Goal: Transaction & Acquisition: Purchase product/service

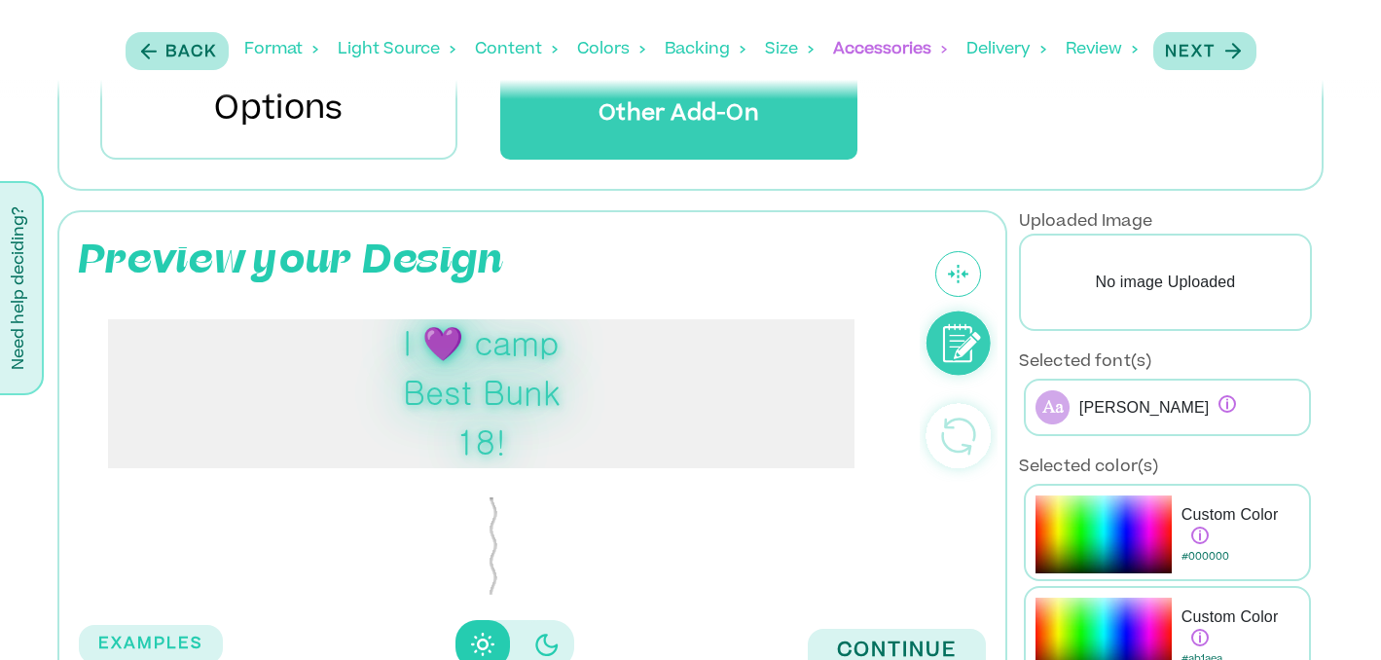
scroll to position [365, 0]
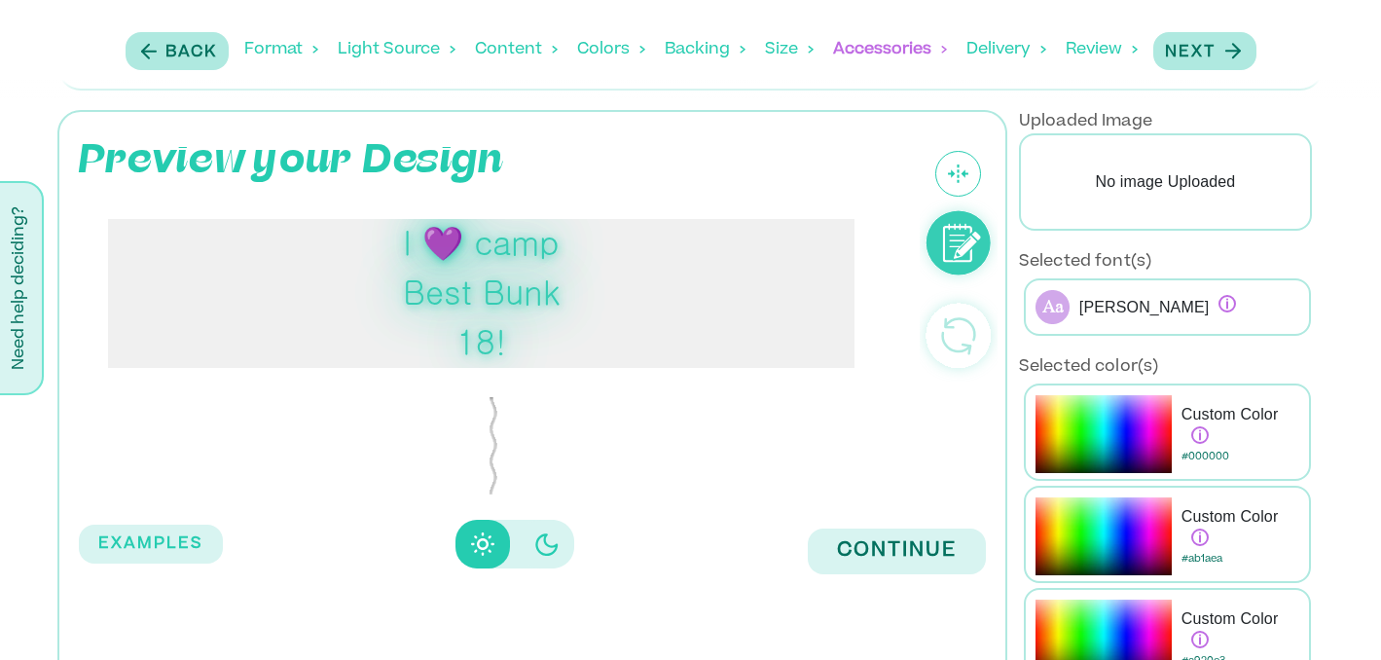
click at [523, 248] on div "I 💜 camp Best Bunk 18!" at bounding box center [481, 293] width 157 height 149
click at [527, 332] on div "I 💜 camp Best Bunk 18!" at bounding box center [481, 293] width 157 height 149
click at [508, 337] on div "I 💜 camp Best Bunk 18!" at bounding box center [481, 293] width 157 height 149
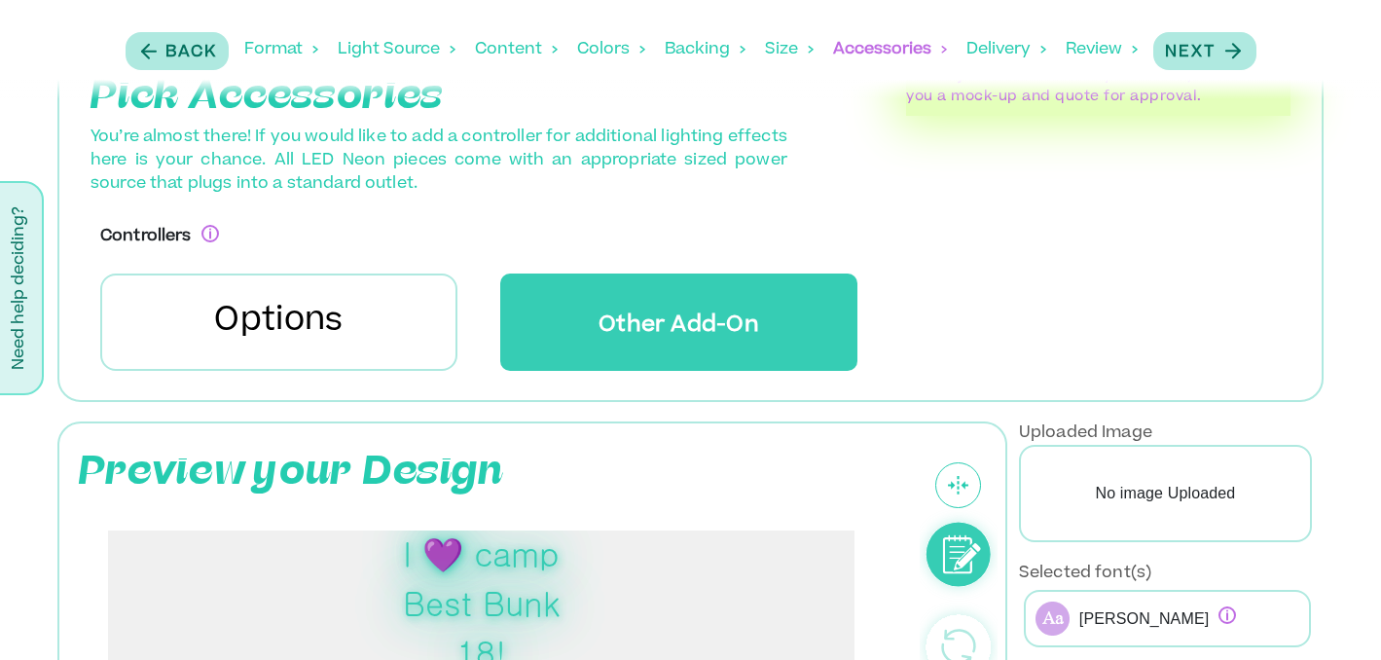
scroll to position [0, 0]
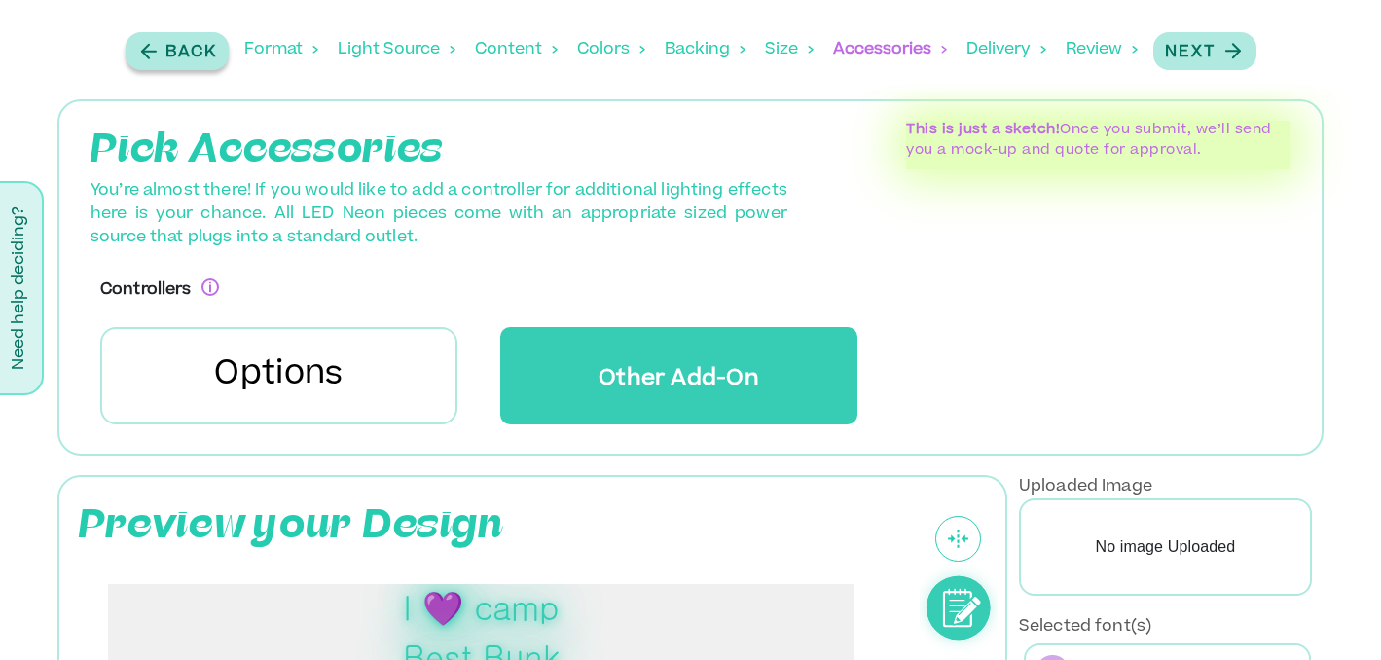
click at [195, 43] on p "Back" at bounding box center [191, 52] width 52 height 23
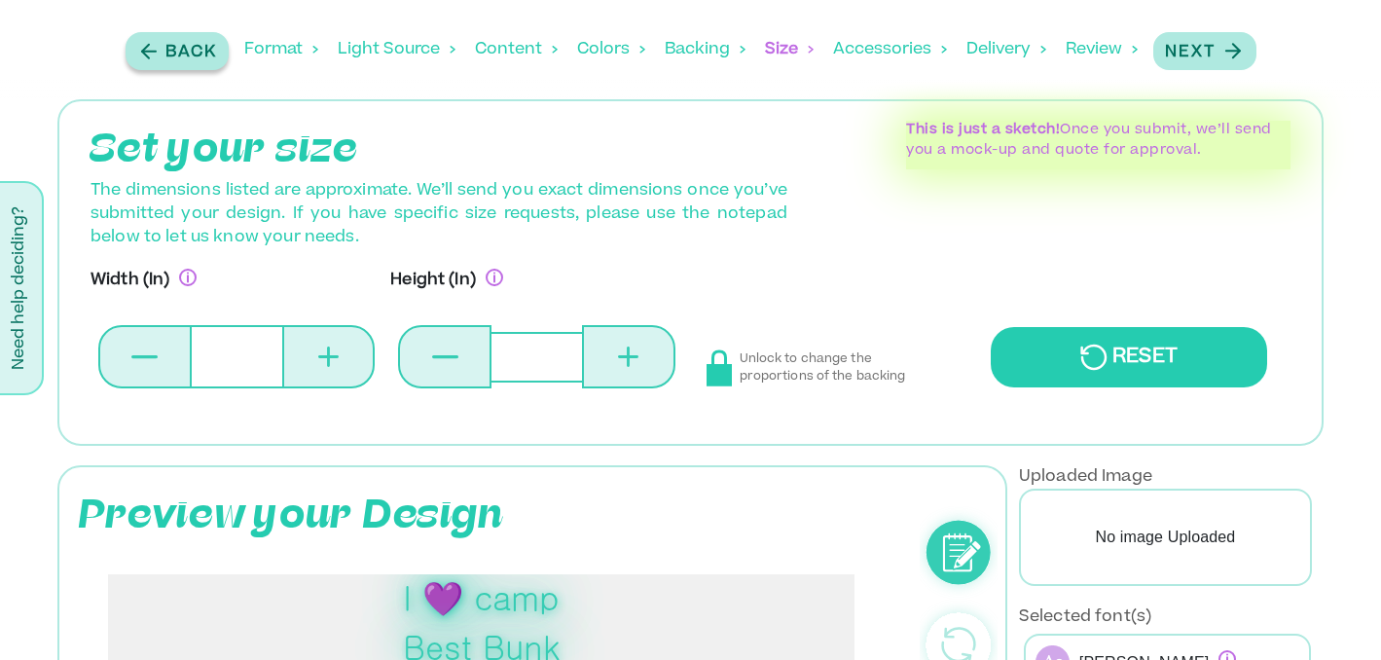
click at [195, 43] on p "Back" at bounding box center [191, 52] width 52 height 23
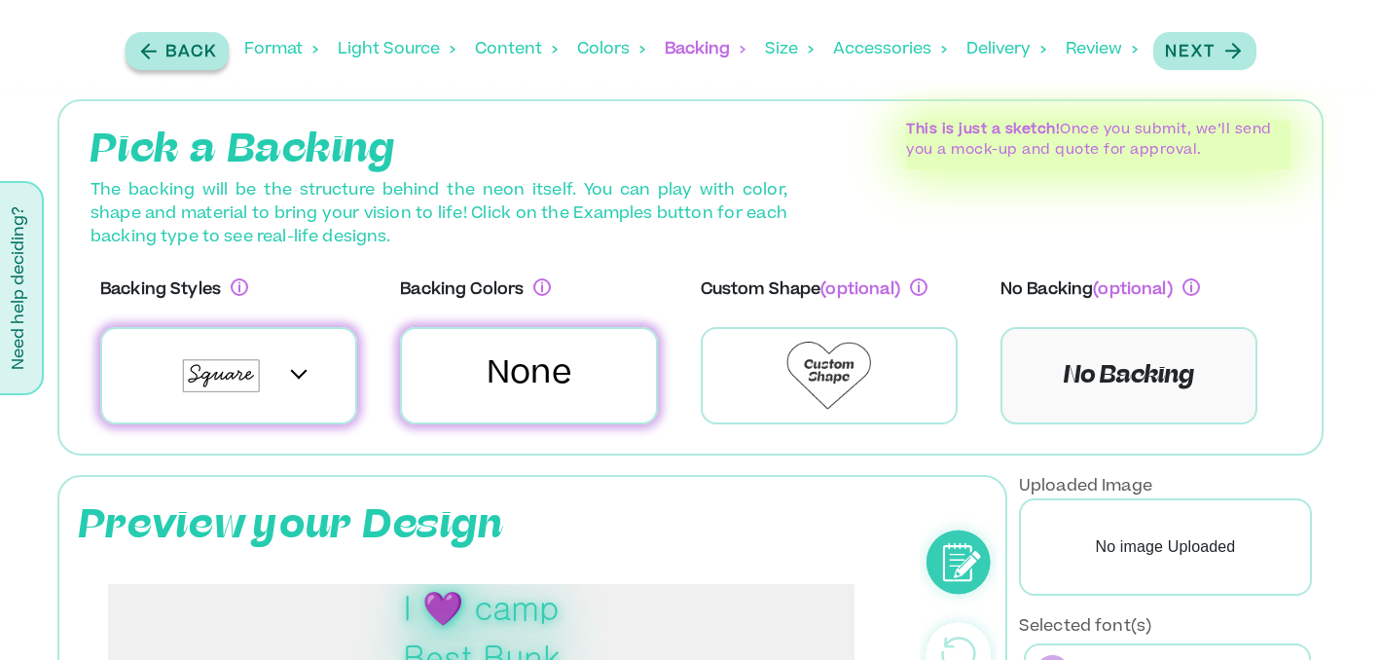
click at [195, 43] on p "Back" at bounding box center [191, 52] width 52 height 23
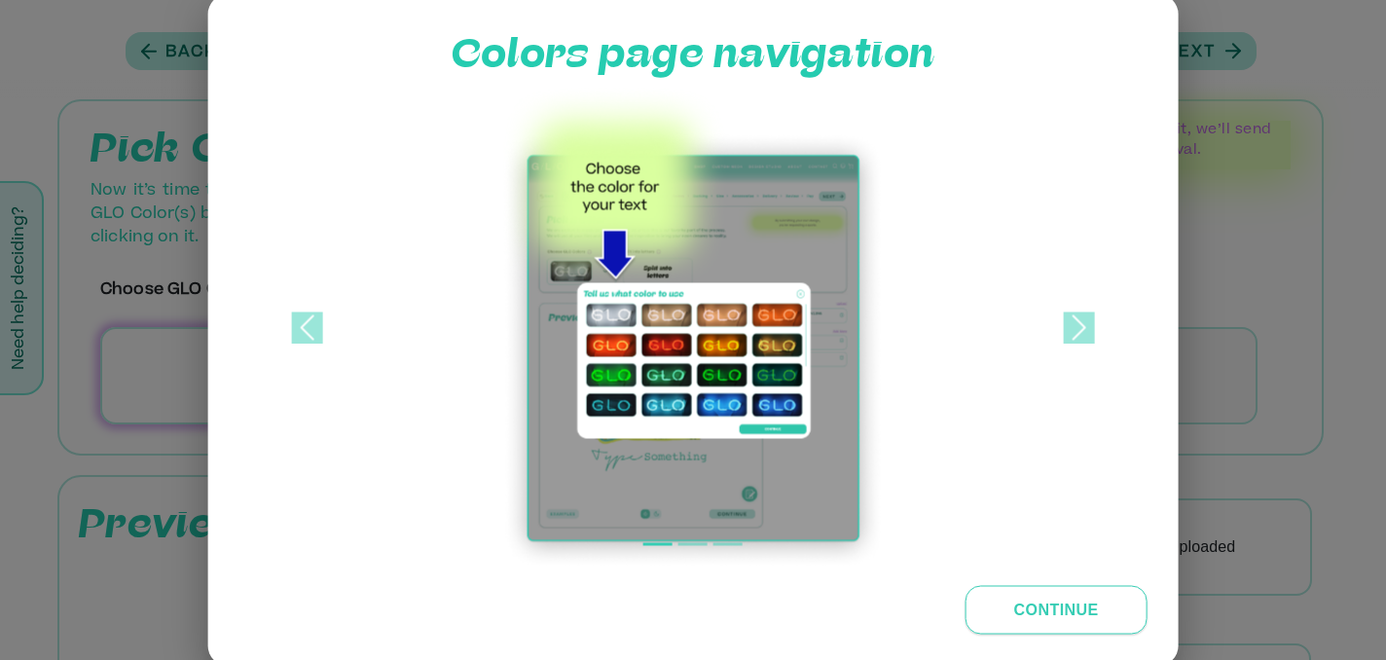
click at [1059, 607] on button "Continue" at bounding box center [1056, 610] width 182 height 49
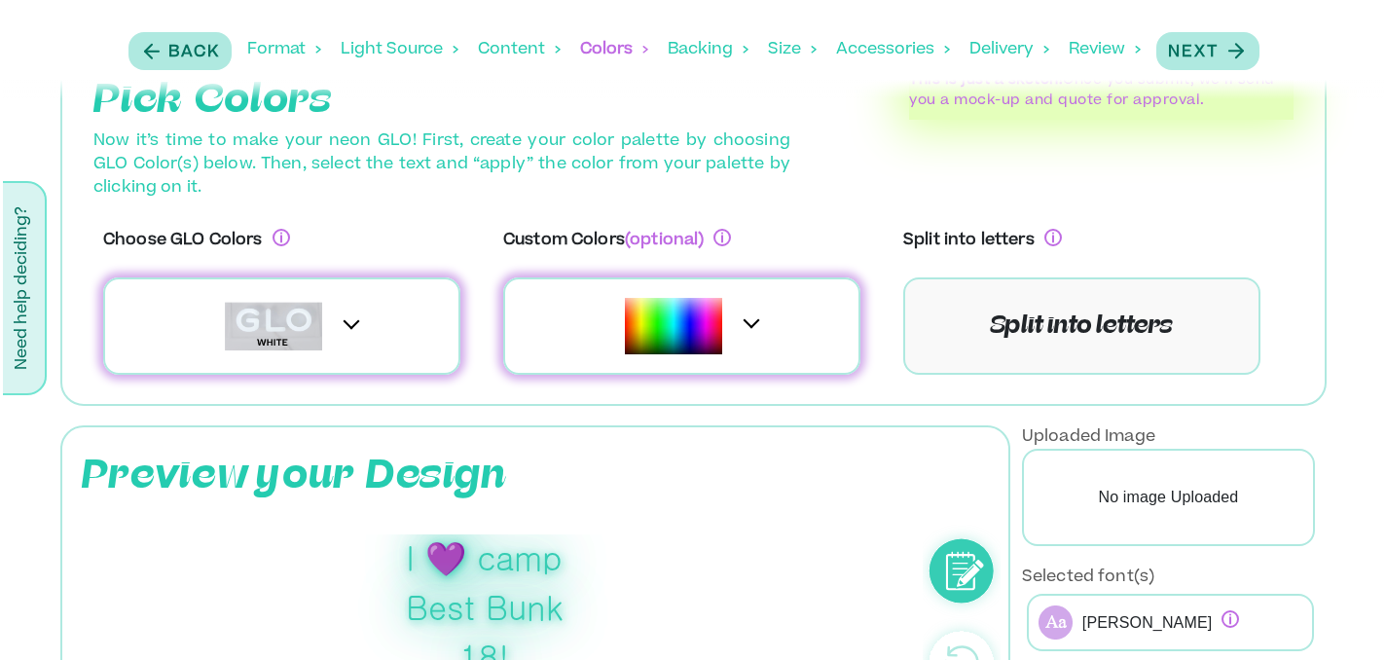
scroll to position [119, 0]
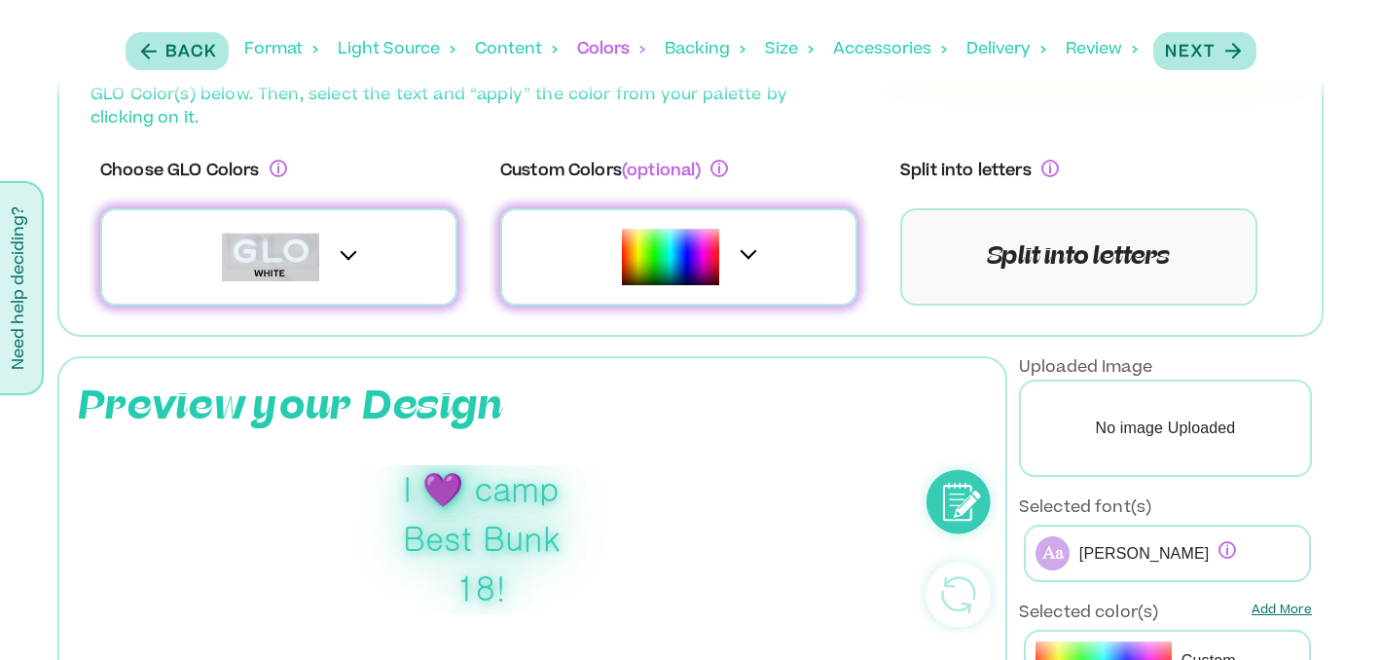
click at [329, 257] on div at bounding box center [270, 258] width 117 height 54
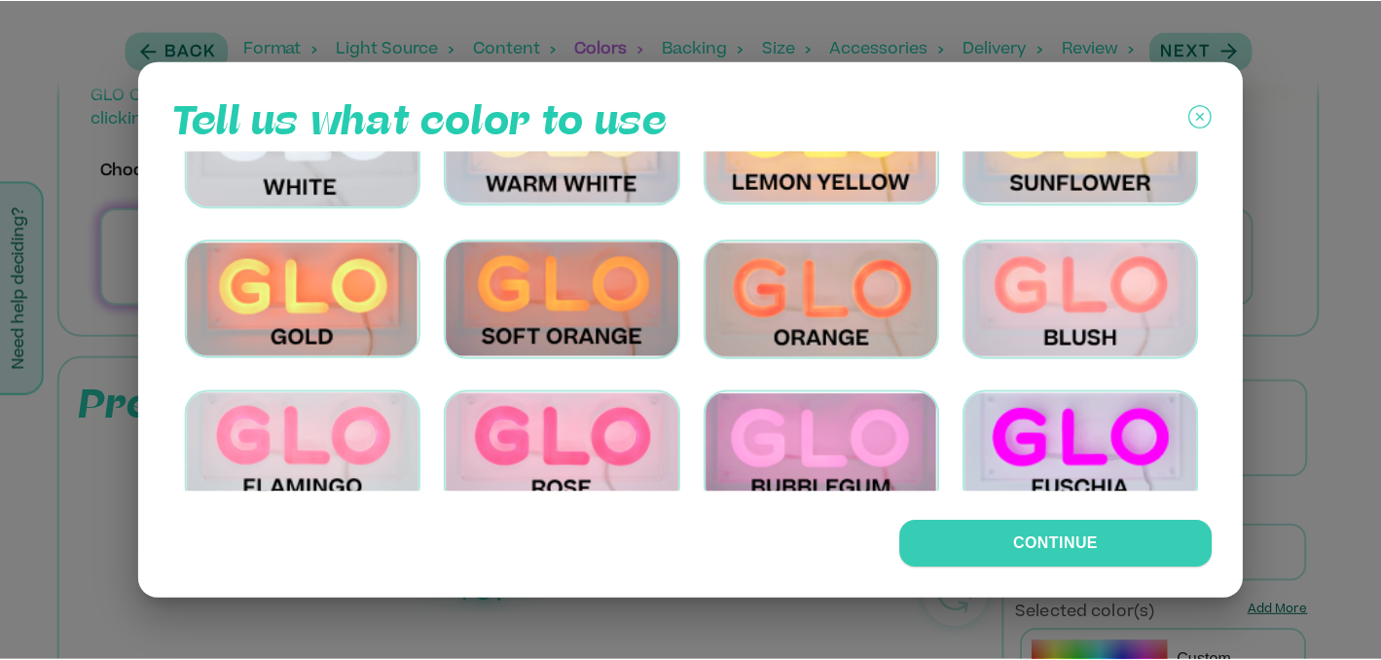
scroll to position [152, 0]
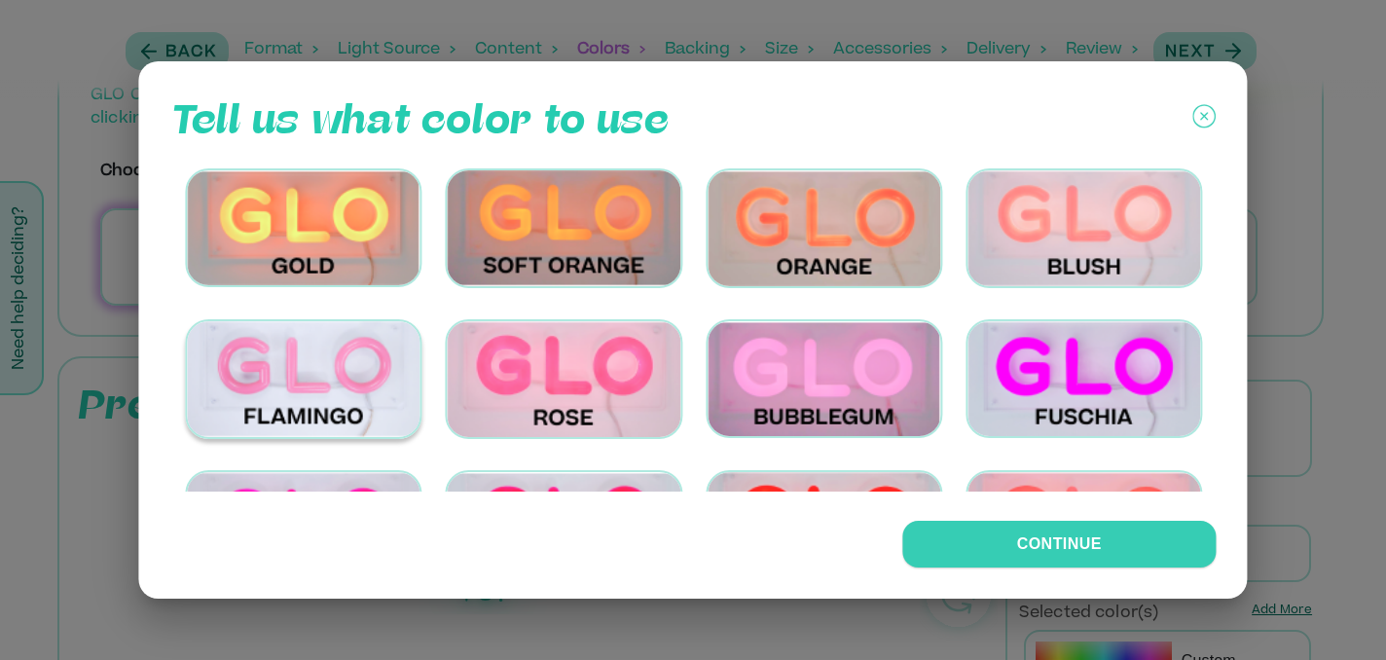
click at [336, 377] on img at bounding box center [303, 379] width 236 height 120
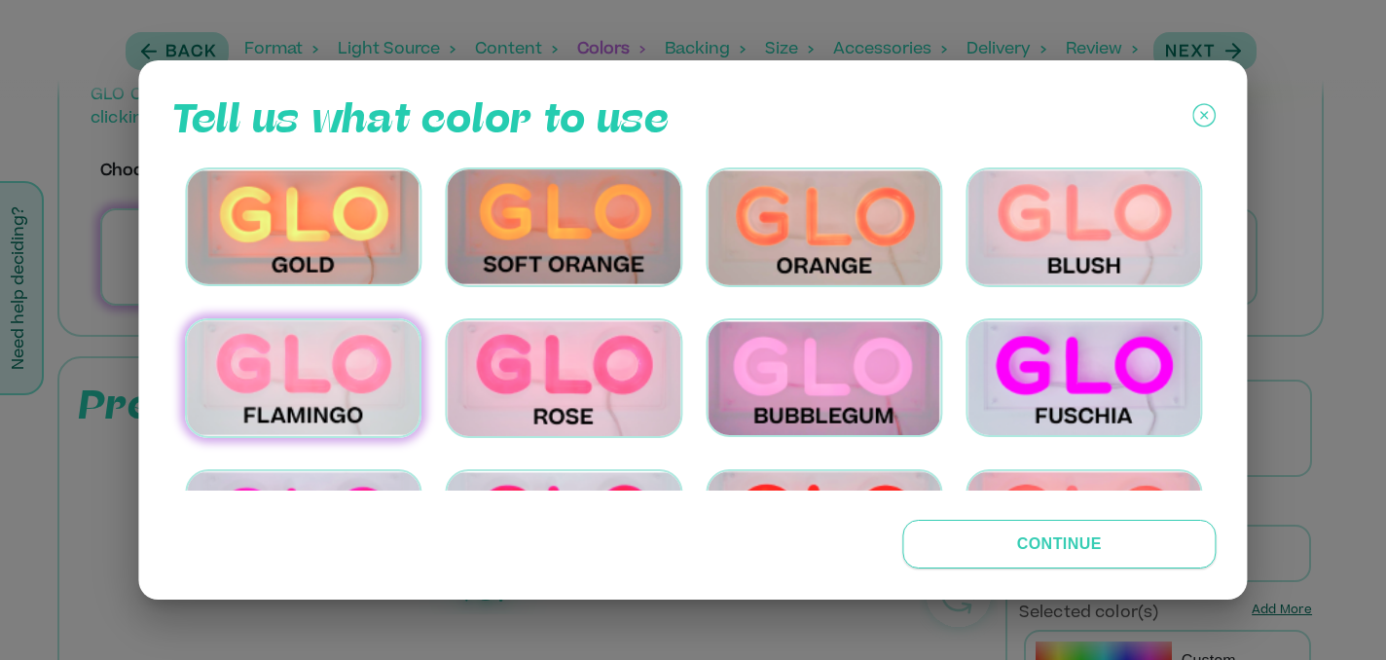
click at [1084, 551] on button "Continue" at bounding box center [1059, 544] width 314 height 49
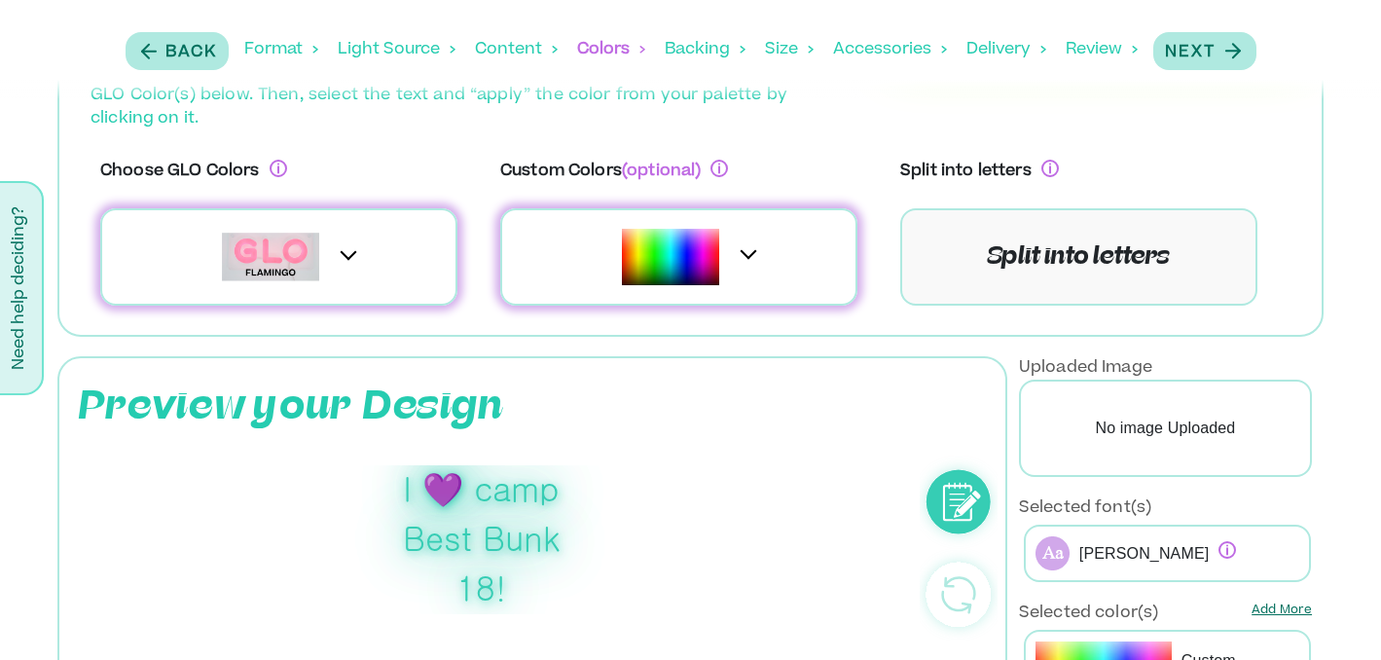
click at [510, 509] on div "I 💜 camp Best Bunk 18!" at bounding box center [481, 539] width 157 height 149
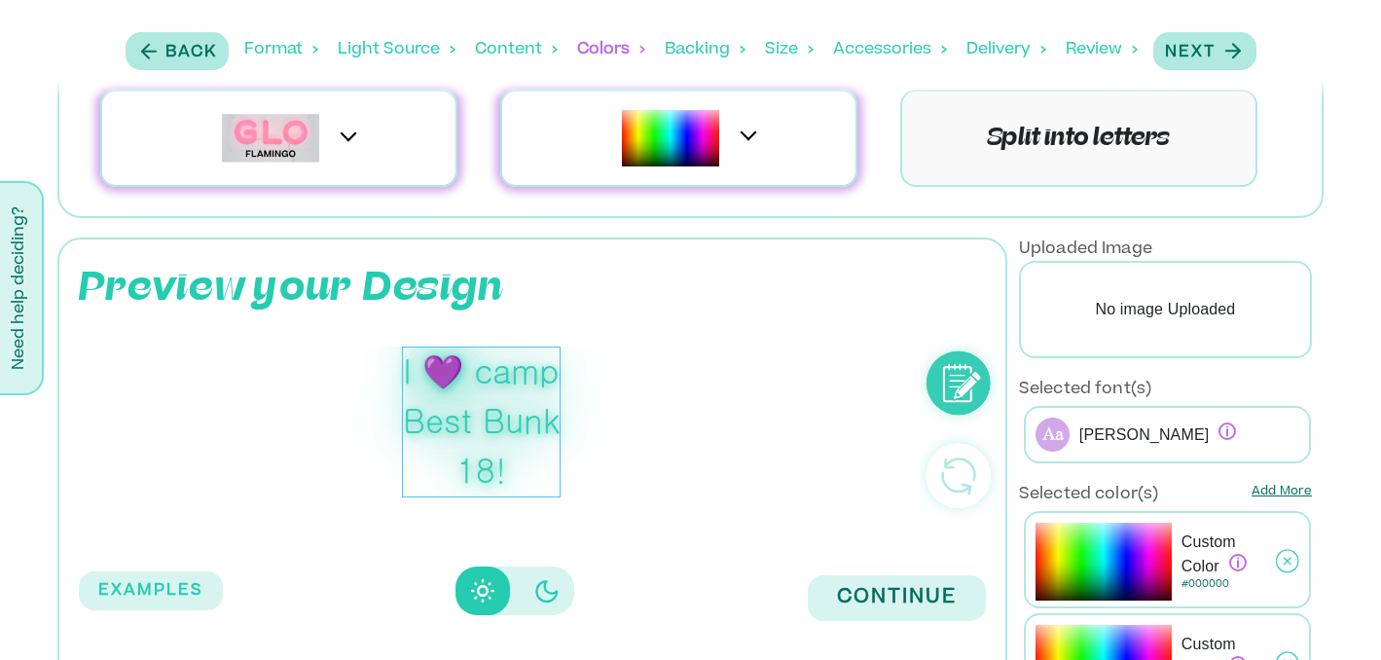
scroll to position [263, 0]
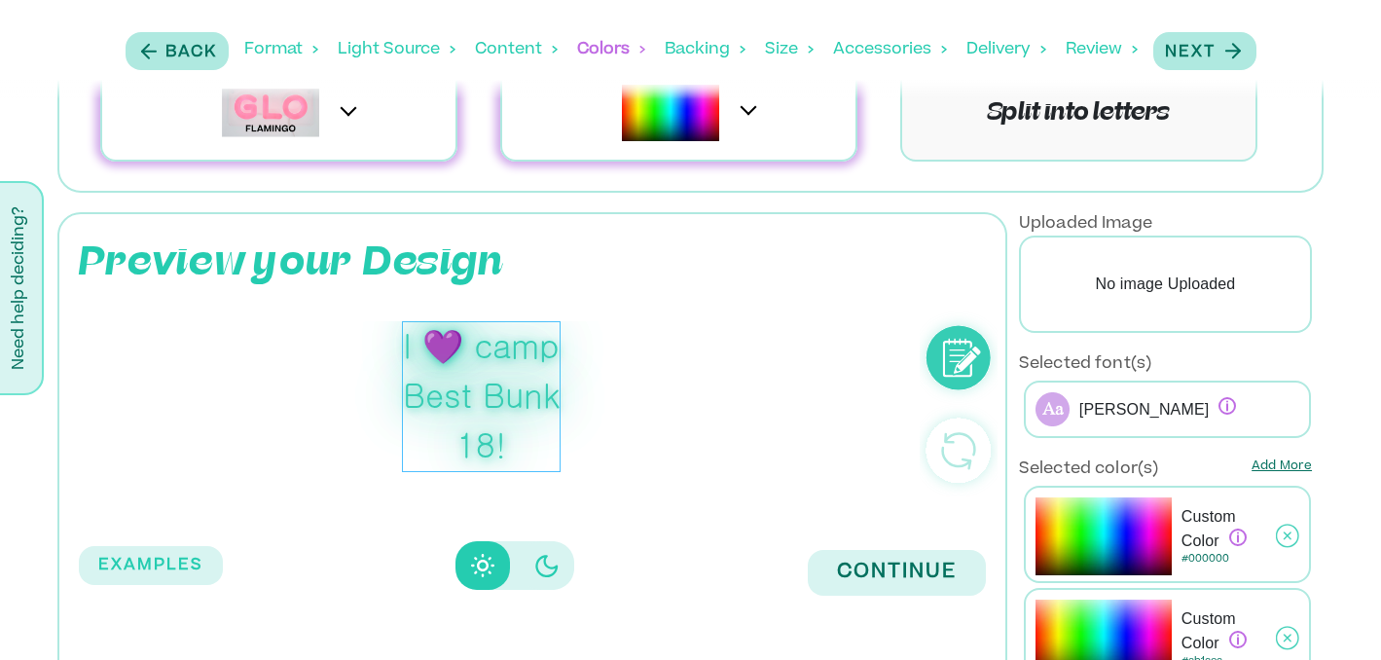
click at [492, 444] on div "I 💜 camp Best Bunk 18!" at bounding box center [481, 396] width 159 height 151
click at [512, 444] on div "I 💜 camp Best Bunk 18!" at bounding box center [481, 396] width 159 height 151
click at [510, 444] on div "I 💜 camp Best Bunk 18!" at bounding box center [481, 396] width 159 height 151
click at [959, 359] on circle at bounding box center [958, 357] width 64 height 64
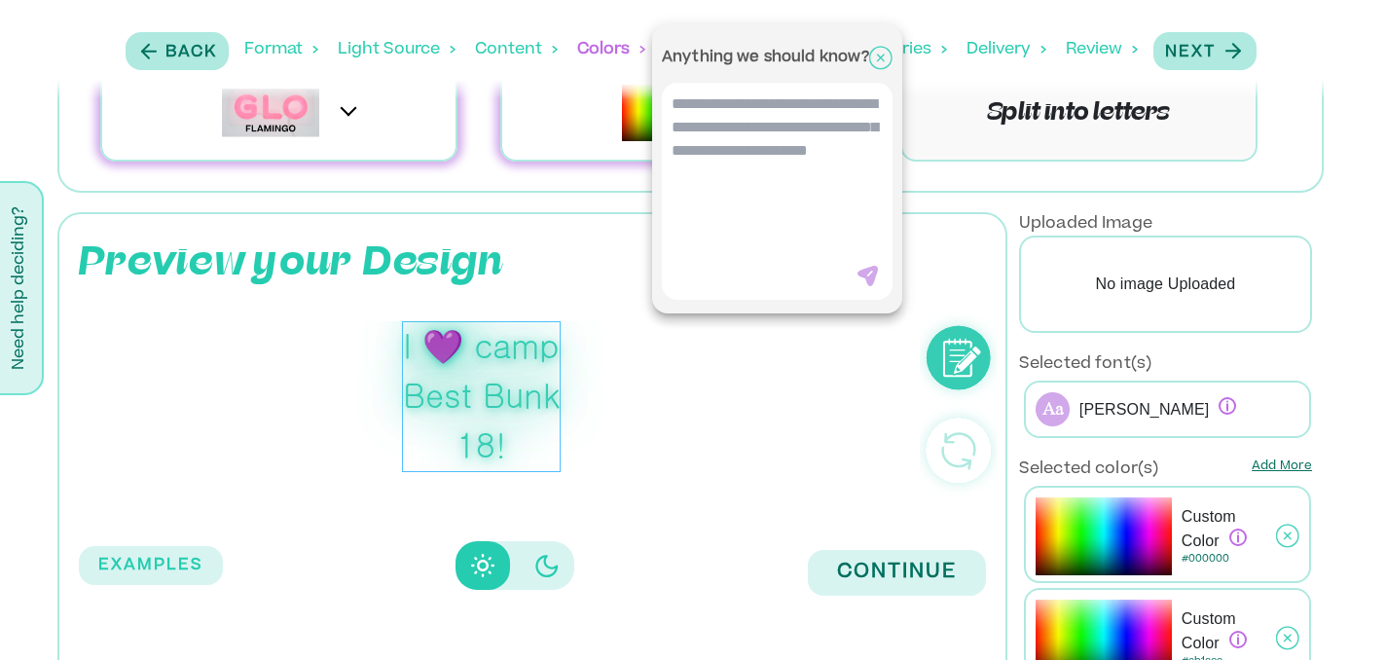
click at [807, 264] on textarea at bounding box center [777, 180] width 231 height 195
click at [471, 424] on div at bounding box center [693, 330] width 1386 height 660
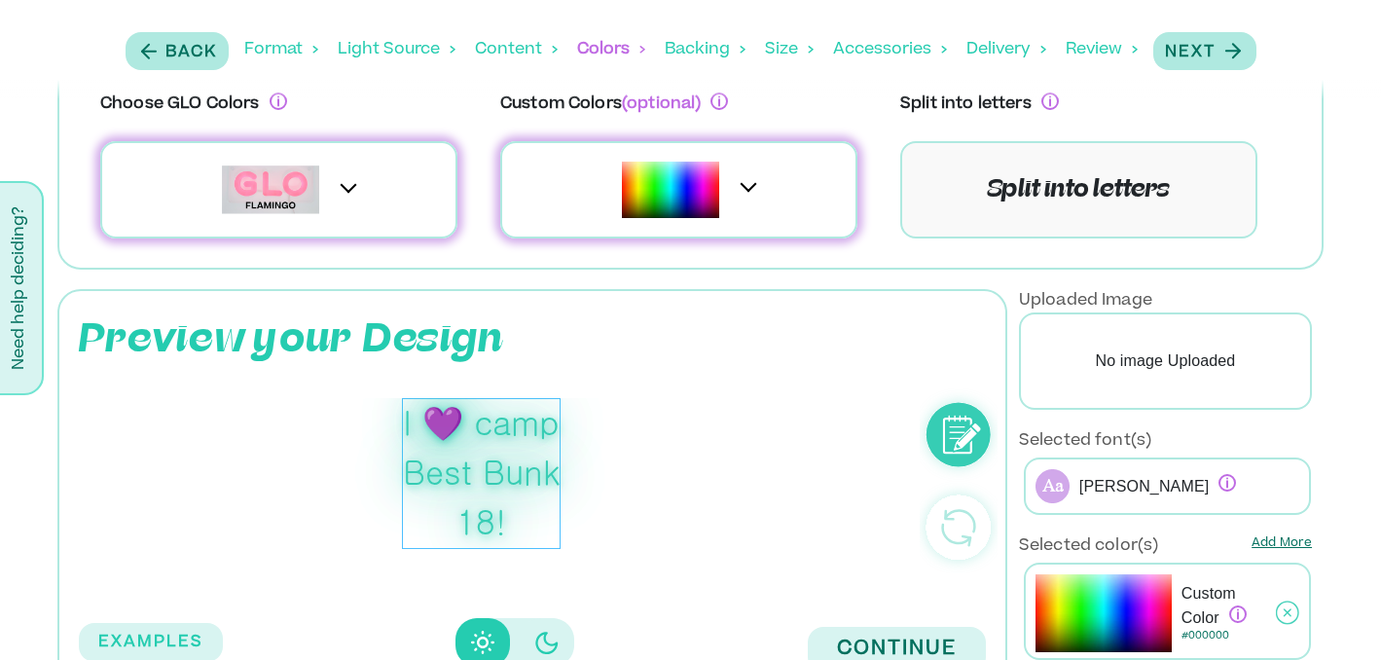
scroll to position [290, 0]
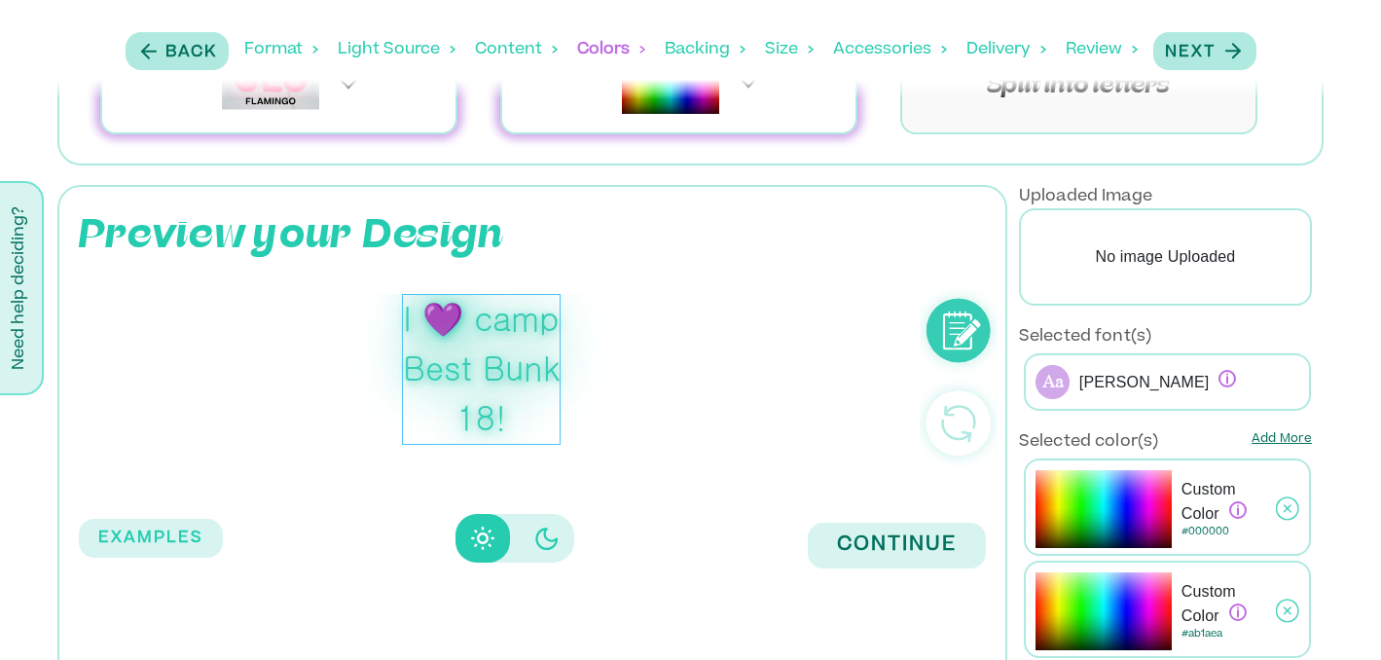
click at [489, 358] on div "I 💜 camp Best Bunk 18!" at bounding box center [481, 369] width 159 height 151
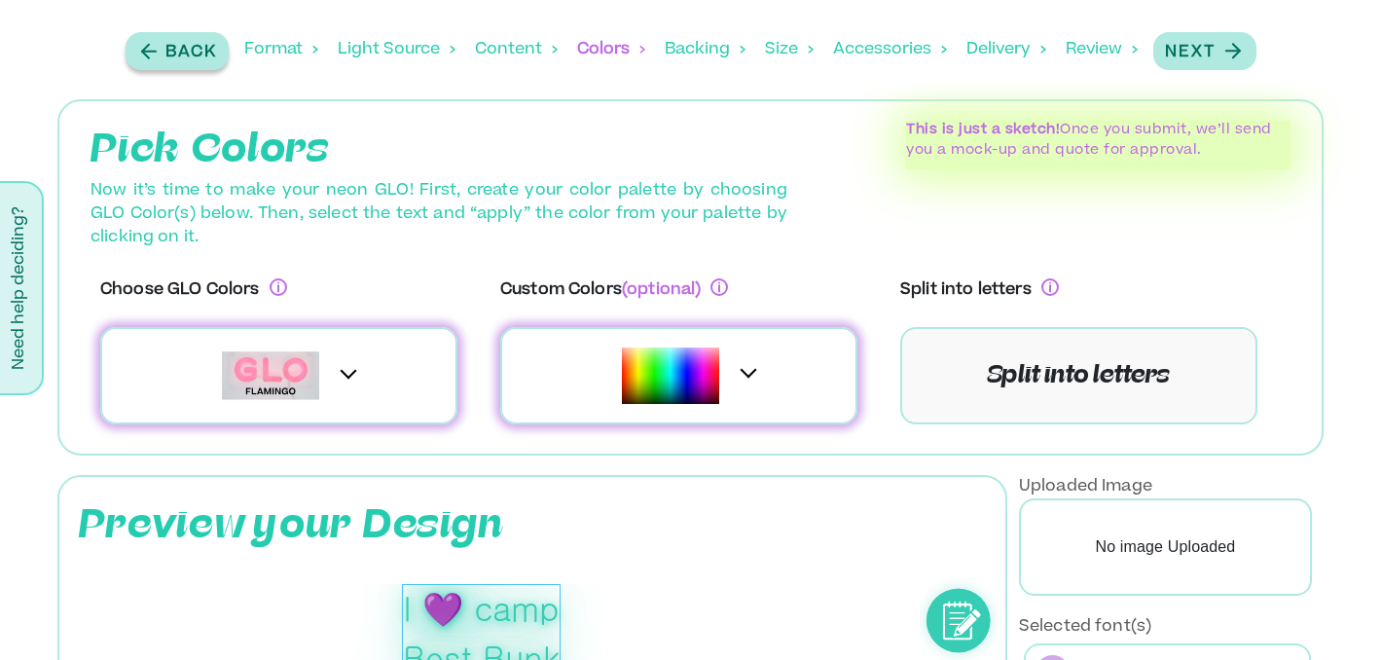
click at [187, 54] on p "Back" at bounding box center [191, 52] width 52 height 23
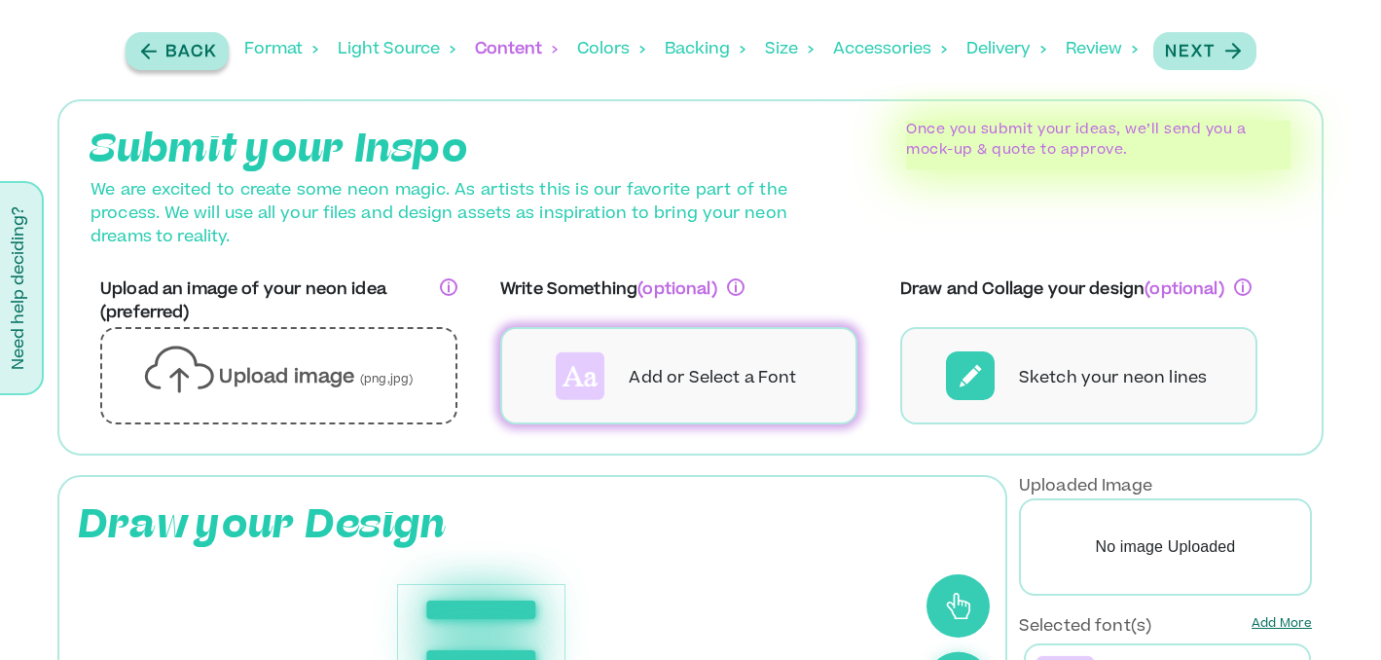
click at [187, 54] on p "Back" at bounding box center [191, 52] width 52 height 23
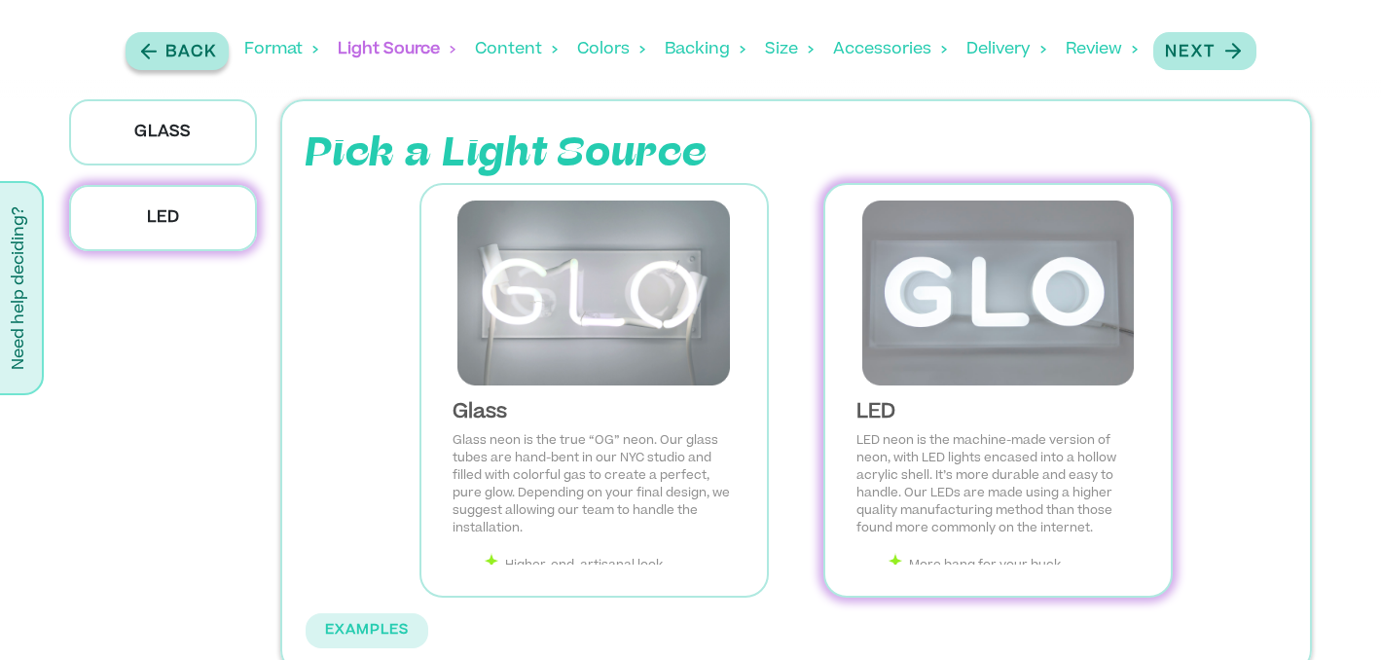
click at [187, 54] on p "Back" at bounding box center [191, 52] width 52 height 23
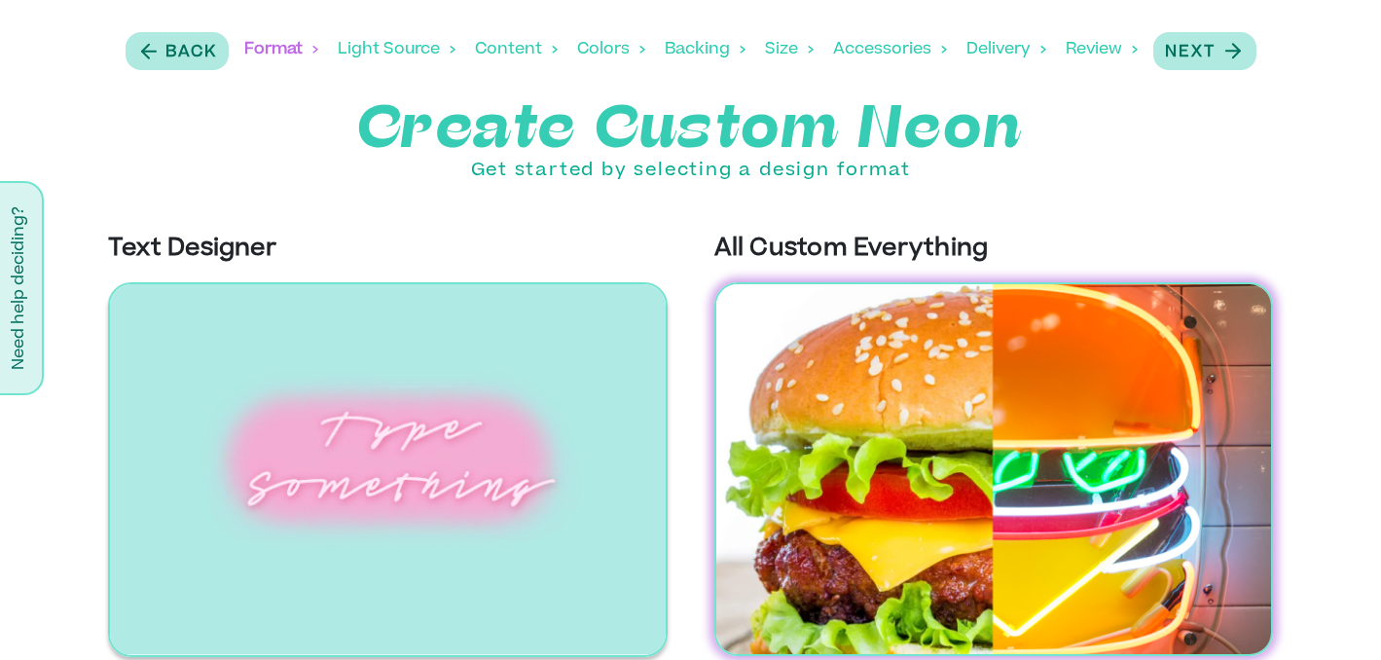
scroll to position [19, 0]
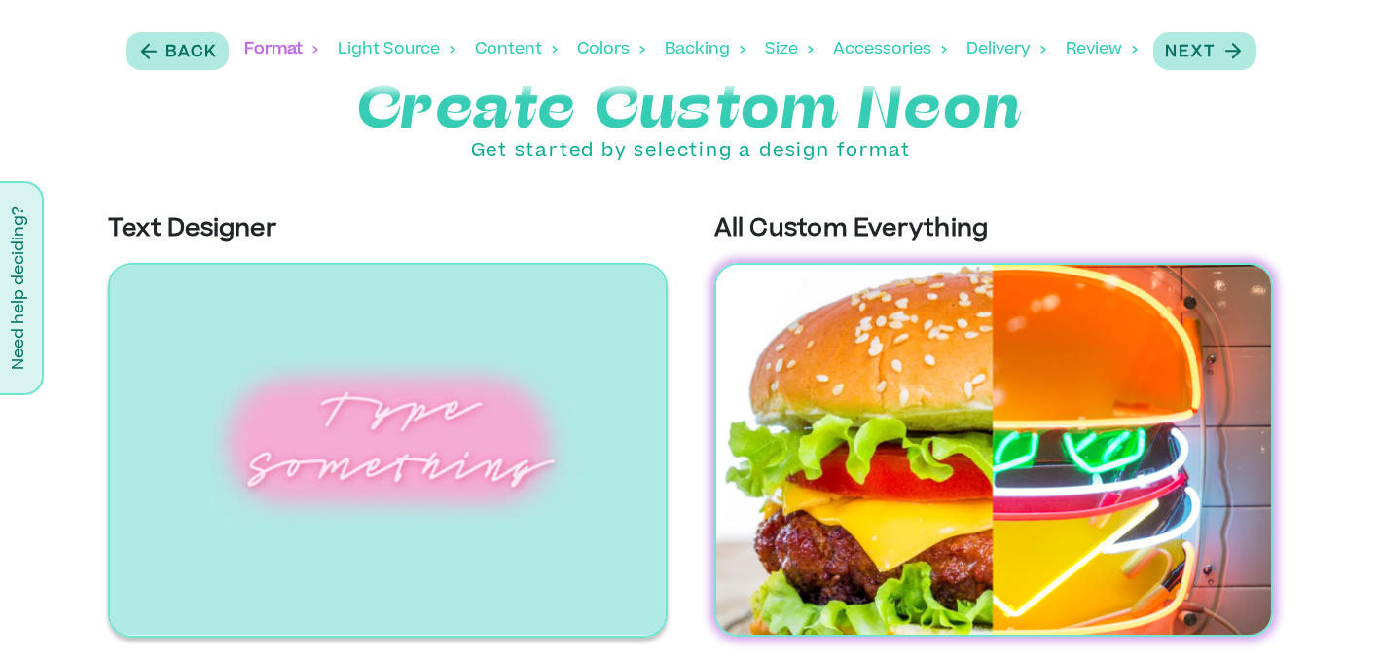
click at [407, 426] on img at bounding box center [387, 450] width 559 height 375
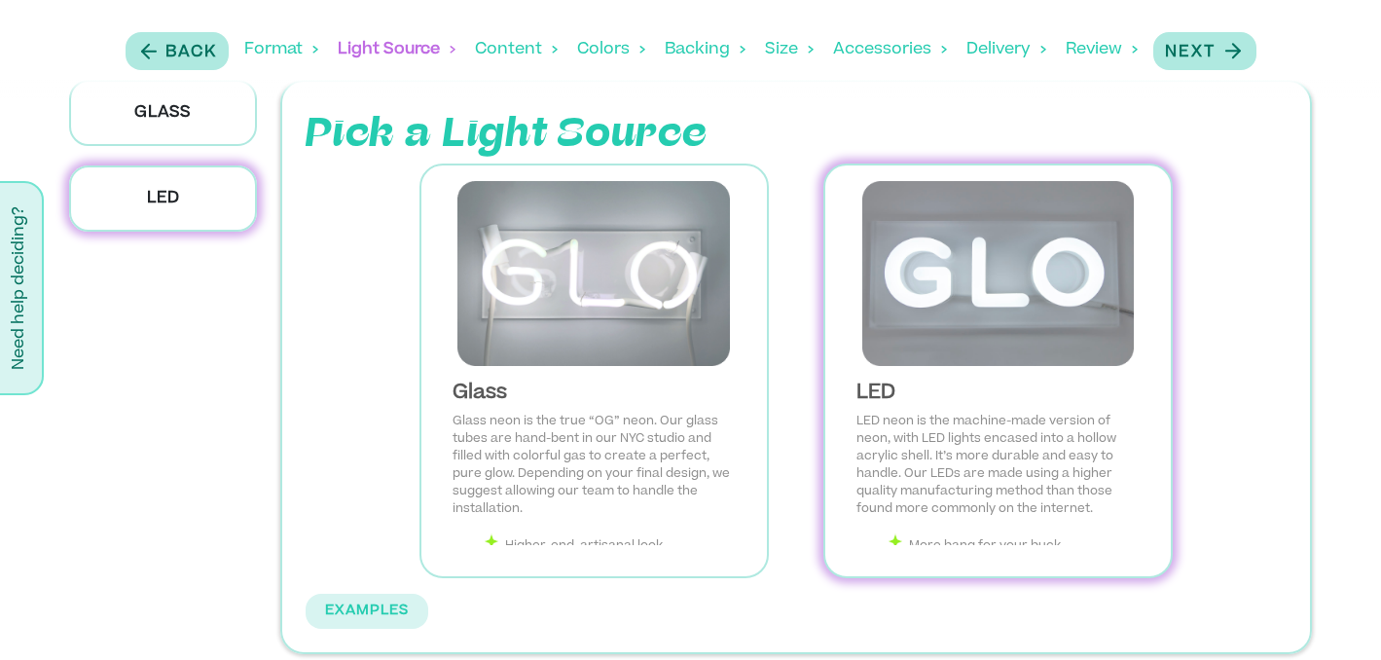
click at [177, 208] on p "LED" at bounding box center [163, 198] width 188 height 66
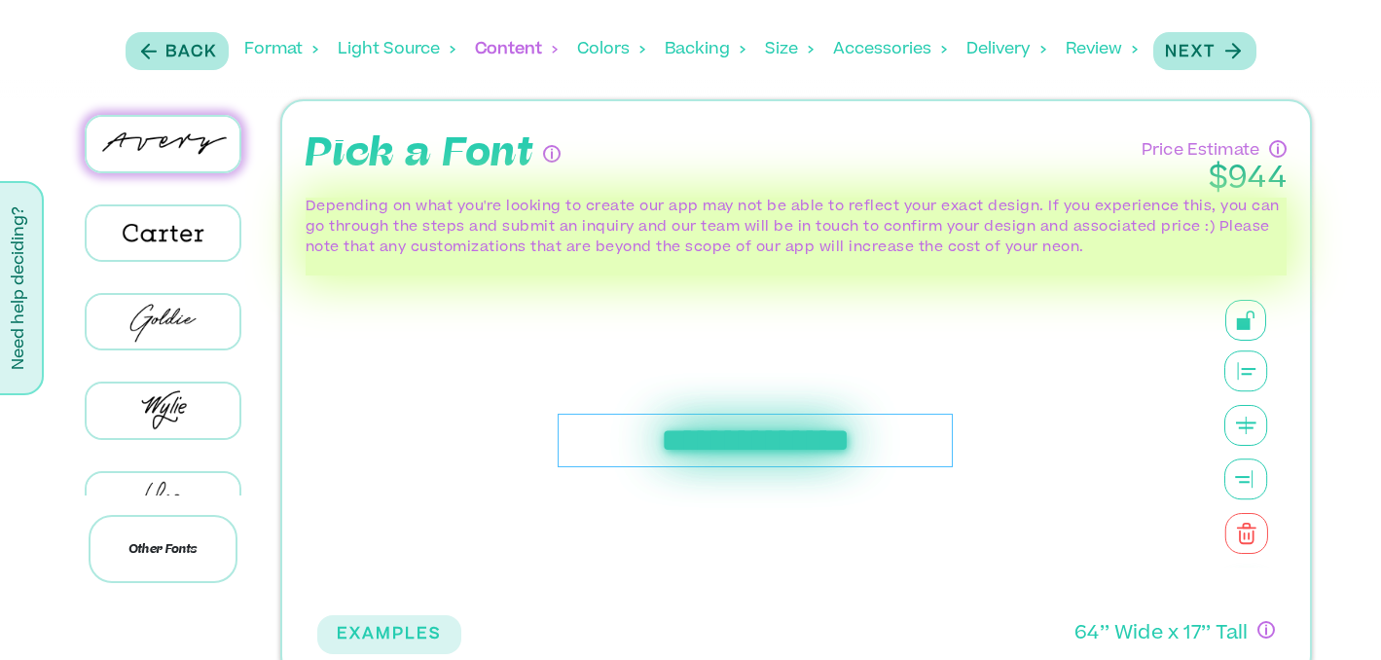
click at [678, 432] on div "**********" at bounding box center [755, 441] width 395 height 54
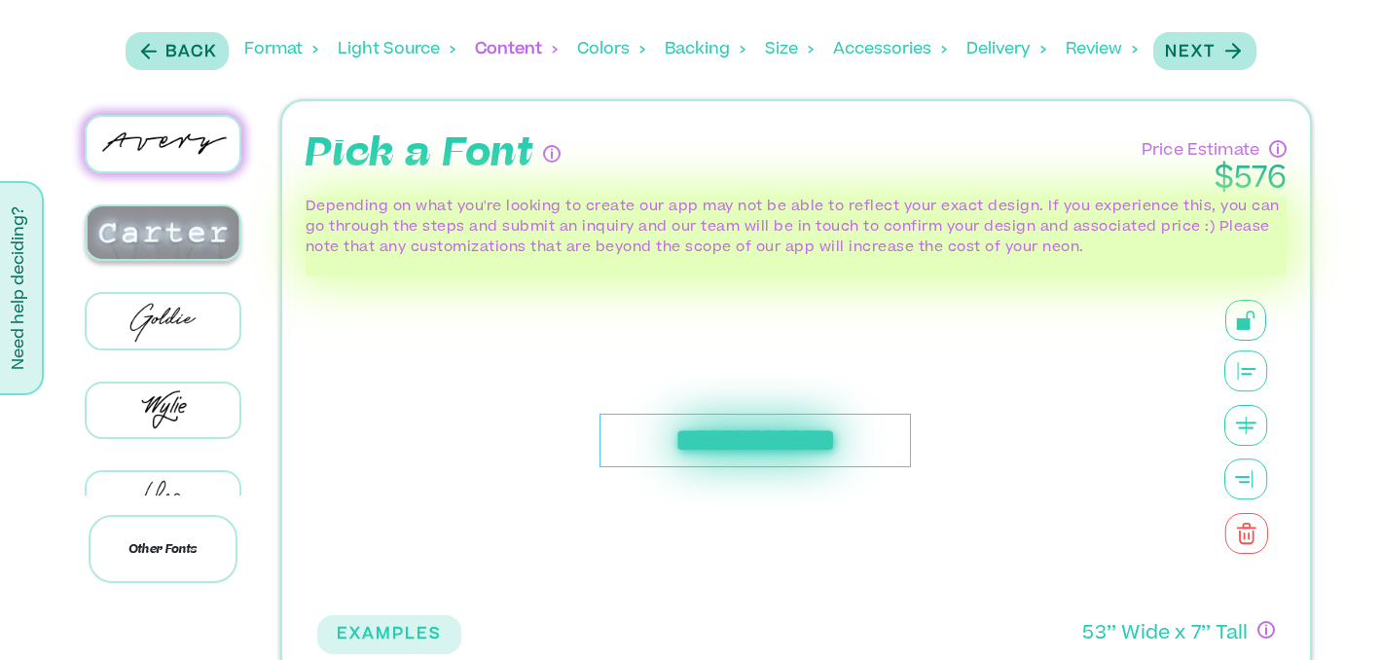
click at [187, 245] on img at bounding box center [163, 233] width 153 height 54
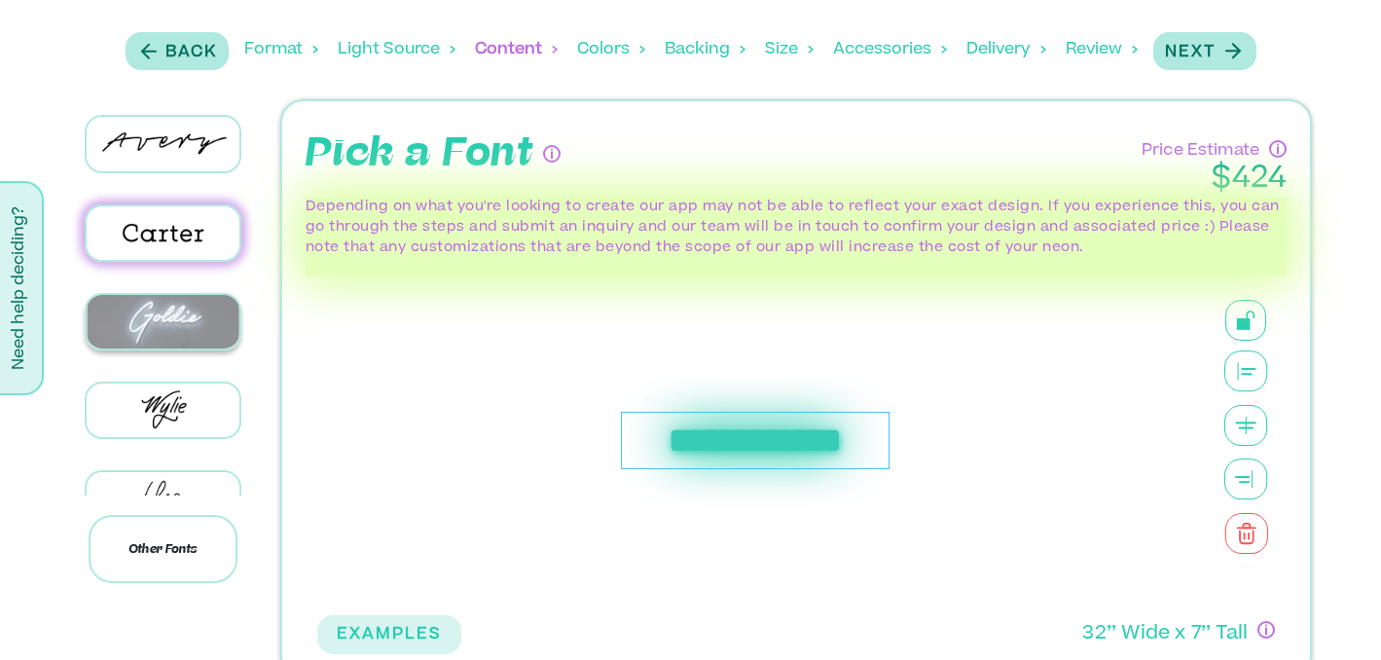
click at [163, 307] on img at bounding box center [163, 322] width 153 height 54
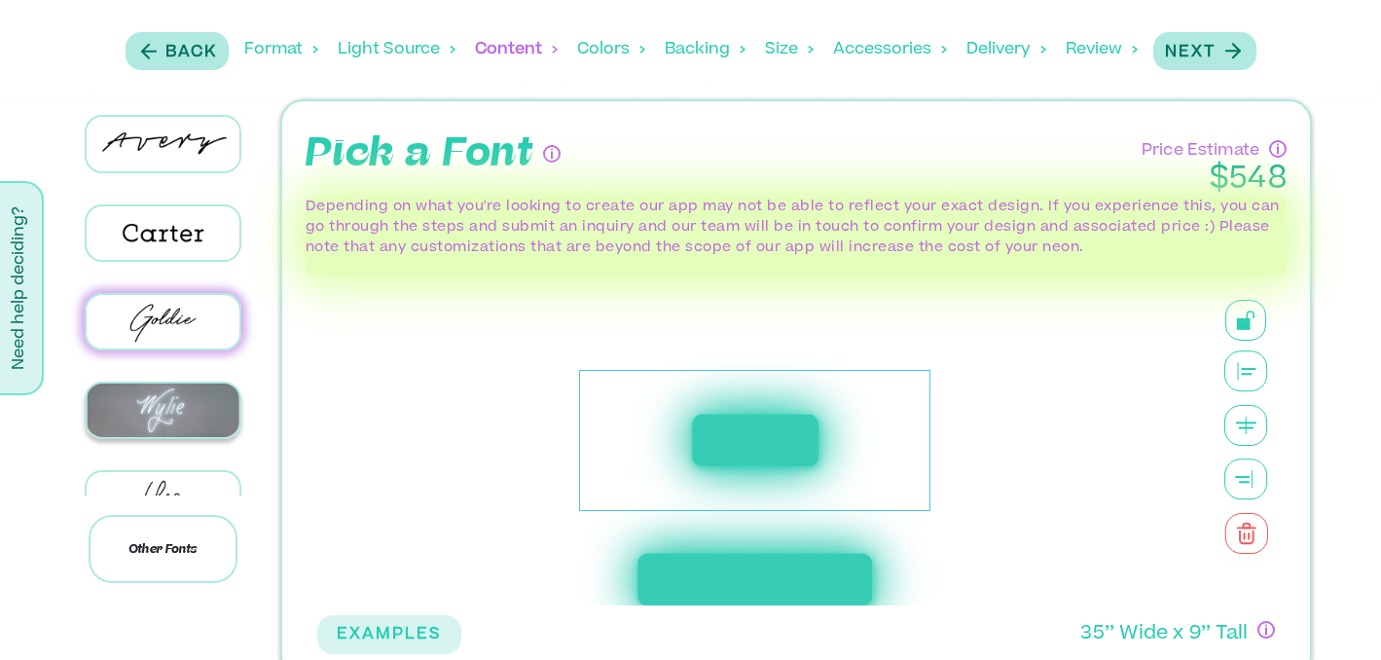
click at [163, 412] on img at bounding box center [163, 410] width 153 height 54
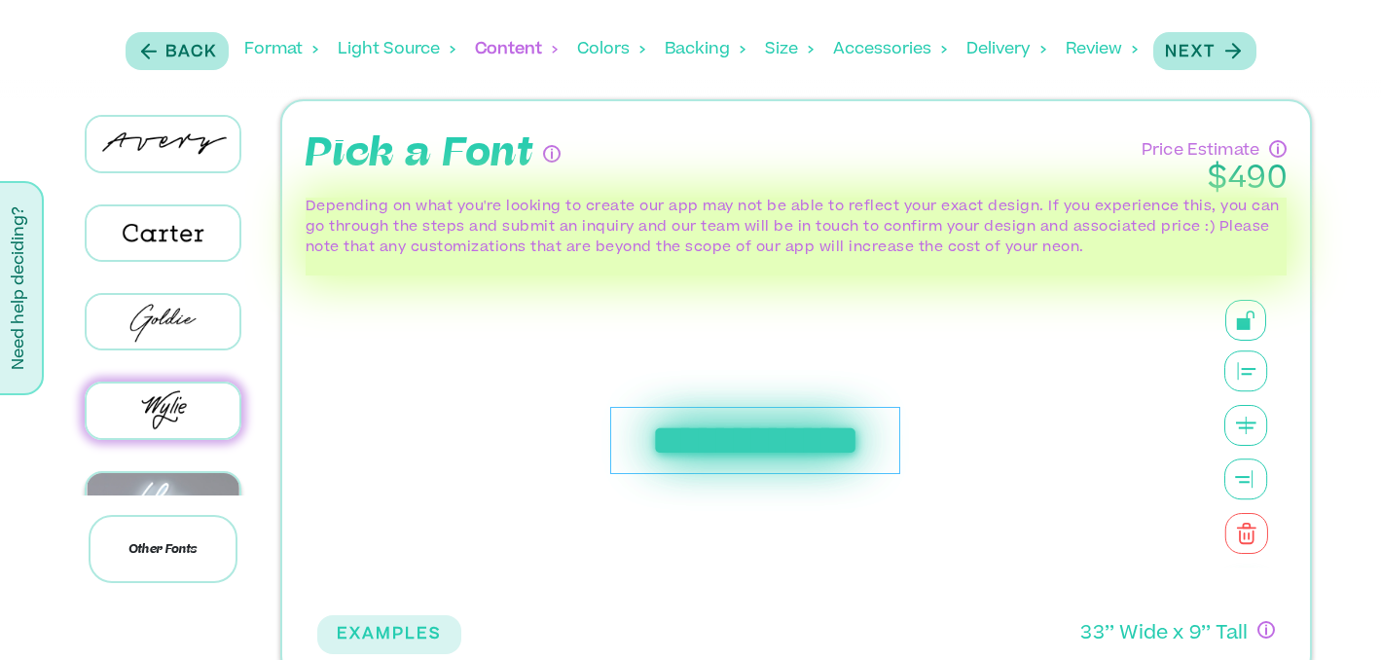
click at [161, 473] on img at bounding box center [163, 500] width 153 height 54
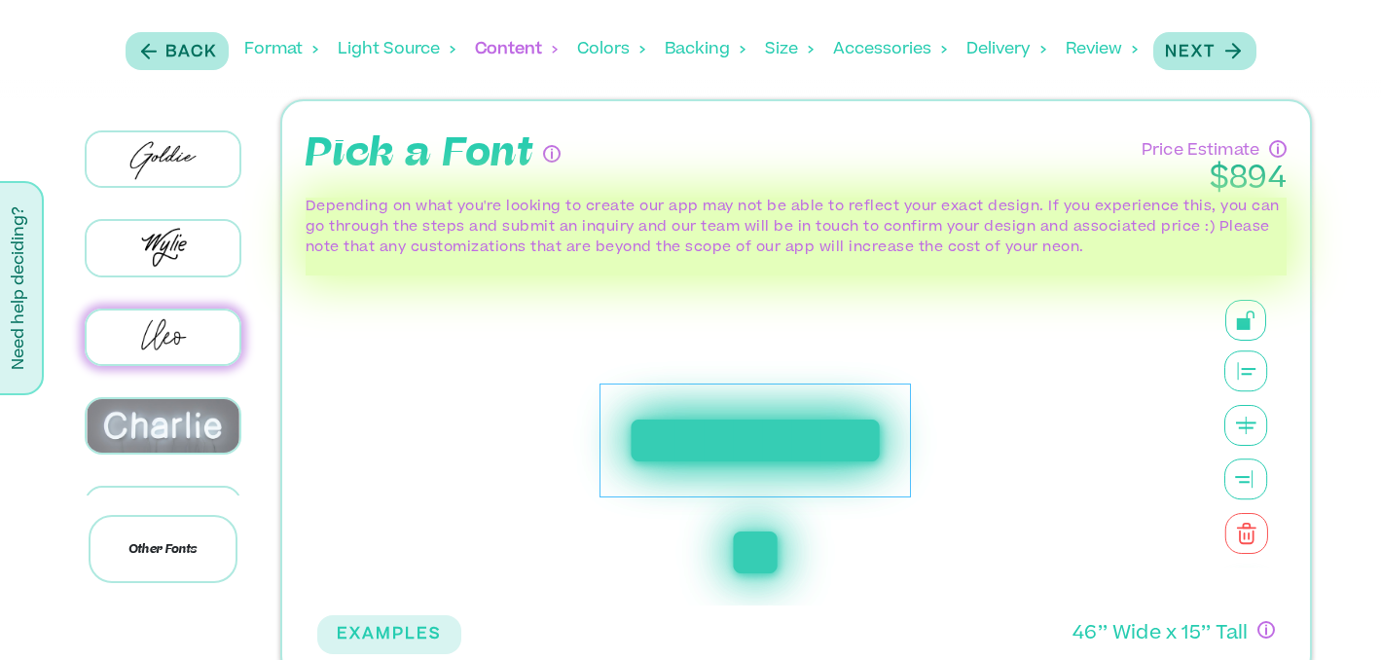
scroll to position [202, 0]
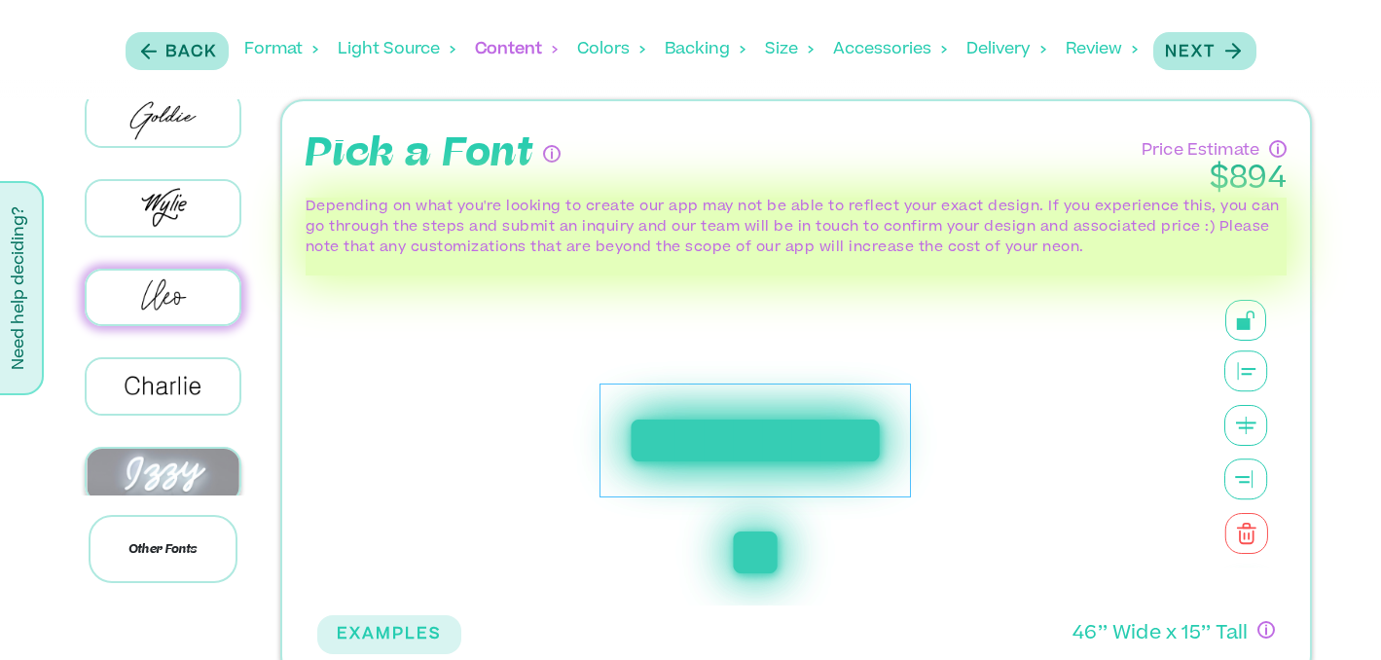
click at [144, 462] on img at bounding box center [163, 476] width 153 height 54
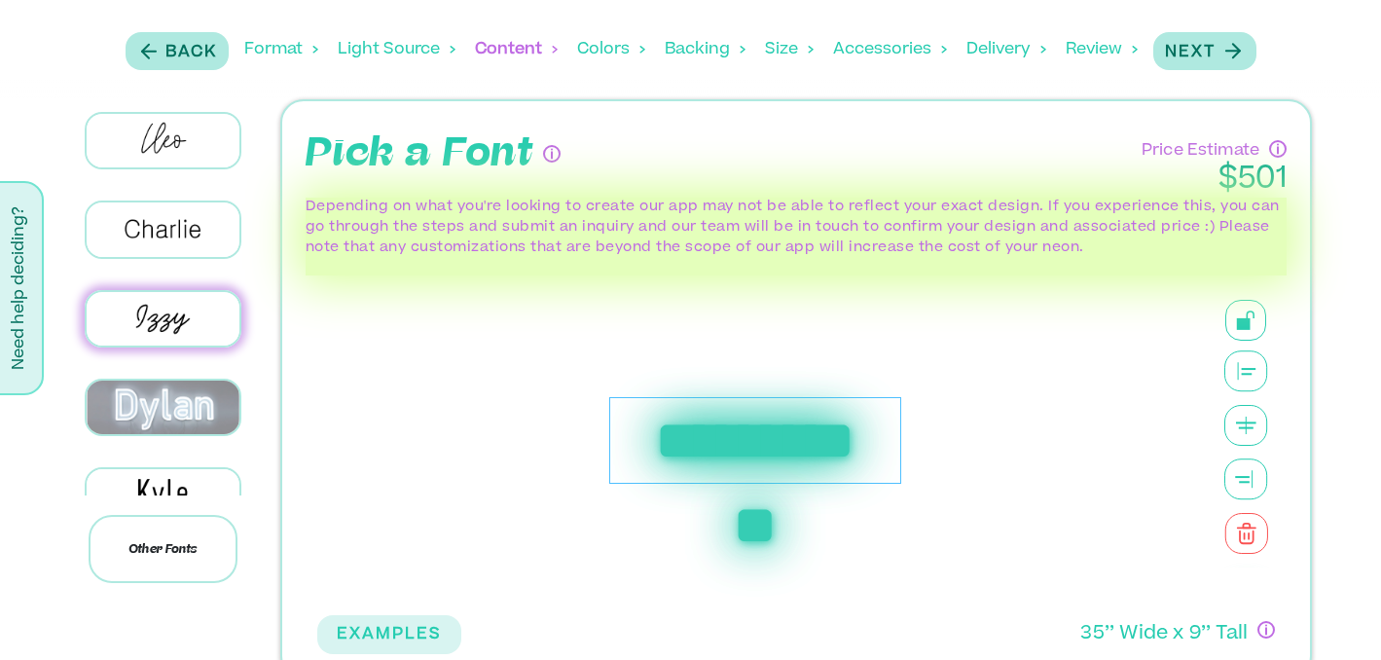
scroll to position [395, 0]
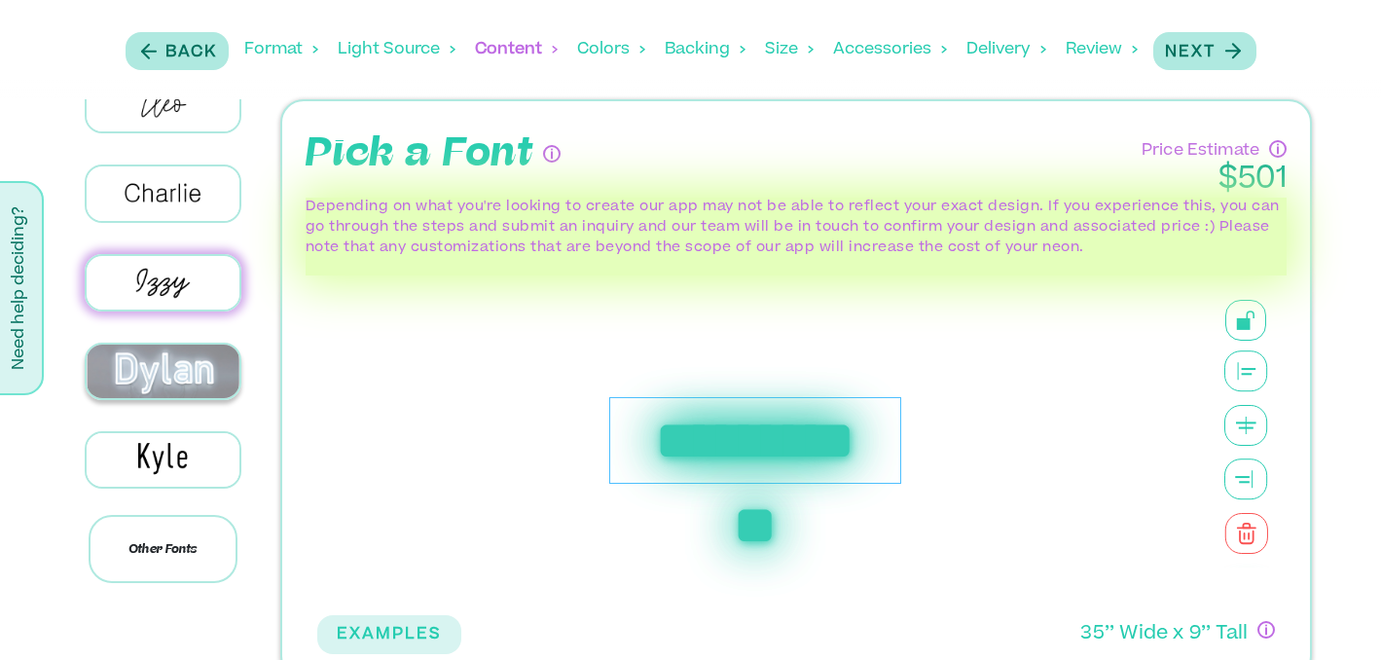
click at [162, 358] on img at bounding box center [163, 371] width 153 height 54
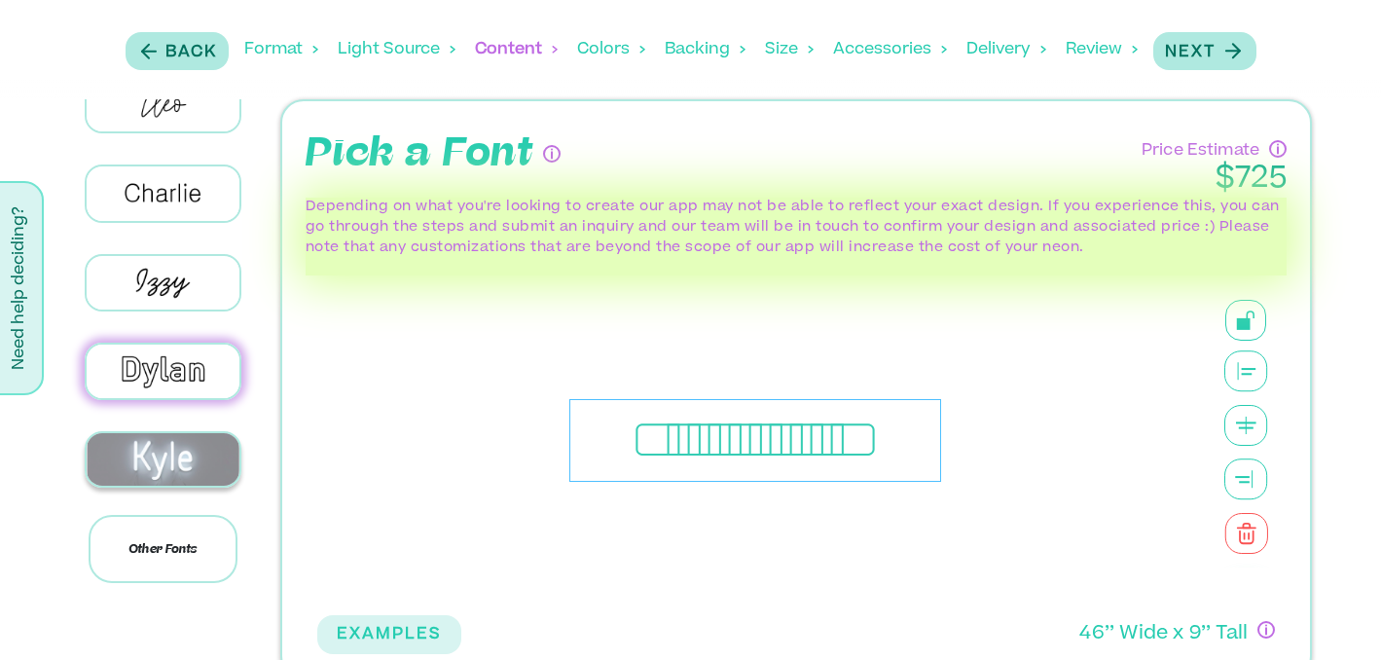
click at [154, 449] on img at bounding box center [163, 460] width 153 height 54
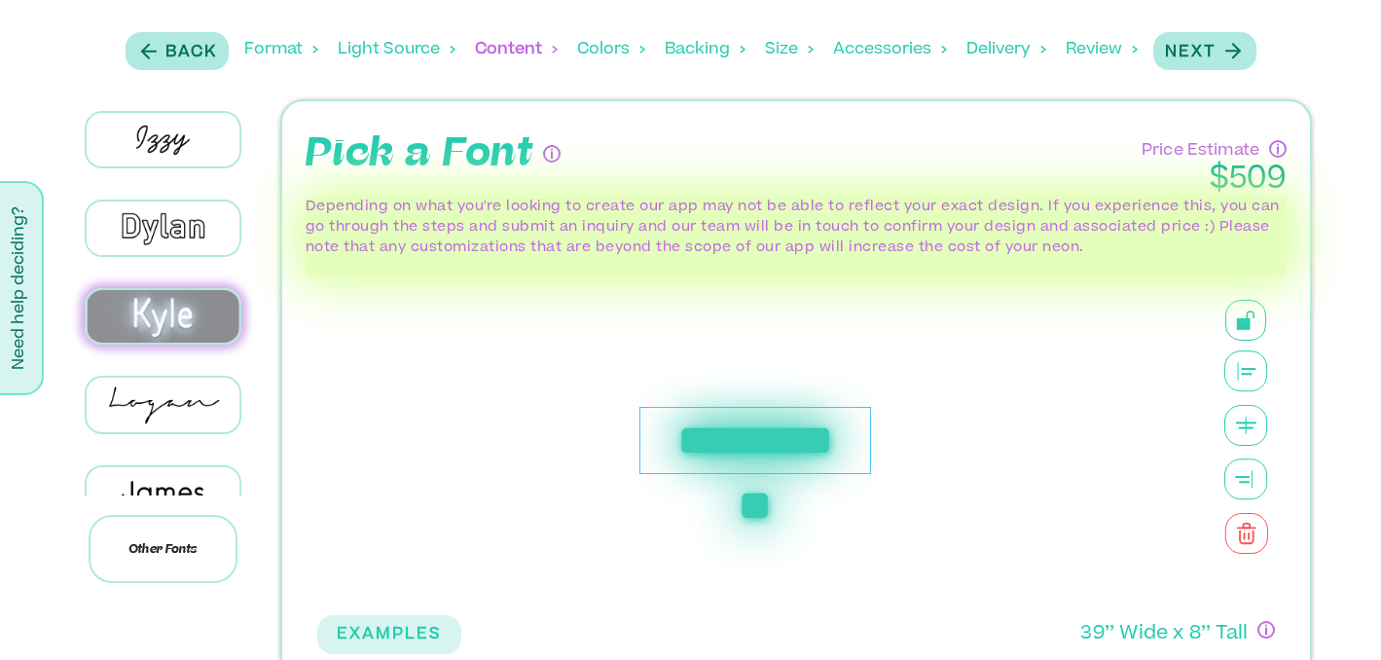
scroll to position [595, 0]
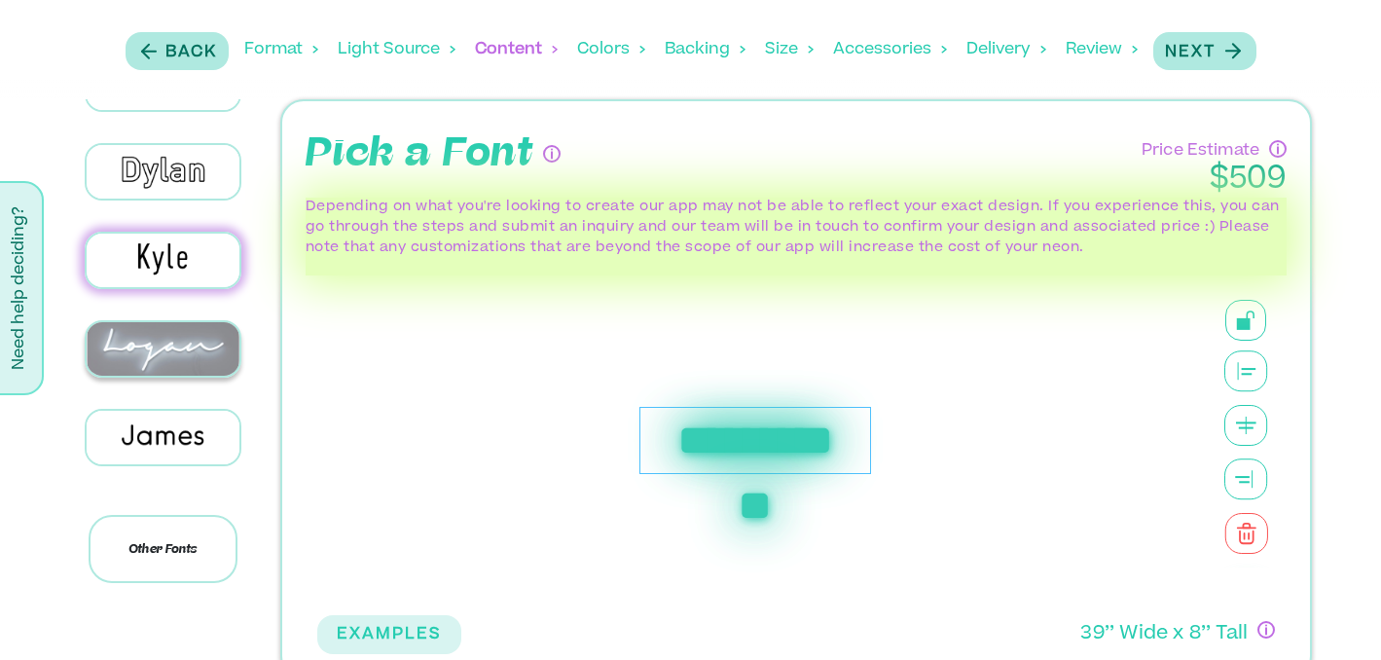
click at [180, 339] on img at bounding box center [163, 349] width 153 height 54
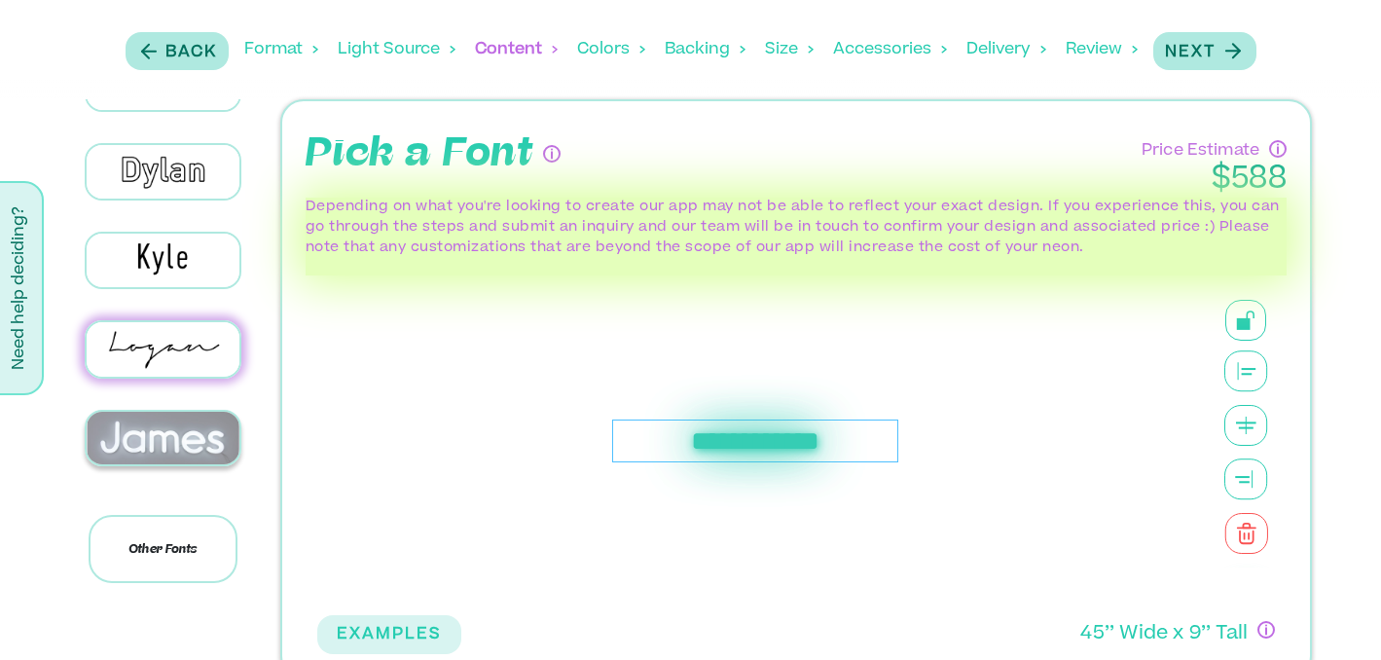
click at [162, 416] on img at bounding box center [163, 439] width 153 height 54
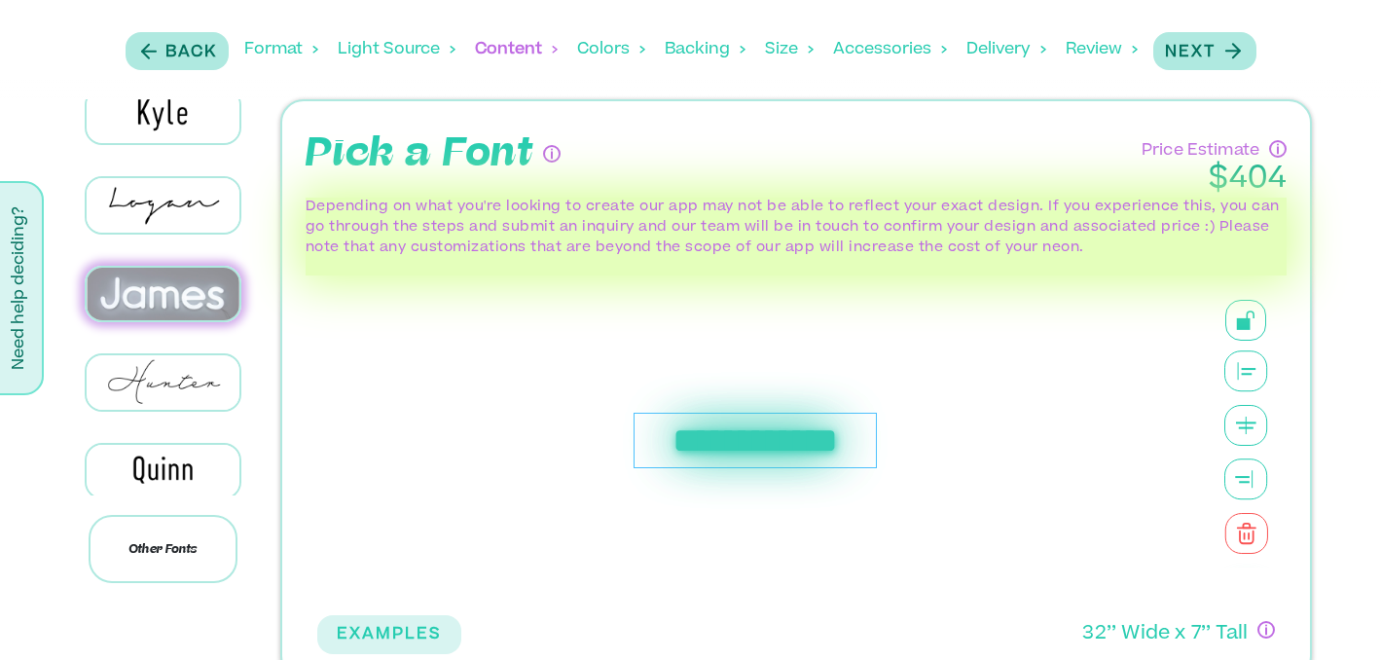
scroll to position [841, 0]
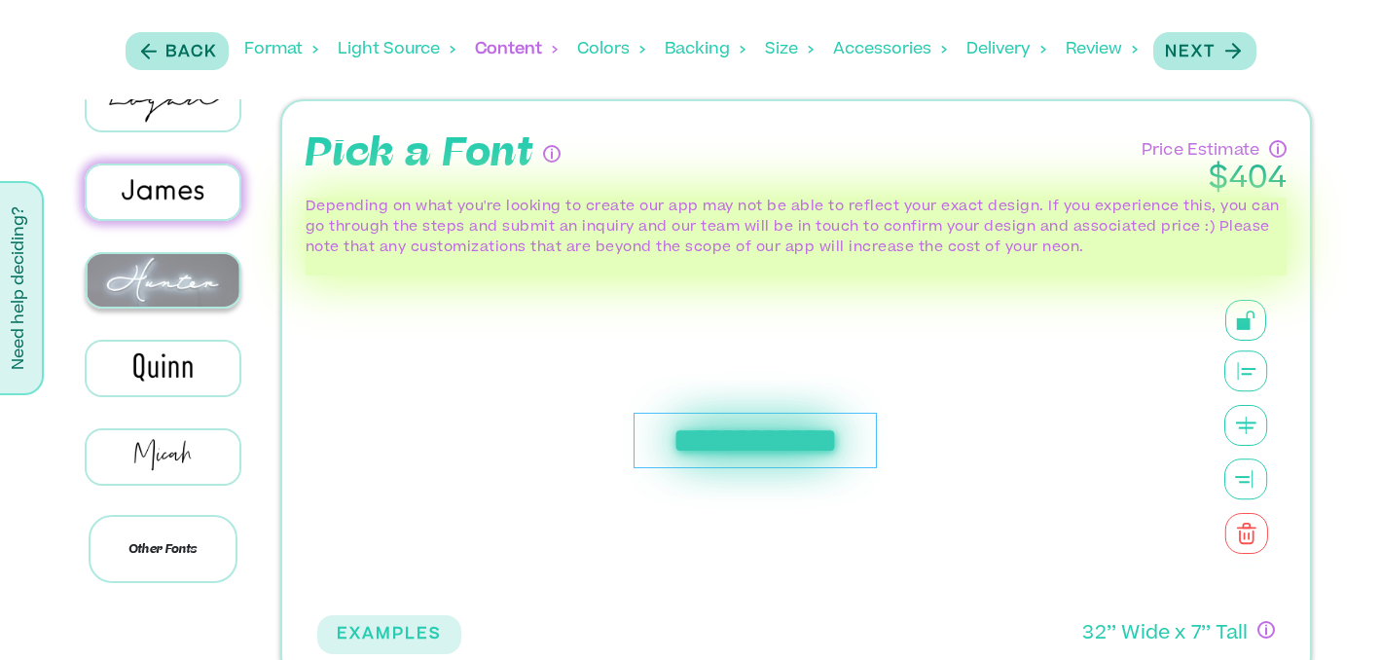
click at [176, 271] on img at bounding box center [163, 281] width 153 height 54
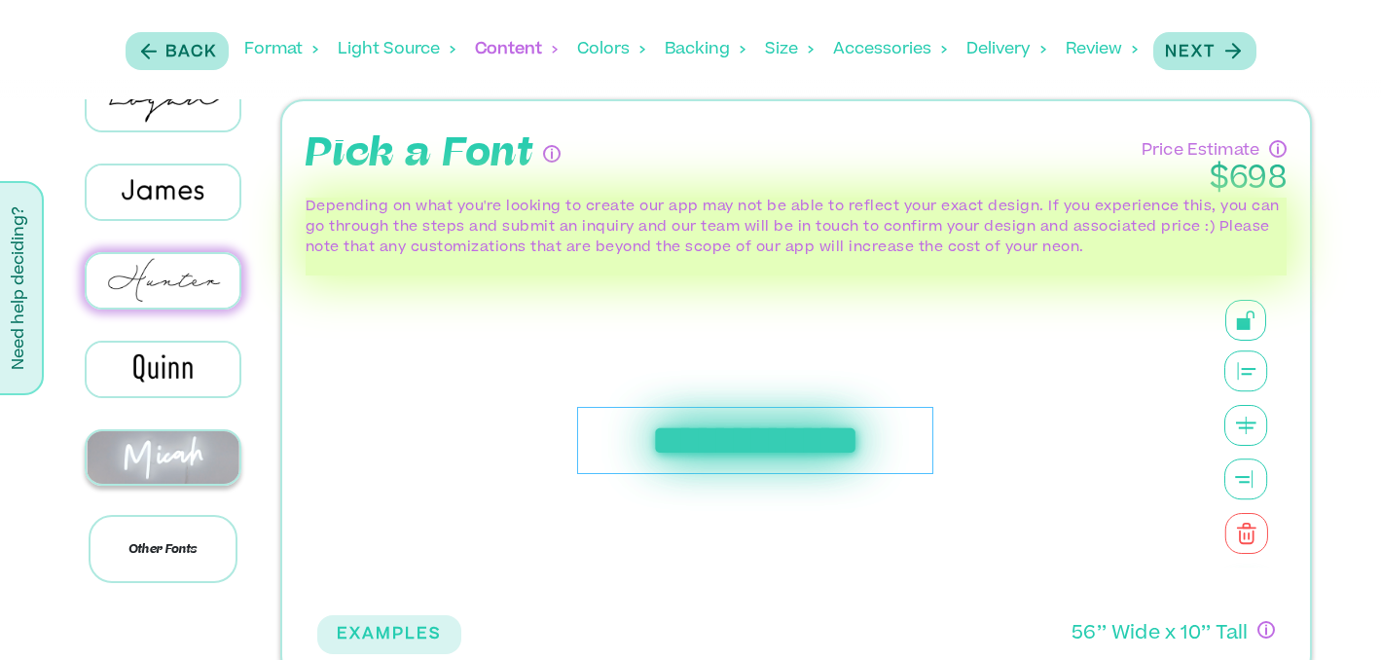
click at [166, 432] on img at bounding box center [163, 458] width 153 height 54
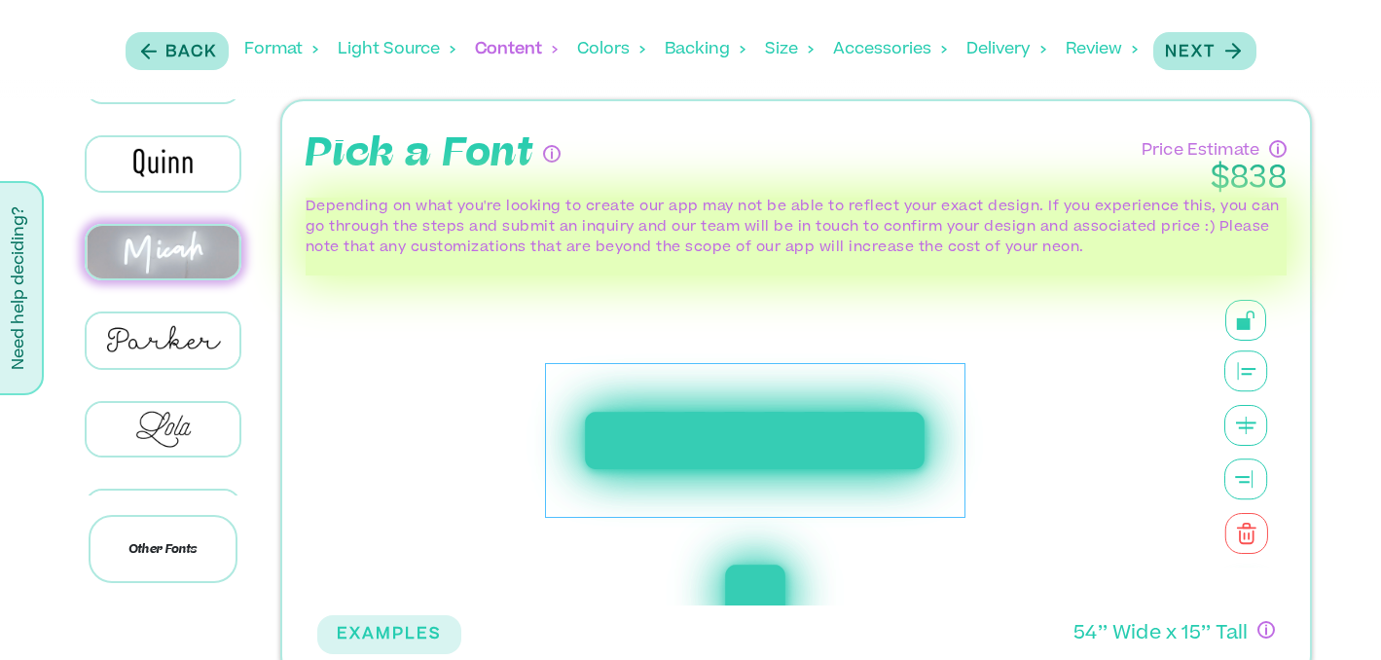
scroll to position [1084, 0]
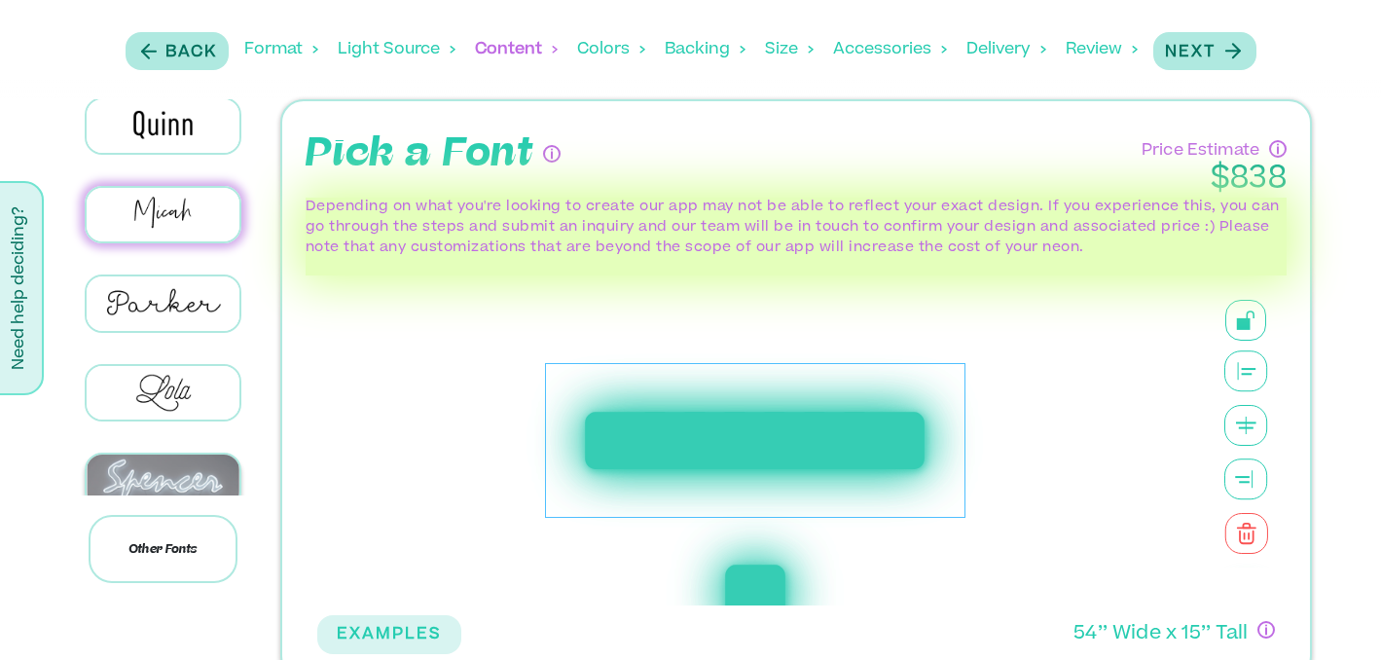
click at [143, 457] on img at bounding box center [163, 481] width 153 height 54
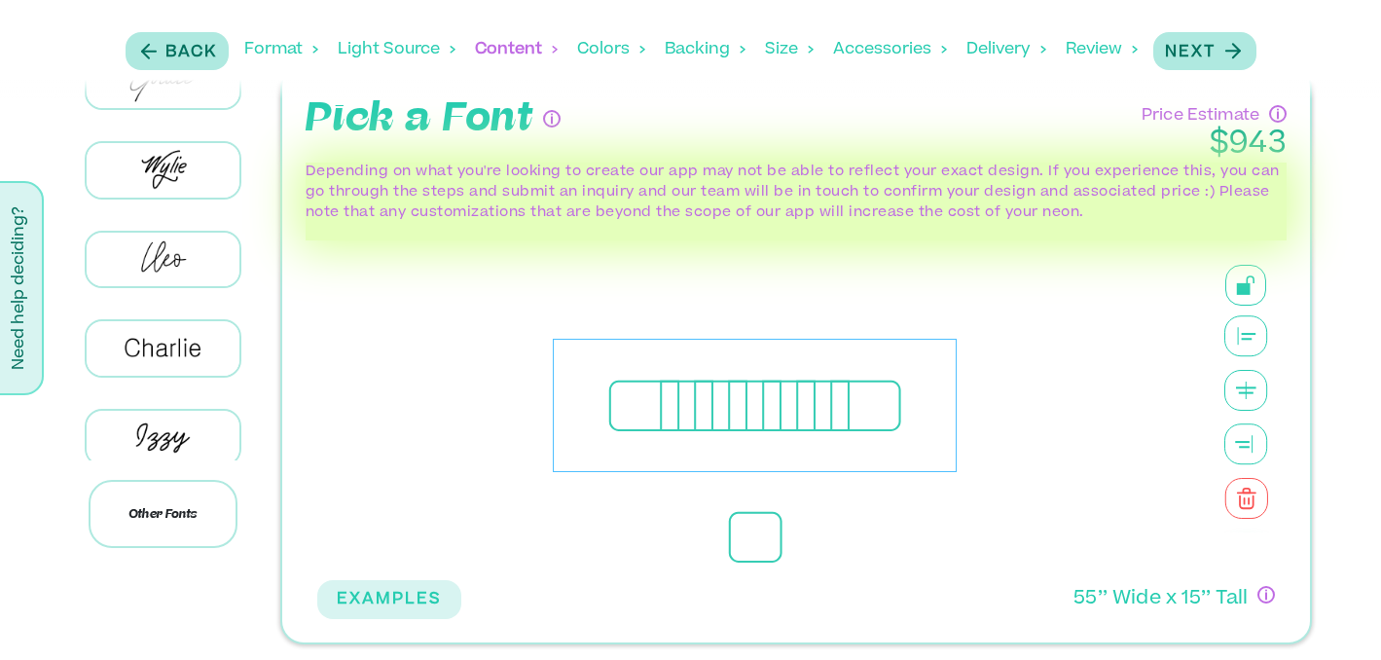
scroll to position [0, 0]
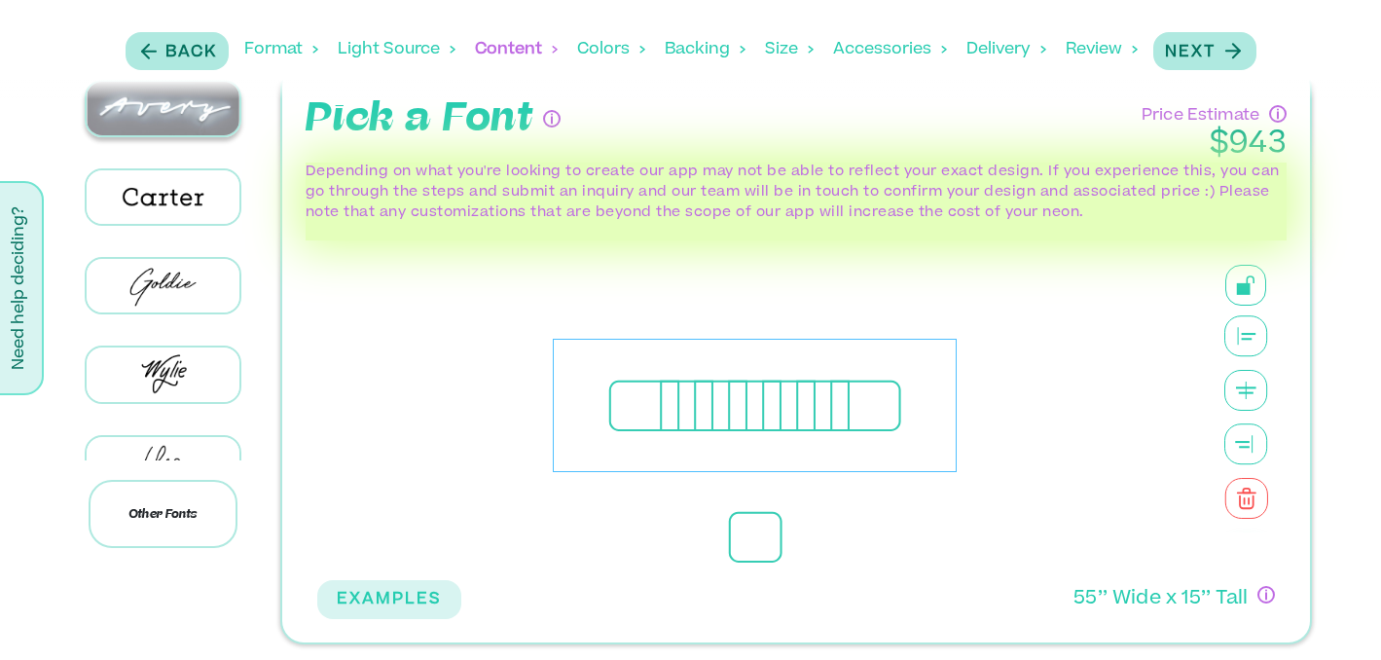
click at [185, 114] on img at bounding box center [163, 109] width 153 height 54
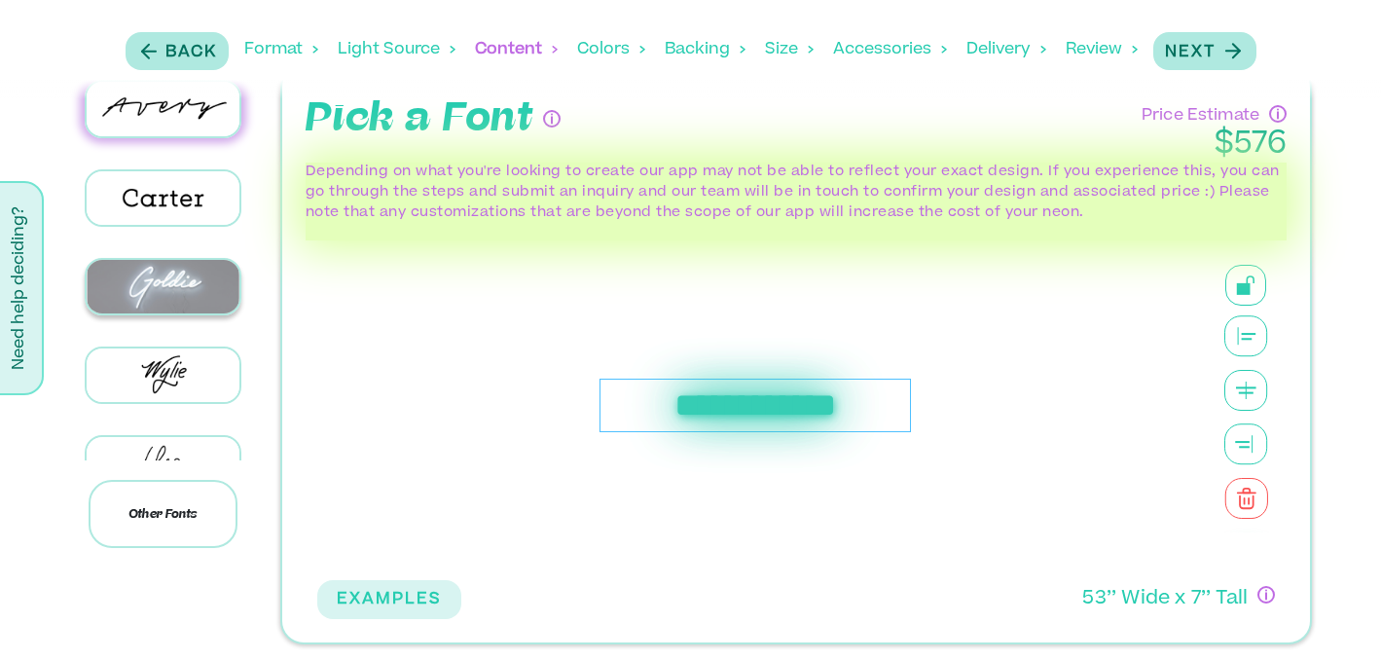
click at [166, 275] on img at bounding box center [163, 287] width 153 height 54
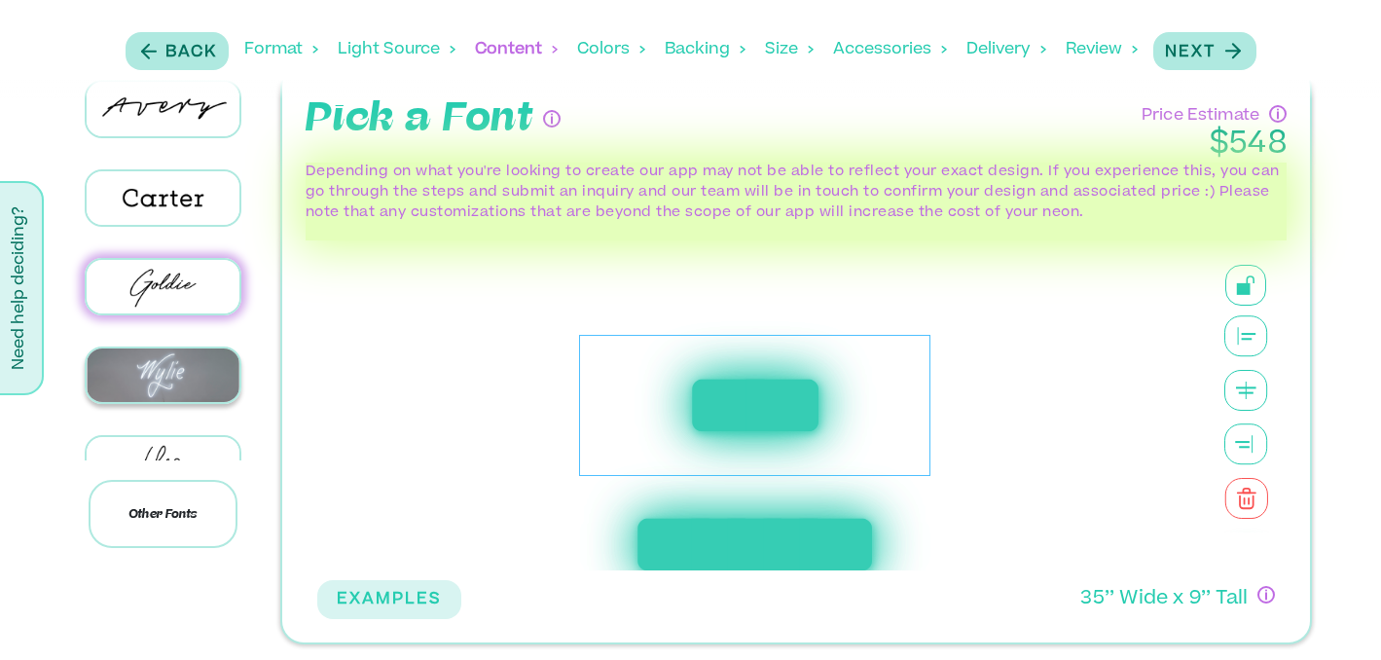
click at [149, 367] on img at bounding box center [163, 375] width 153 height 54
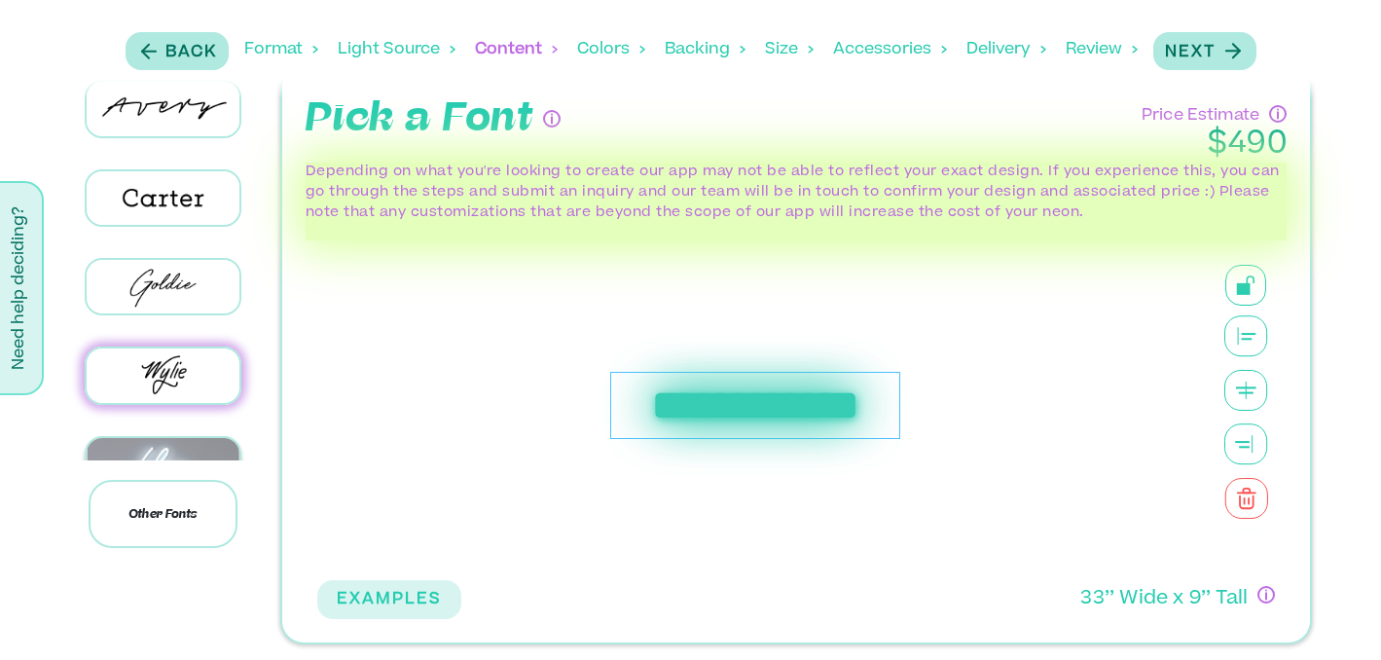
click at [150, 436] on div at bounding box center [163, 464] width 157 height 57
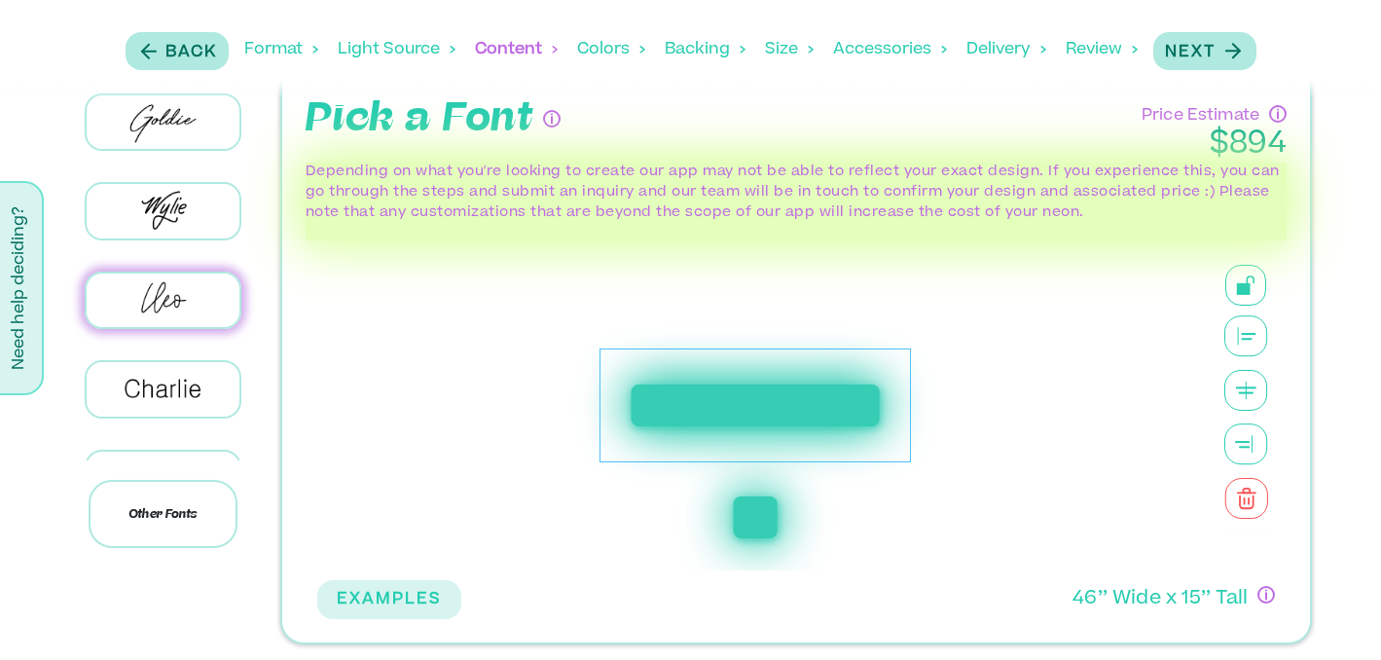
scroll to position [183, 0]
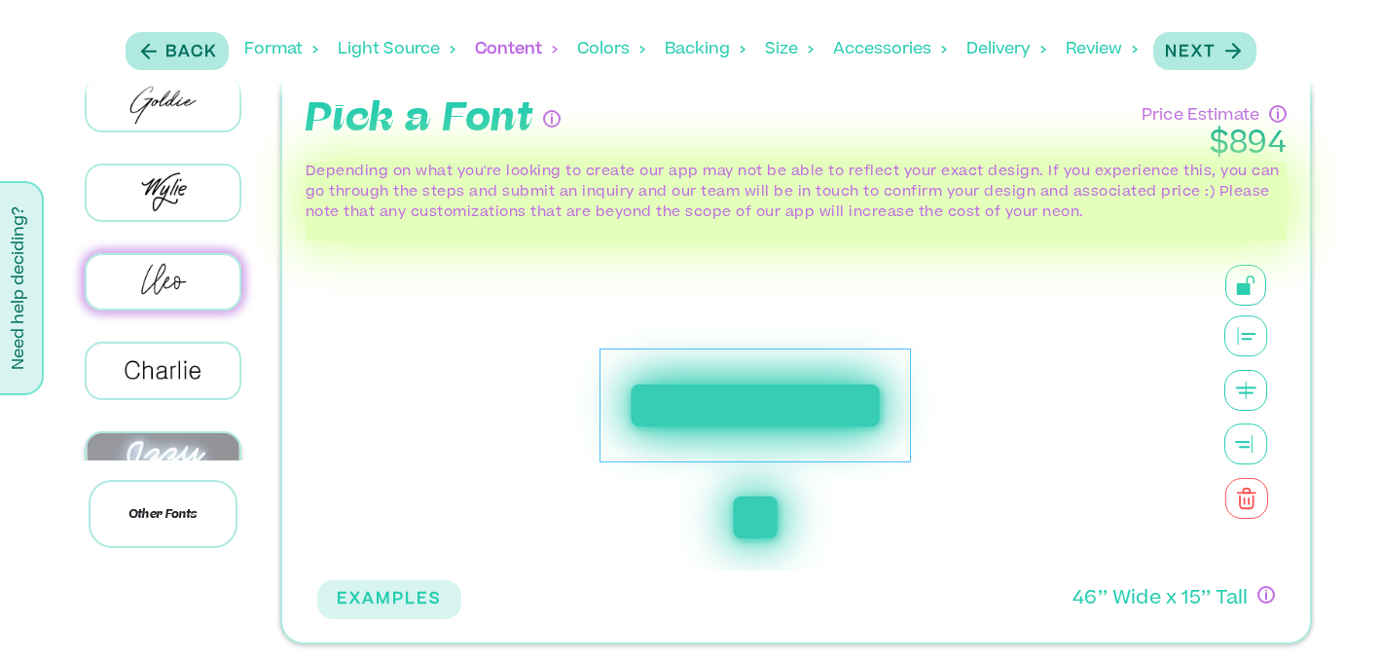
click at [163, 445] on img at bounding box center [163, 460] width 153 height 54
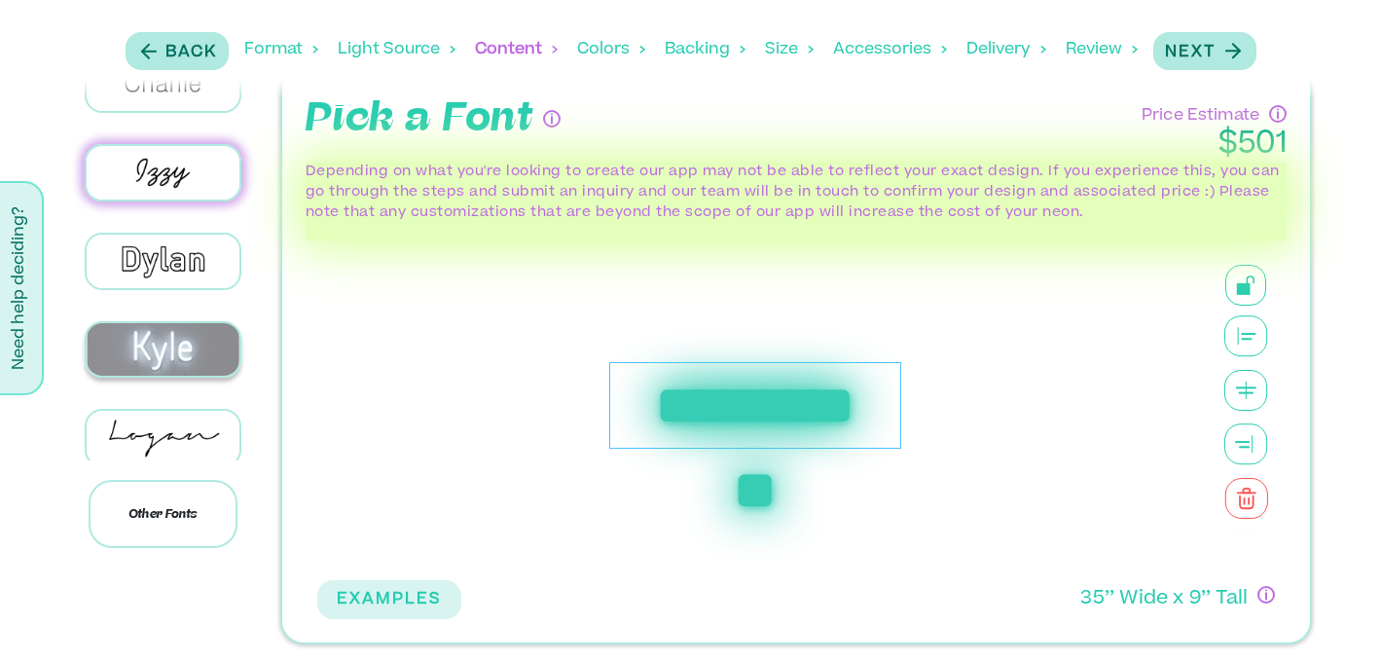
scroll to position [487, 0]
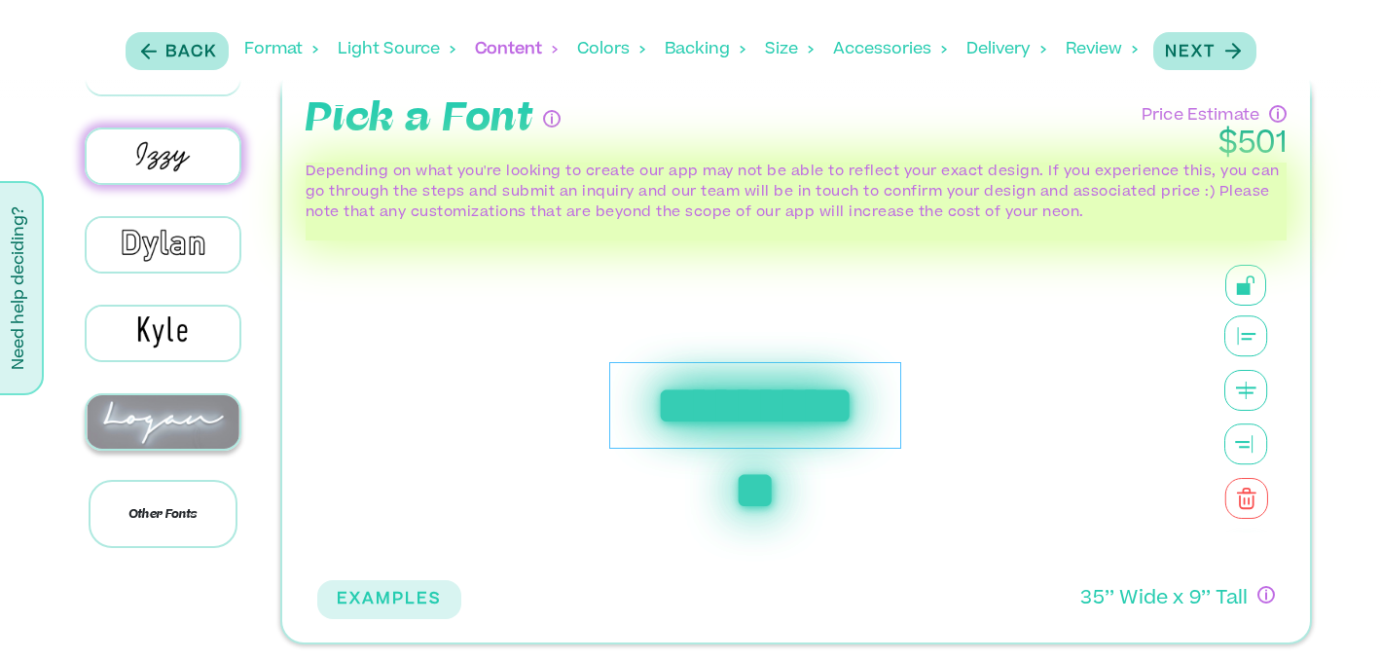
click at [163, 396] on img at bounding box center [163, 422] width 153 height 54
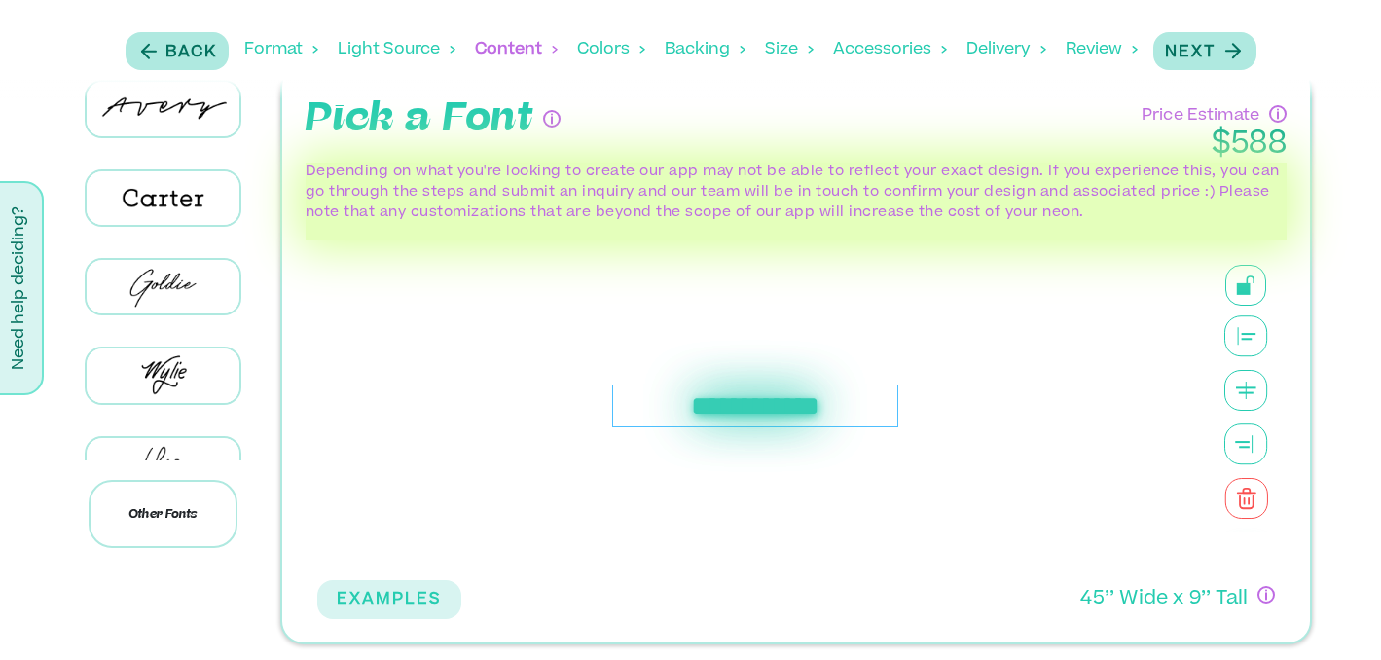
scroll to position [0, 0]
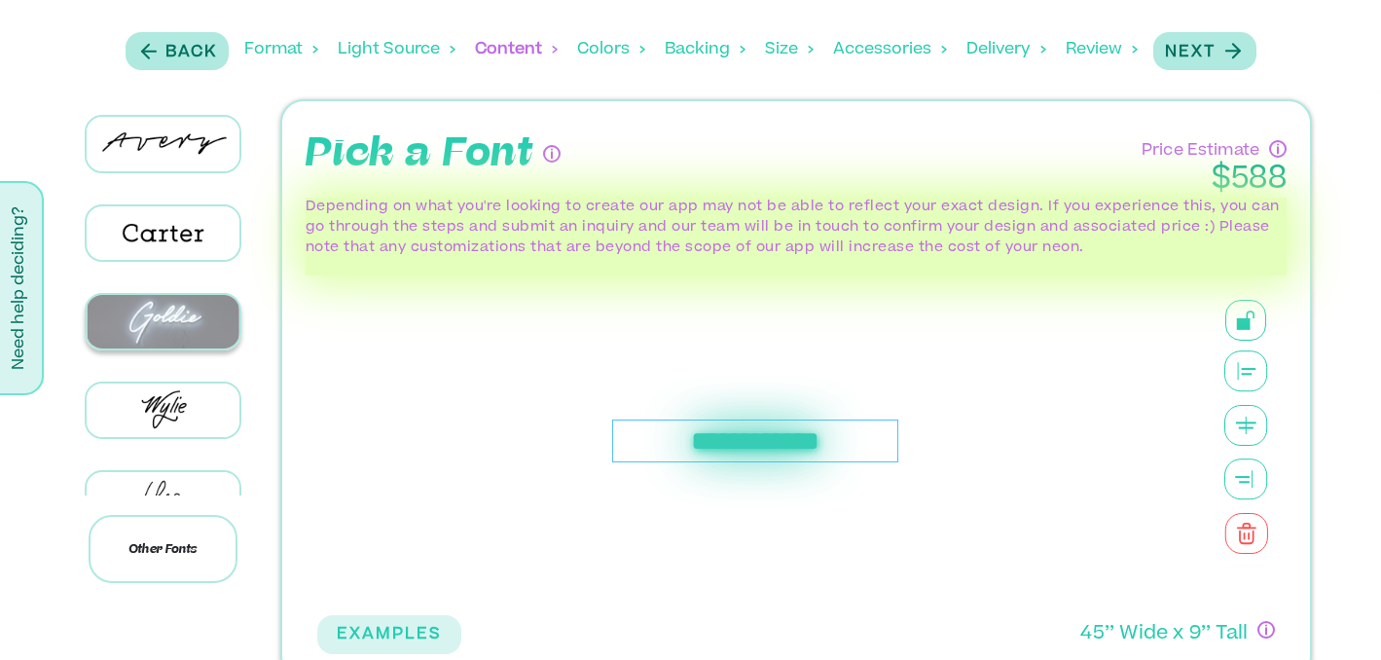
click at [169, 320] on img at bounding box center [163, 322] width 153 height 54
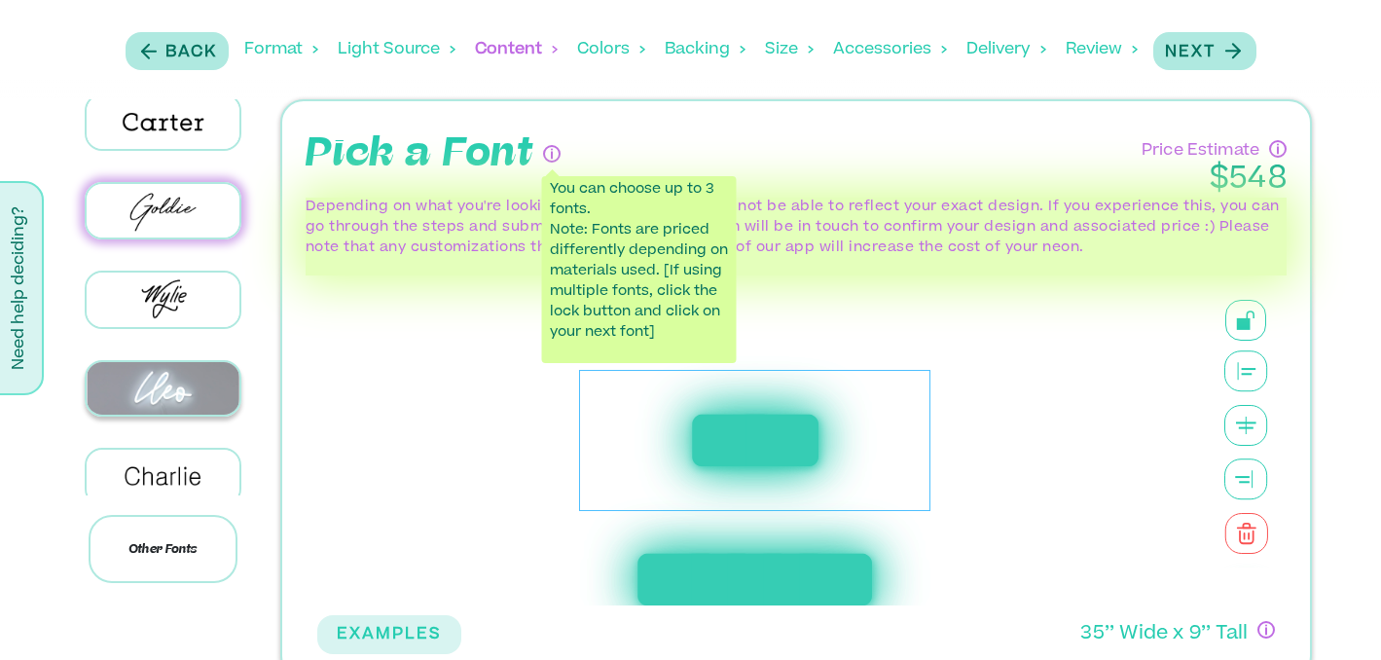
scroll to position [187, 0]
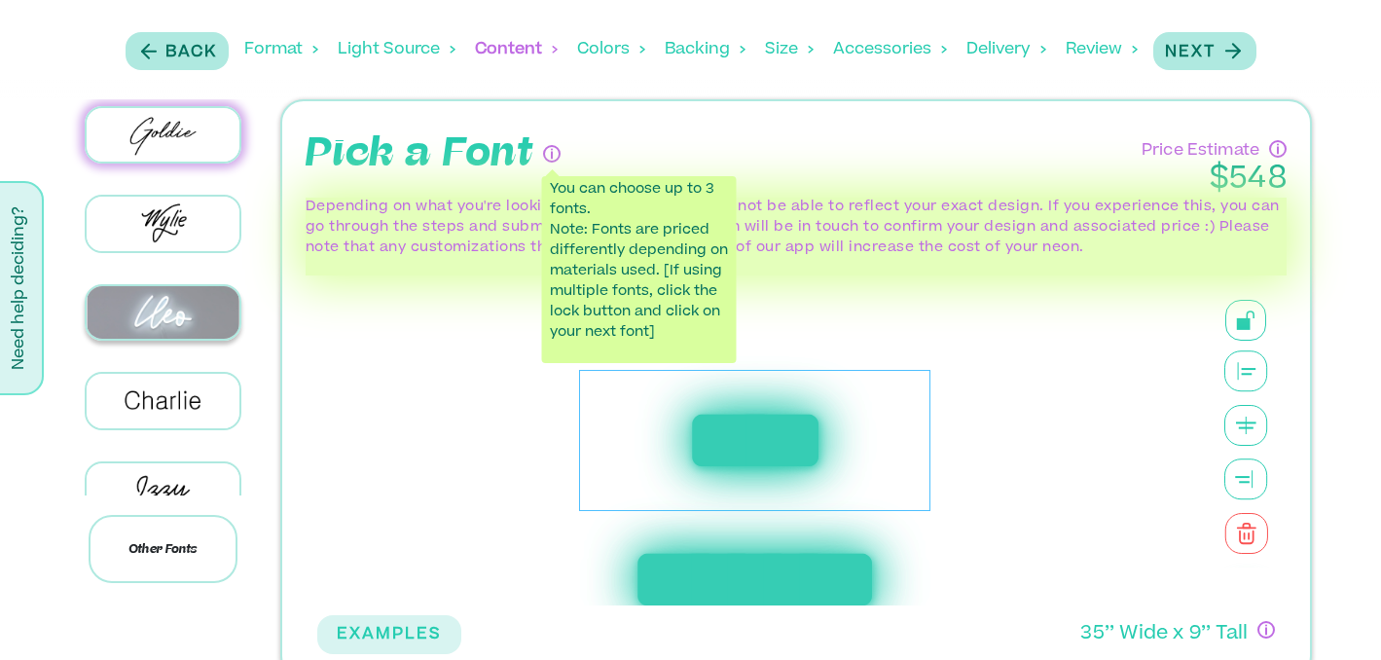
click at [163, 306] on img at bounding box center [163, 313] width 153 height 54
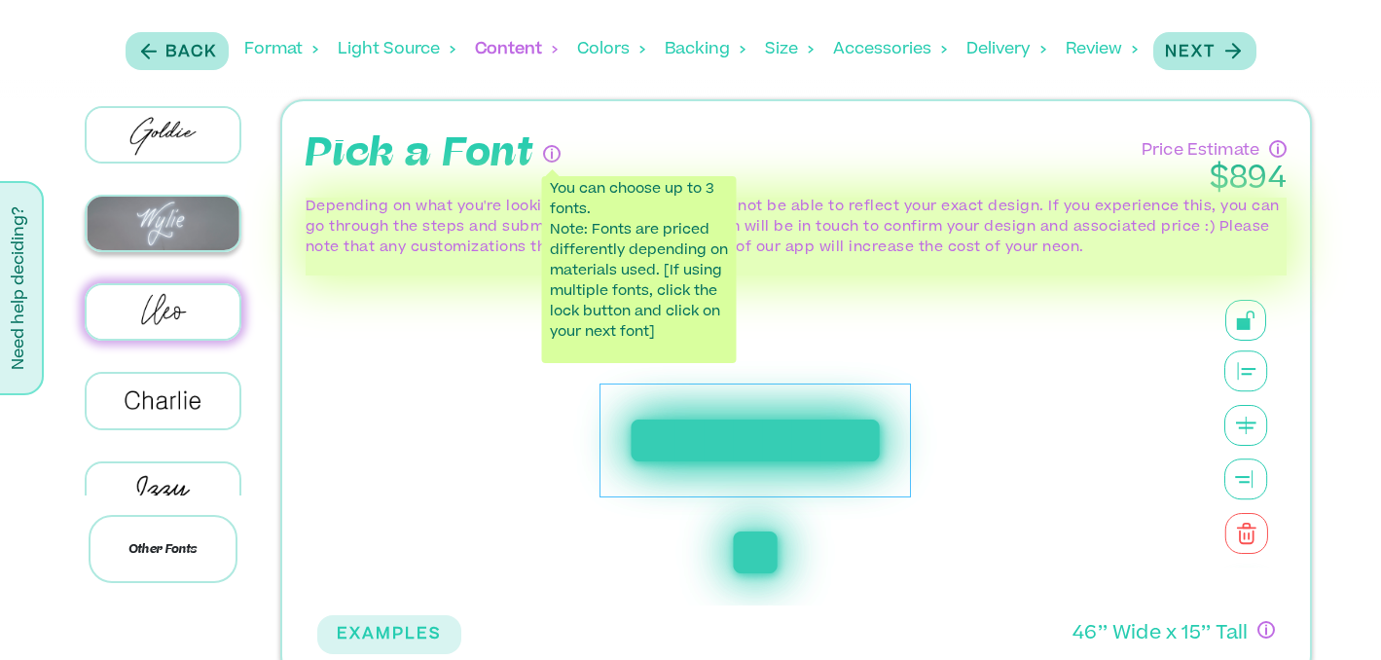
click at [166, 222] on img at bounding box center [163, 224] width 153 height 54
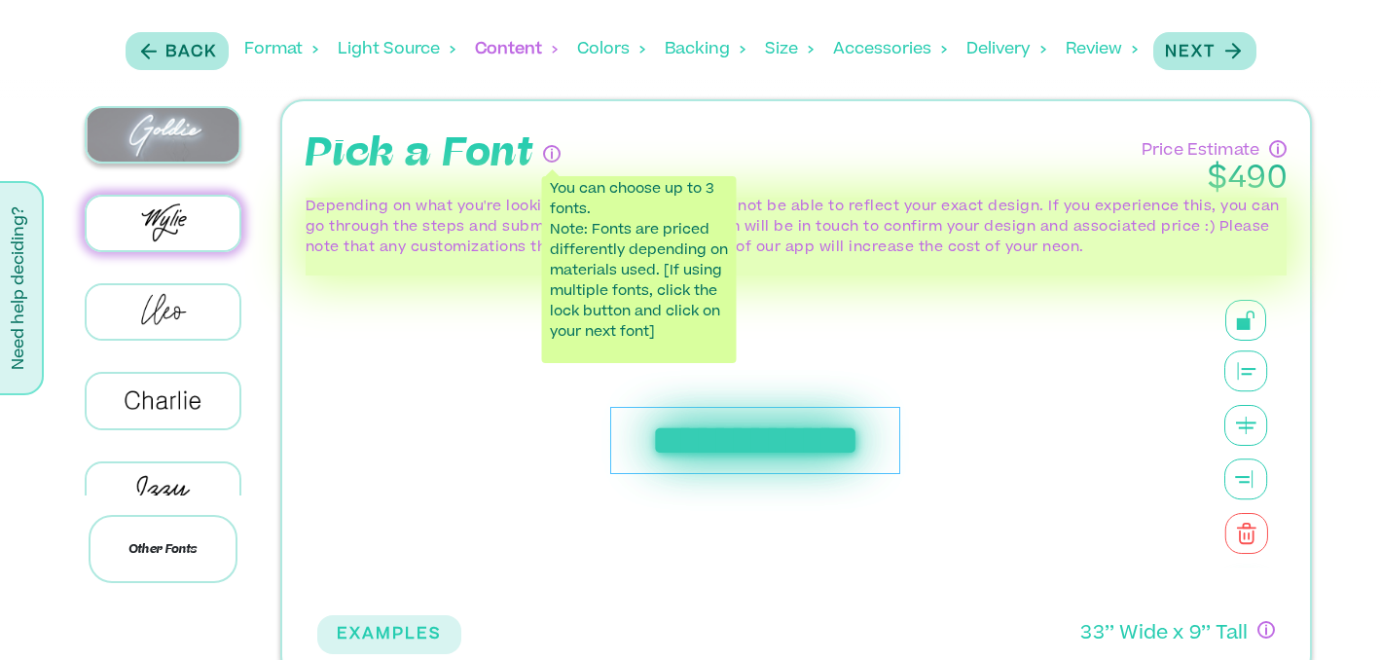
click at [192, 124] on img at bounding box center [163, 135] width 153 height 54
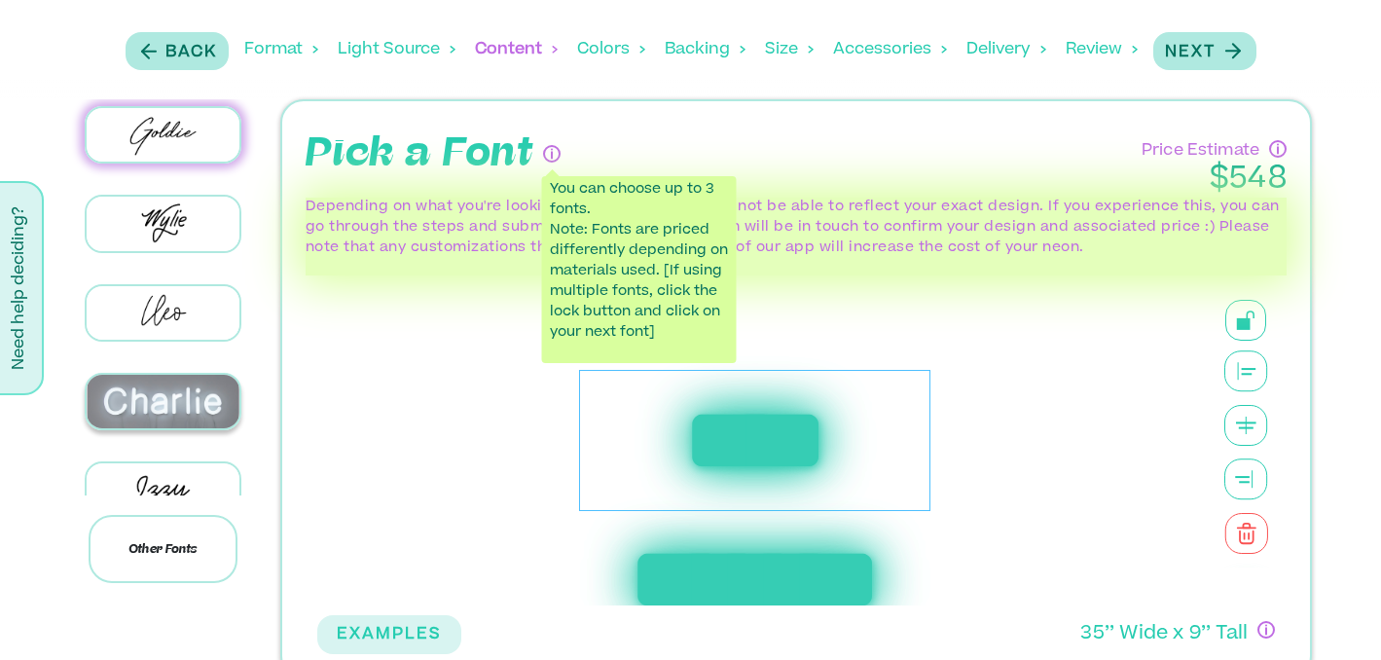
scroll to position [235, 0]
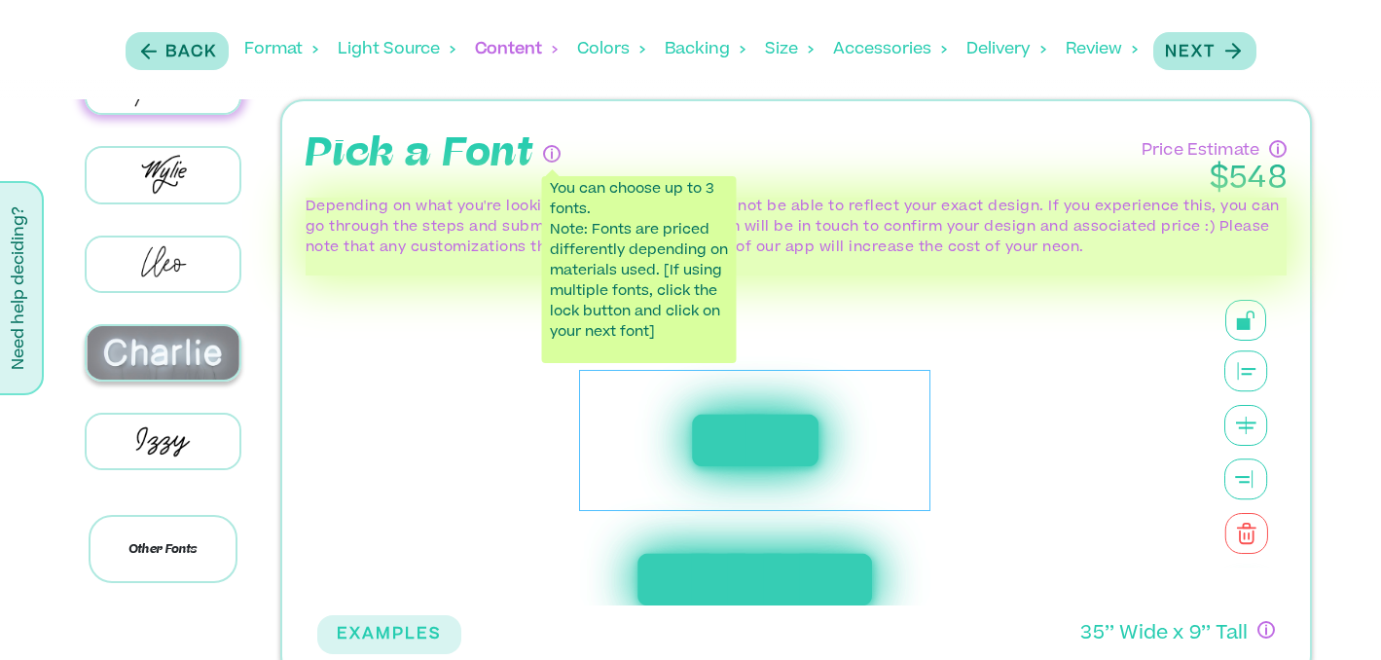
click at [166, 370] on div at bounding box center [163, 352] width 157 height 57
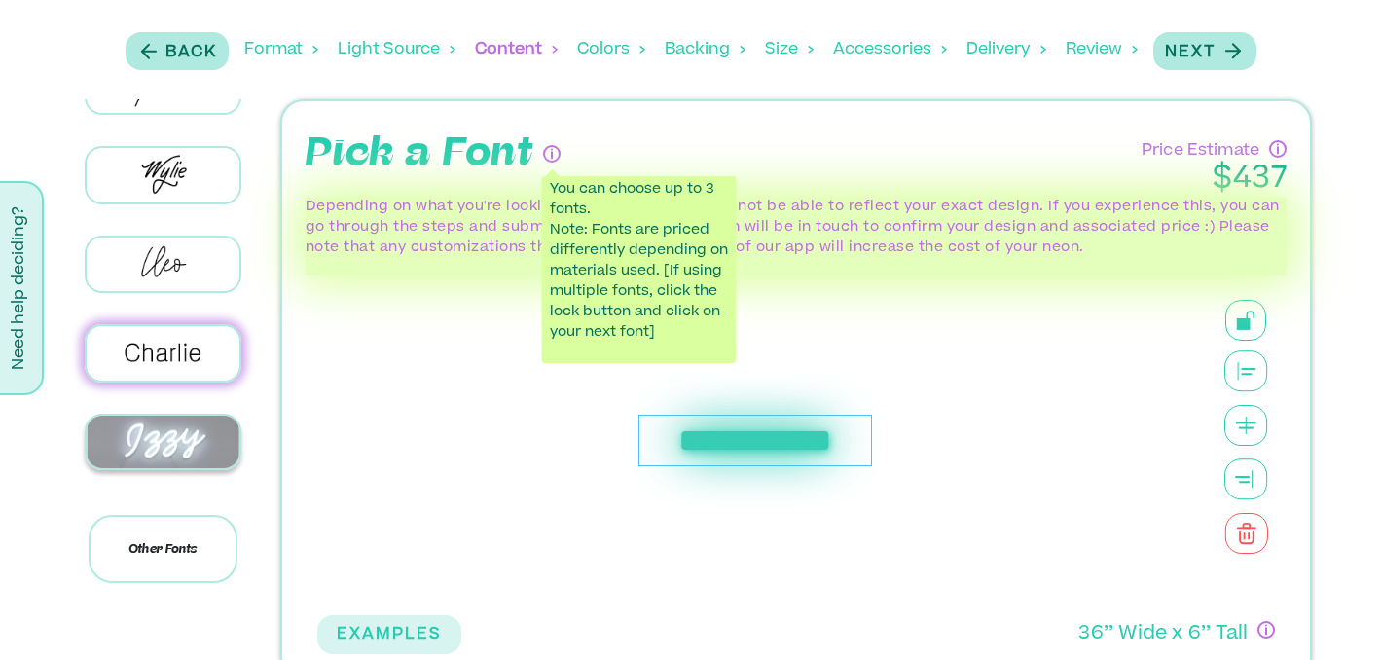
click at [157, 415] on img at bounding box center [163, 442] width 153 height 54
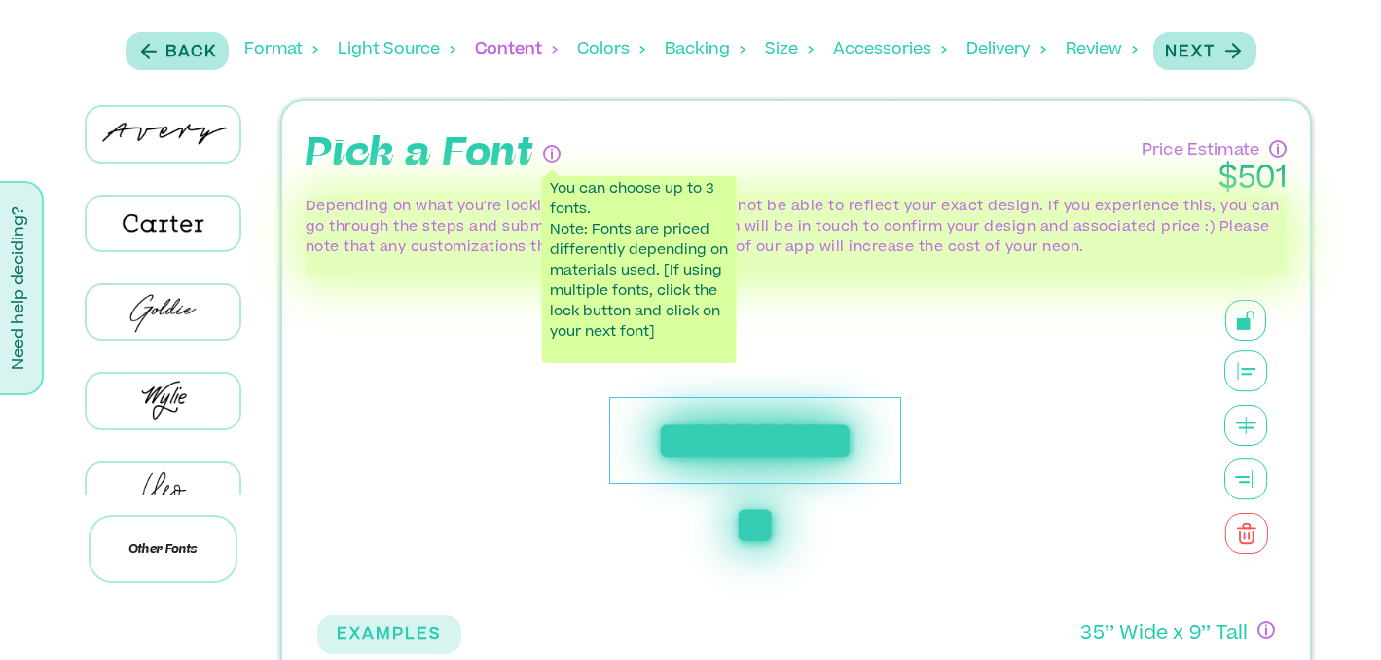
scroll to position [0, 0]
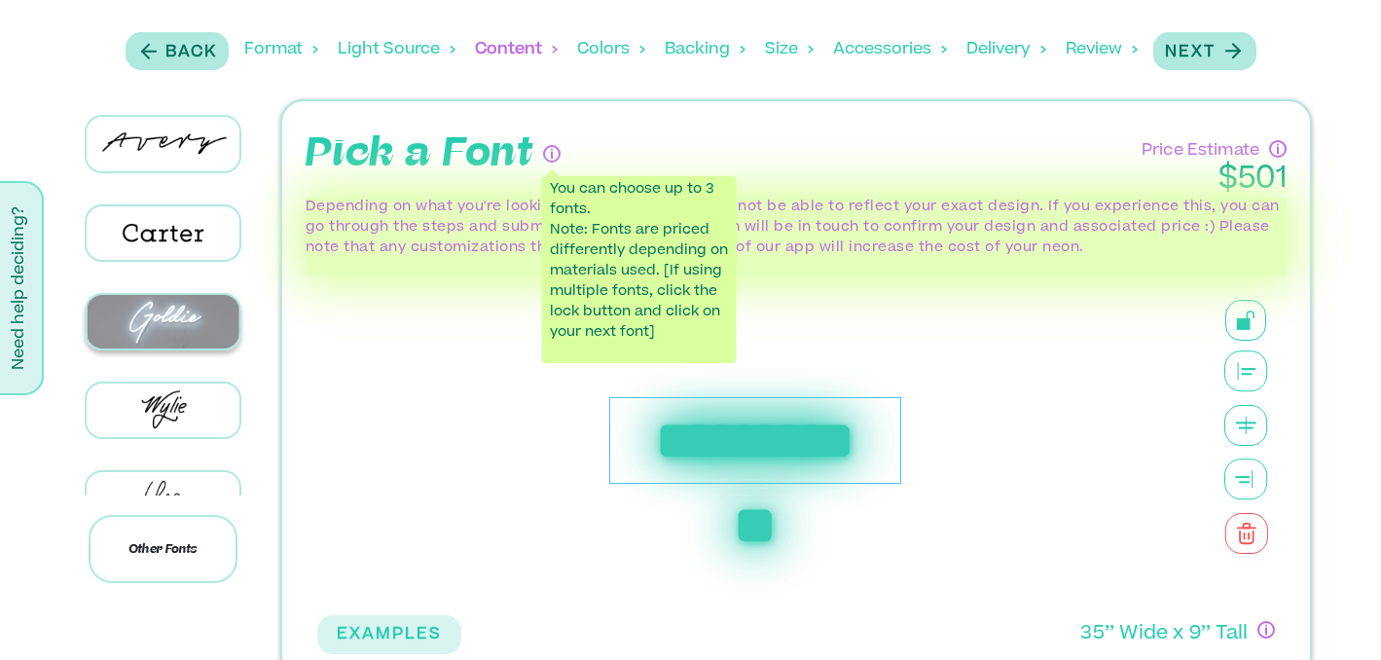
click at [148, 301] on img at bounding box center [163, 322] width 153 height 54
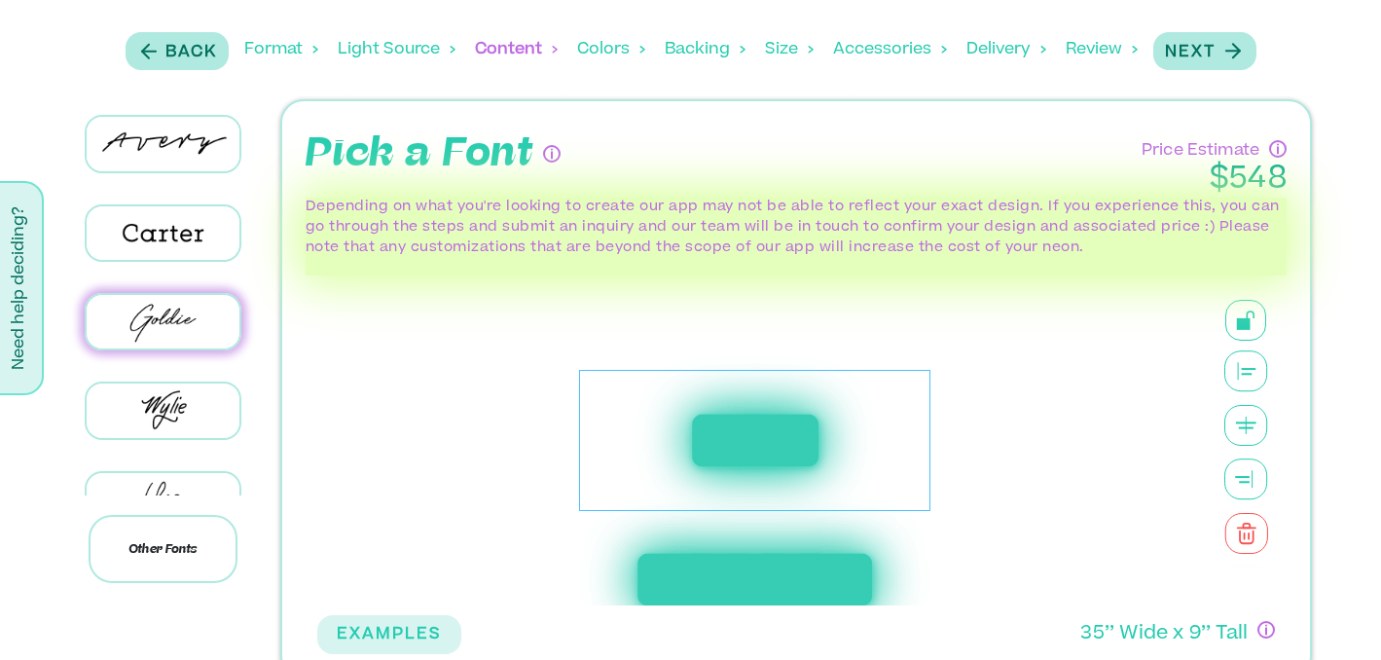
scroll to position [35, 0]
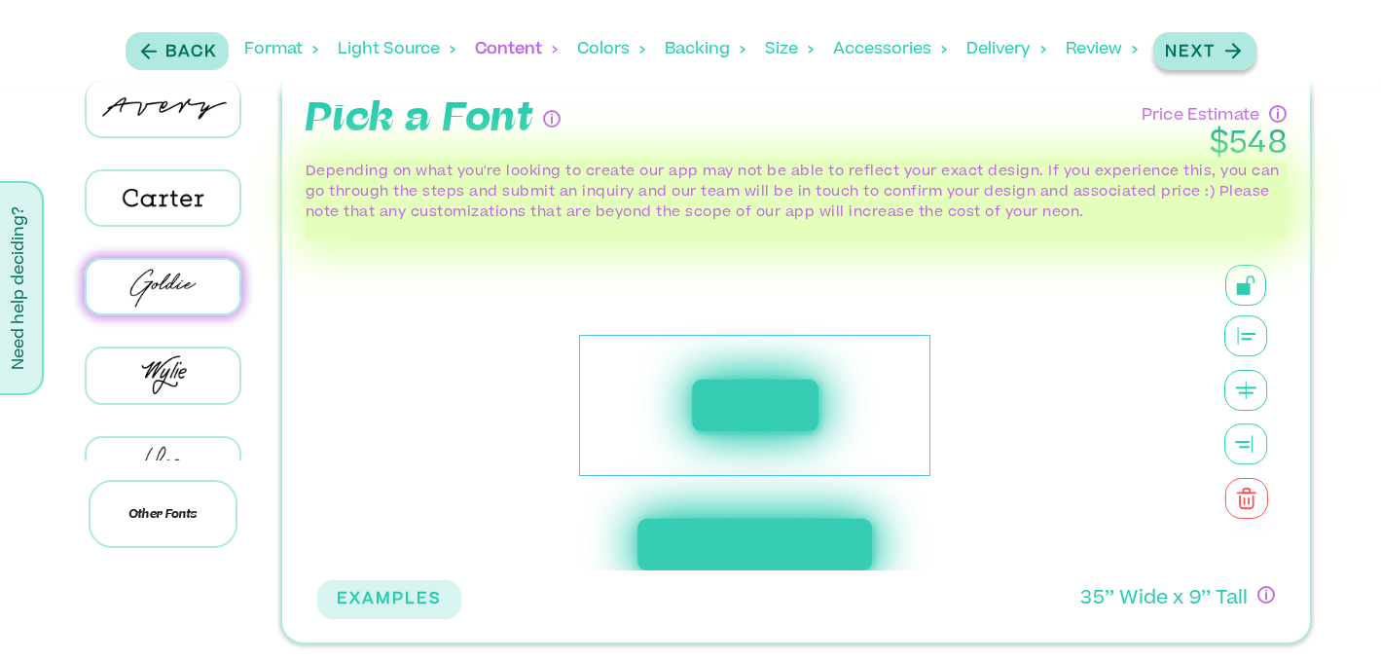
click at [1225, 56] on icon "button" at bounding box center [1232, 51] width 24 height 24
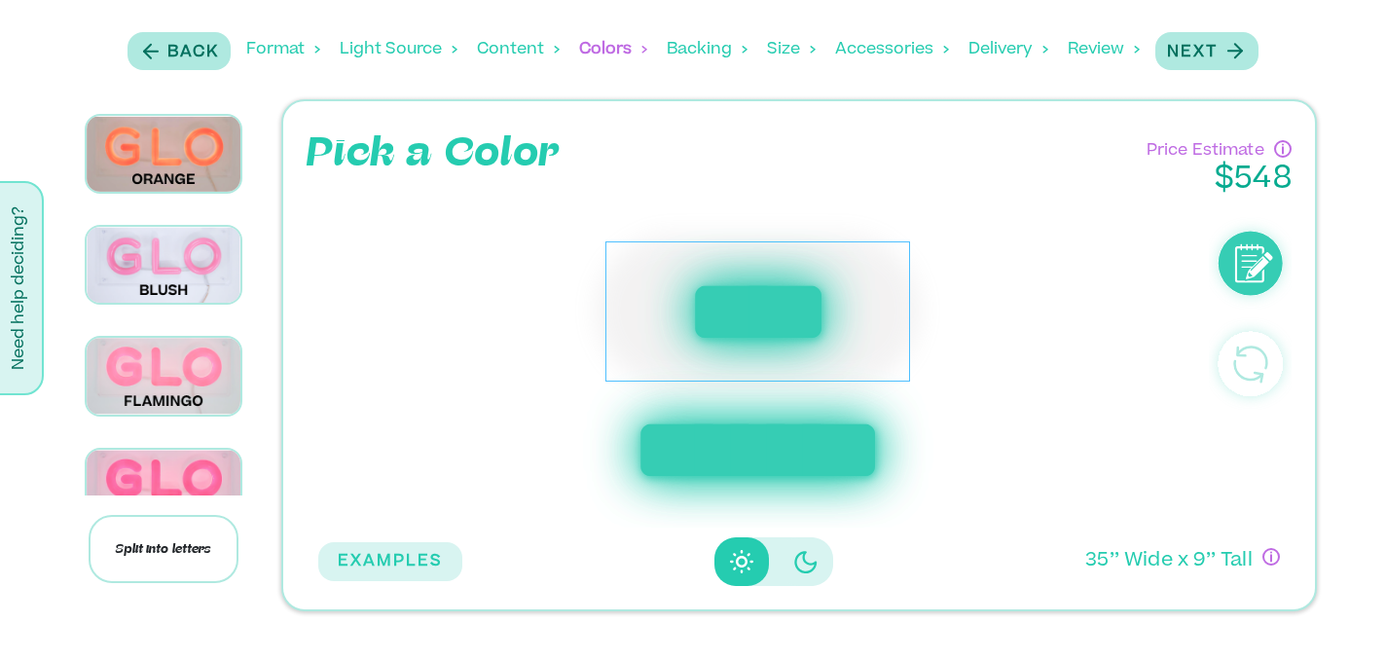
scroll to position [672, 0]
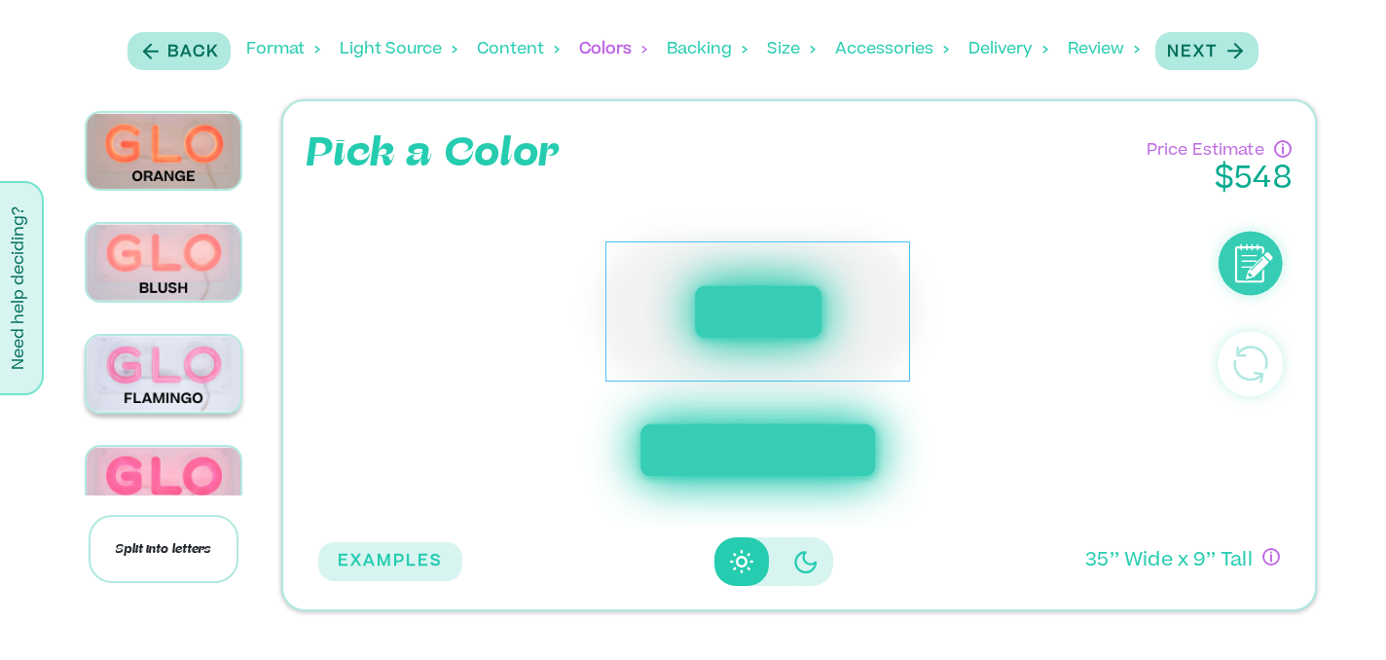
click at [134, 350] on img at bounding box center [164, 374] width 154 height 76
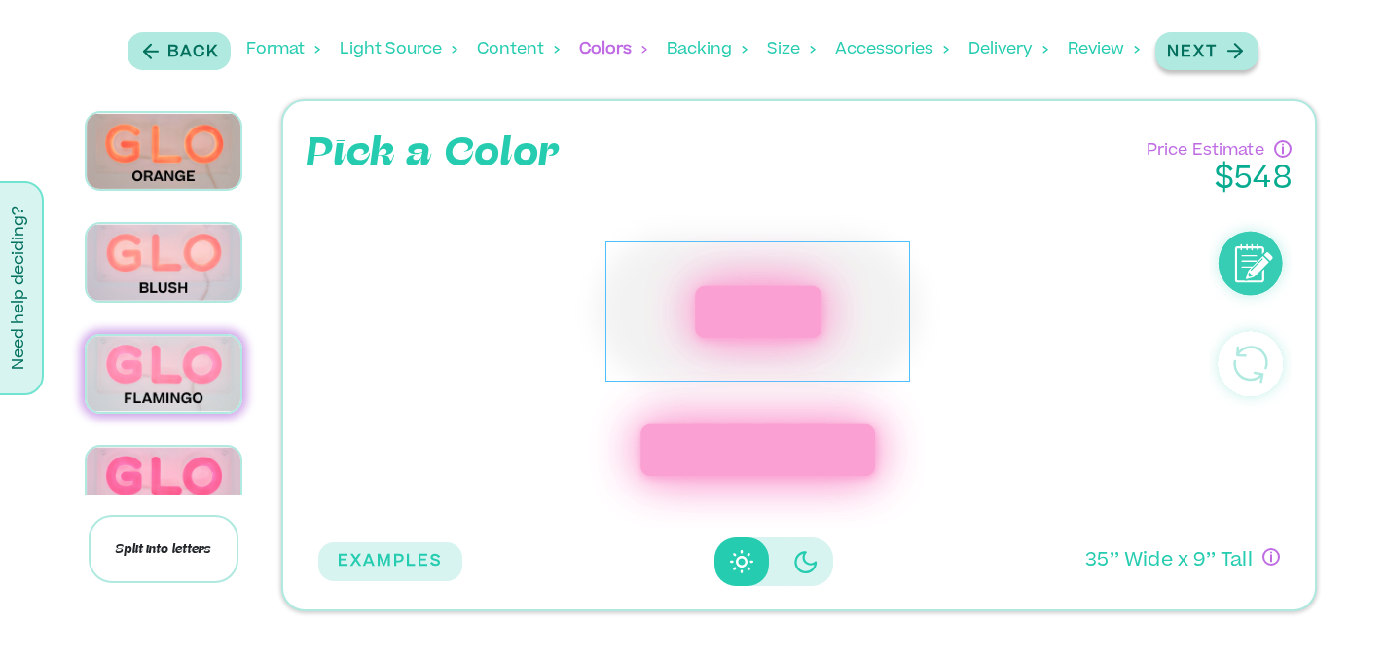
click at [1230, 59] on icon "button" at bounding box center [1234, 51] width 24 height 24
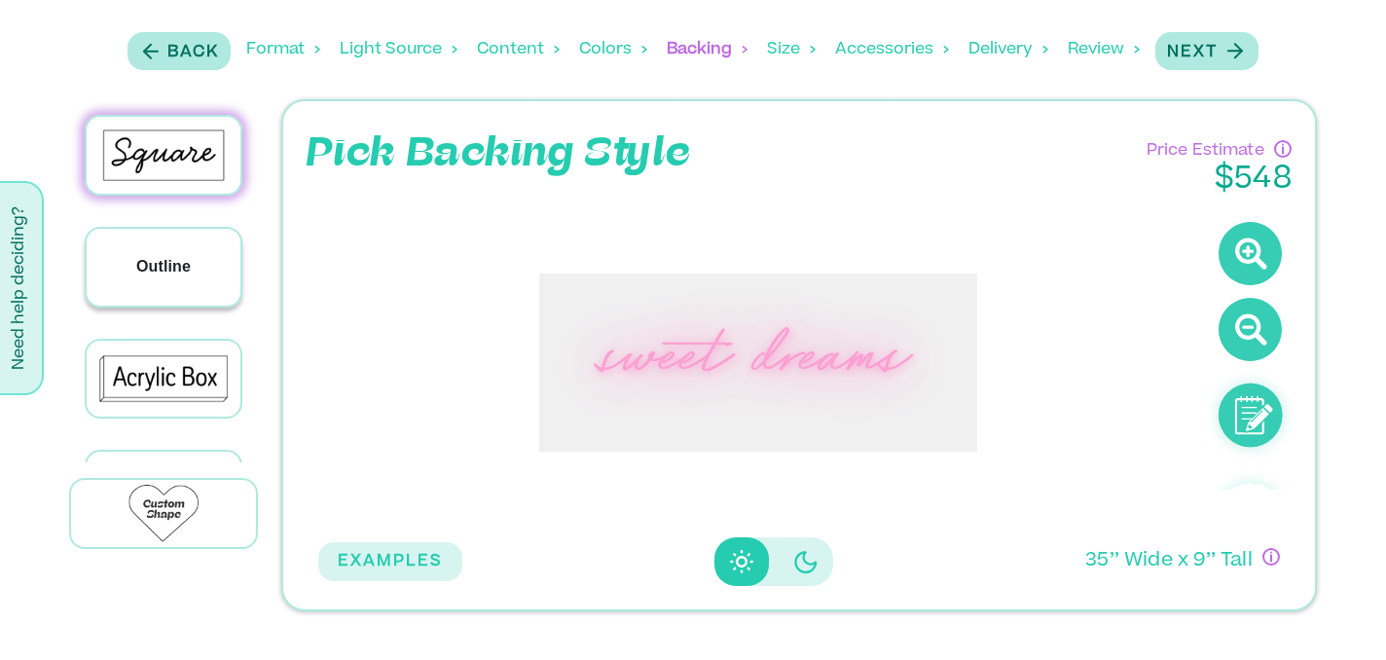
click at [162, 255] on p "Outline" at bounding box center [163, 266] width 54 height 23
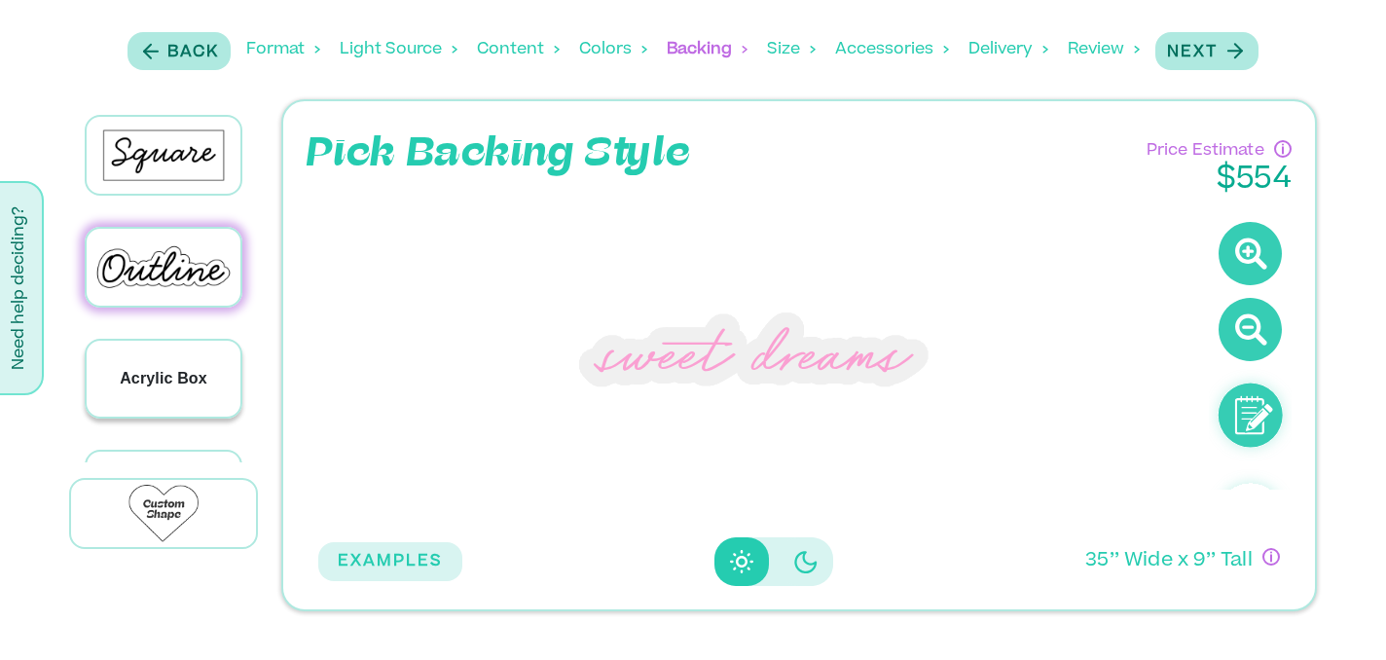
click at [162, 381] on p "Acrylic Box" at bounding box center [164, 378] width 88 height 23
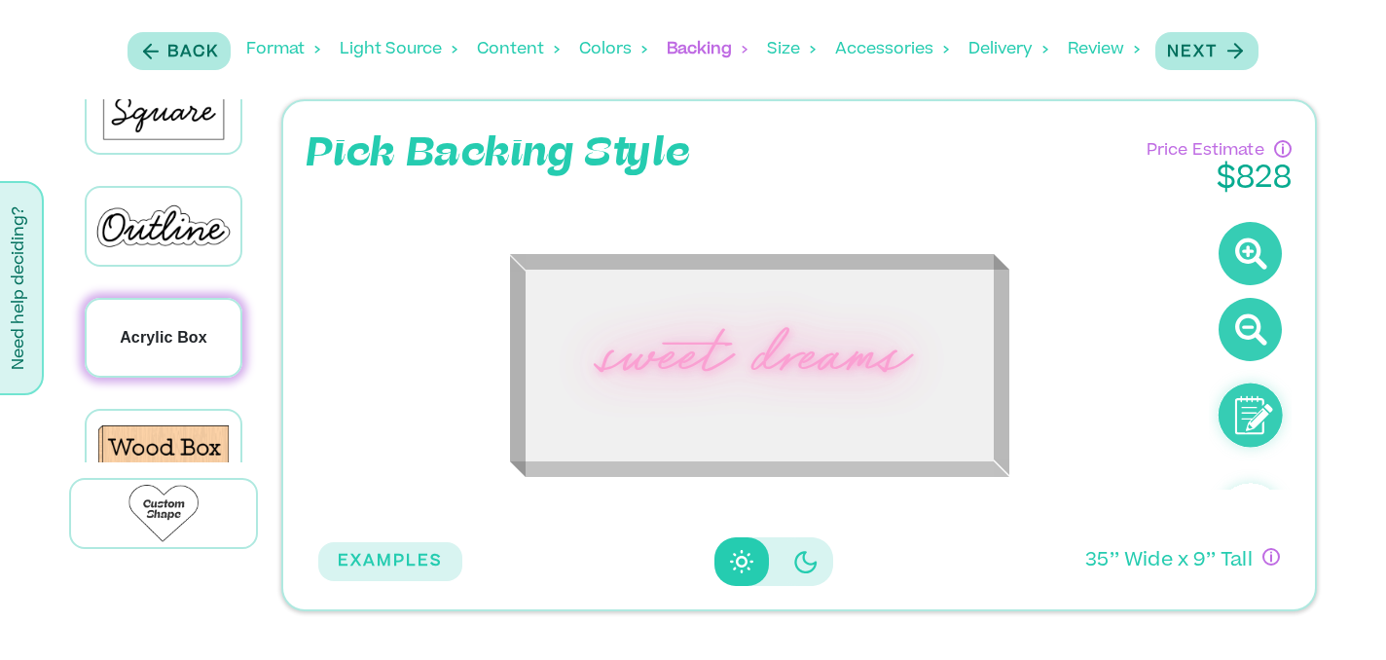
scroll to position [66, 0]
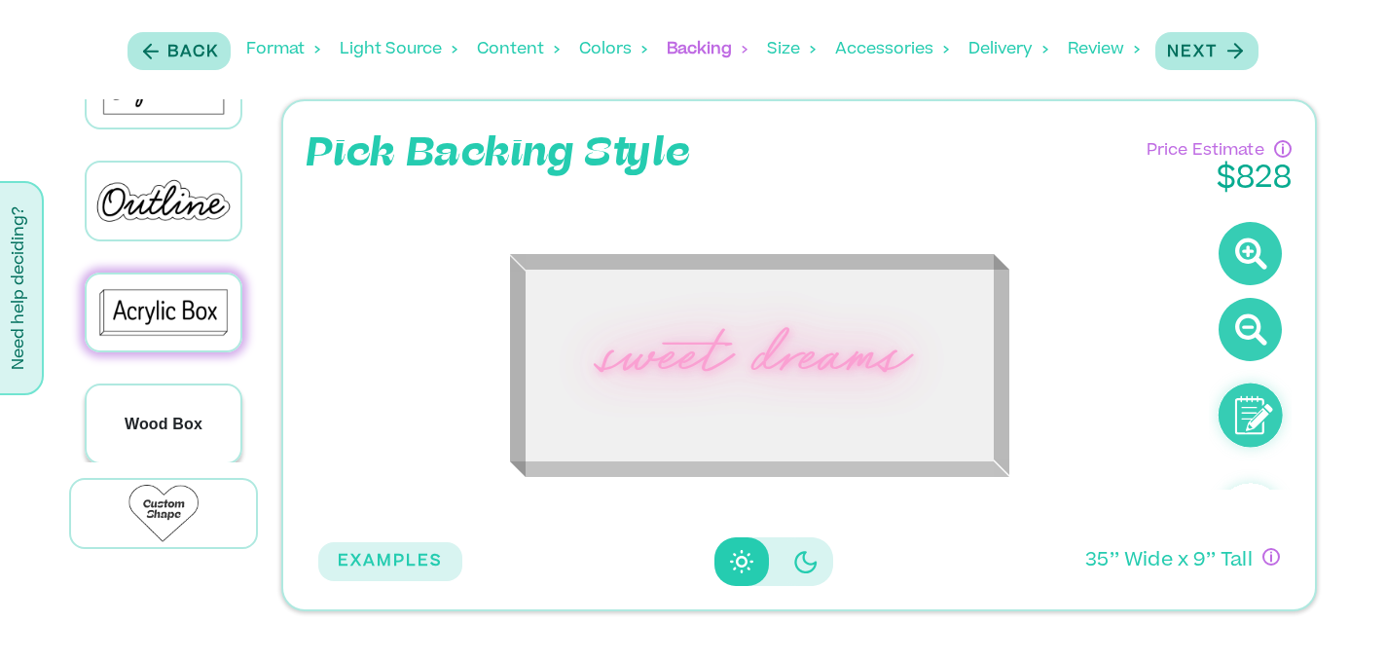
click at [156, 402] on div "Wood Box" at bounding box center [164, 423] width 154 height 77
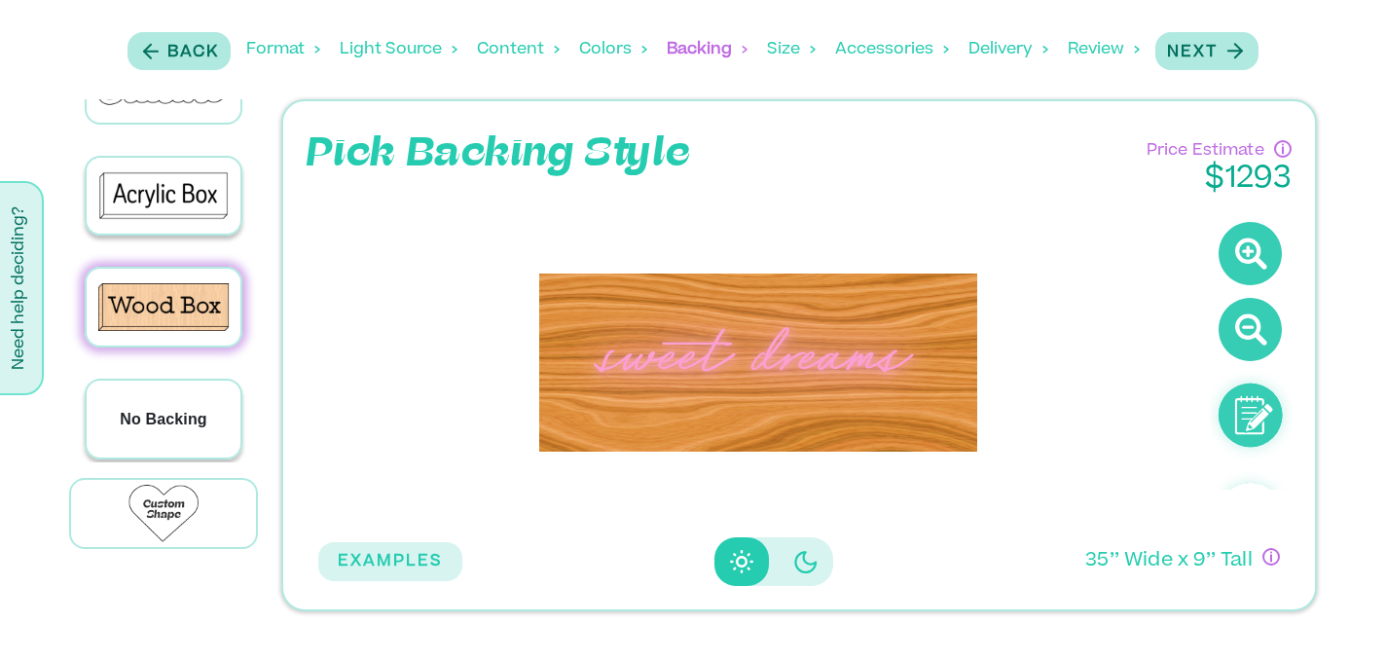
click at [163, 393] on div "No Backing" at bounding box center [164, 418] width 154 height 77
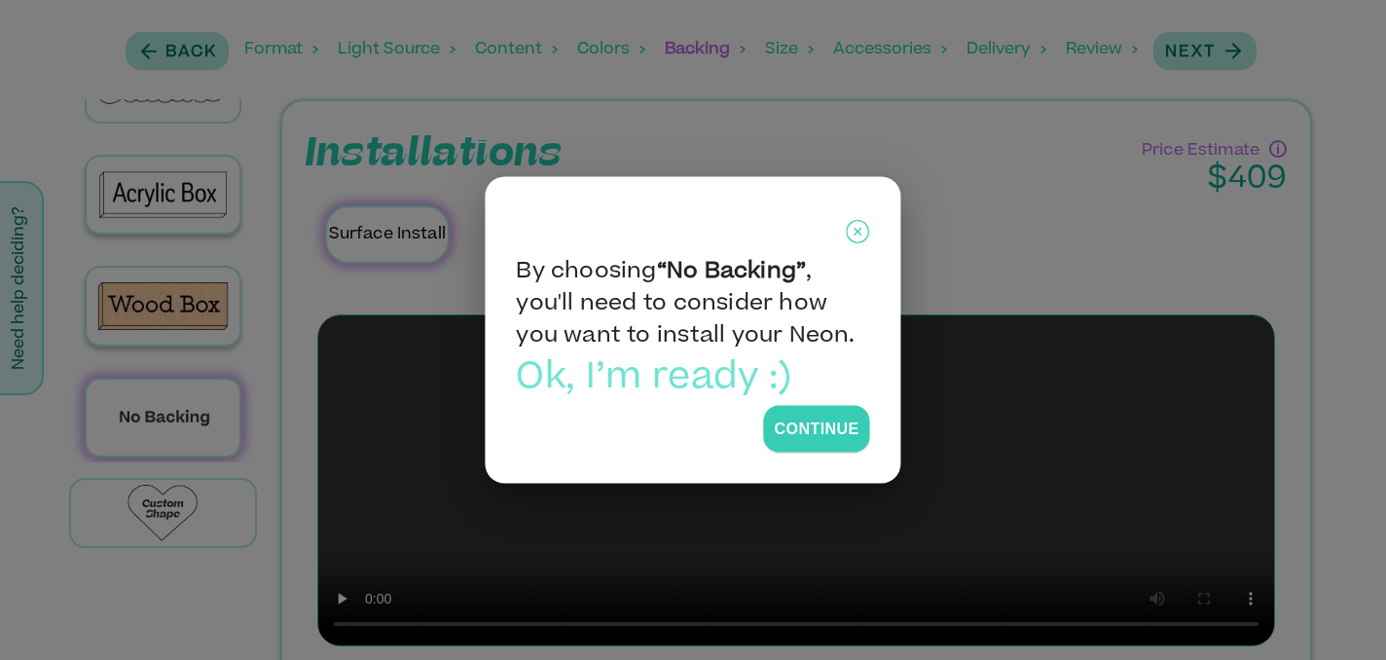
scroll to position [181, 0]
click at [173, 302] on div at bounding box center [693, 330] width 1386 height 660
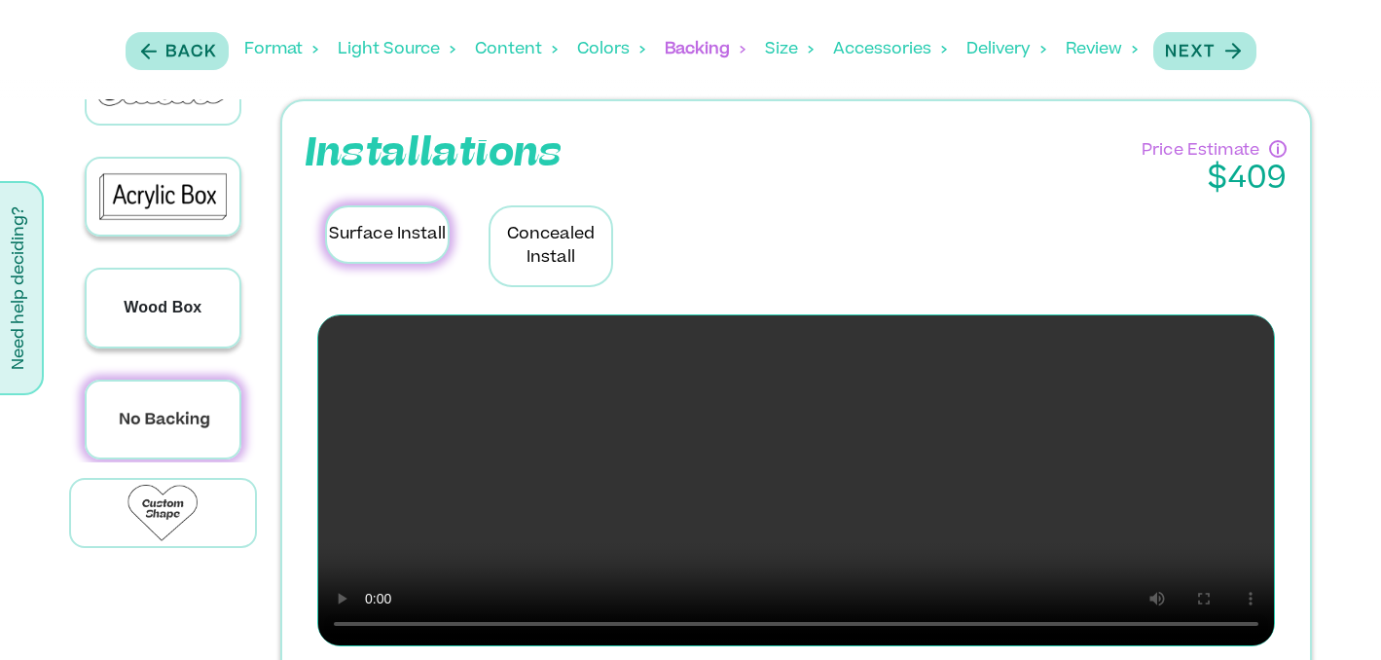
click at [173, 302] on p "Wood Box" at bounding box center [163, 307] width 78 height 23
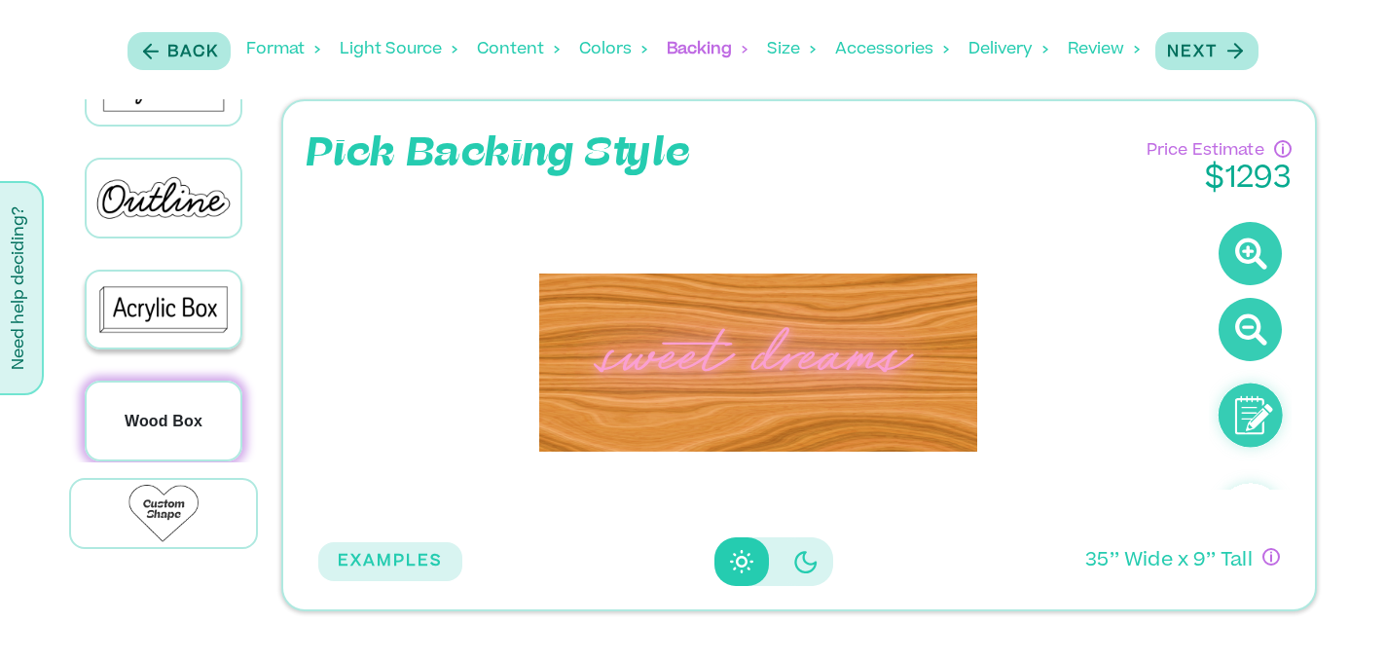
scroll to position [0, 0]
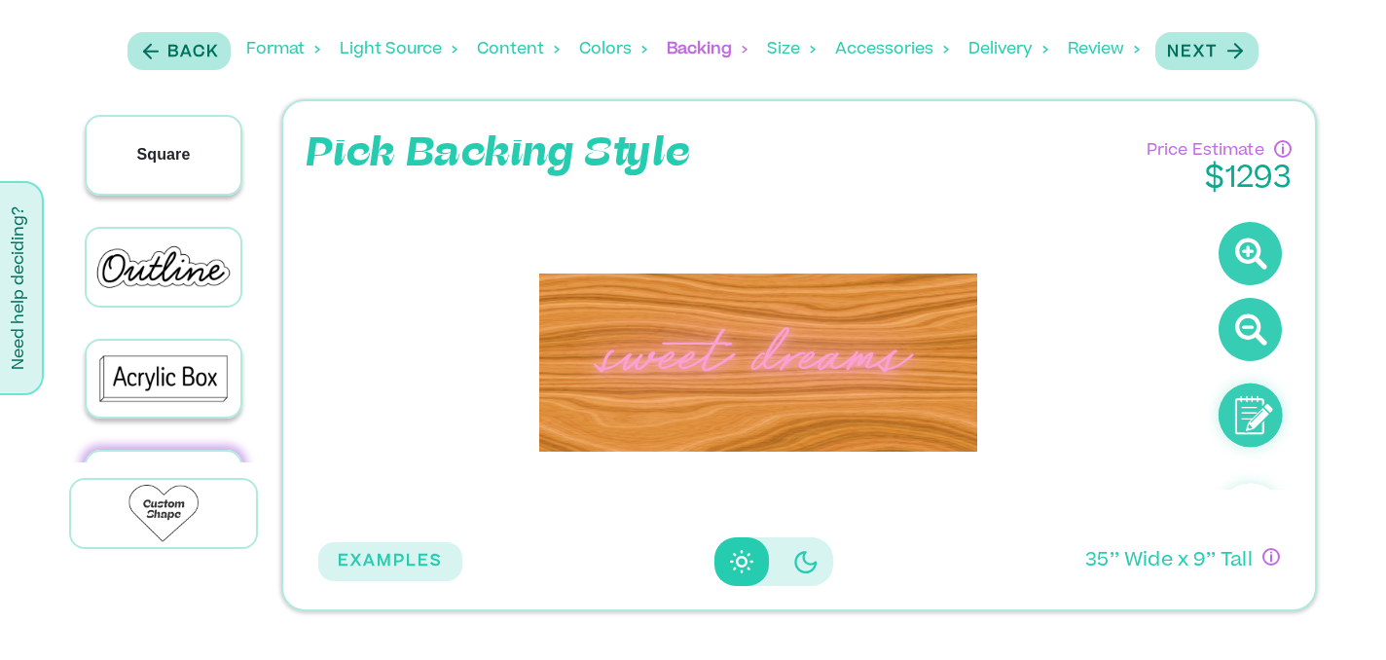
click at [181, 149] on p "Square" at bounding box center [163, 154] width 54 height 23
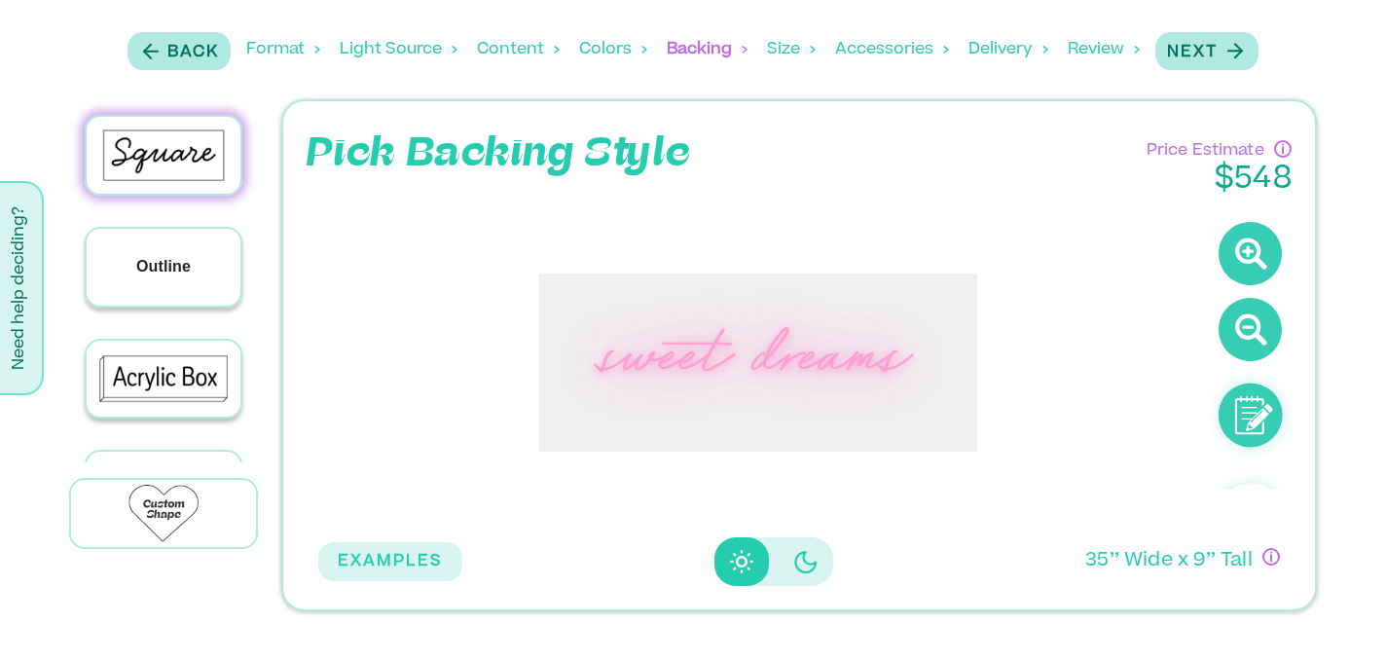
click at [176, 260] on p "Outline" at bounding box center [163, 266] width 54 height 23
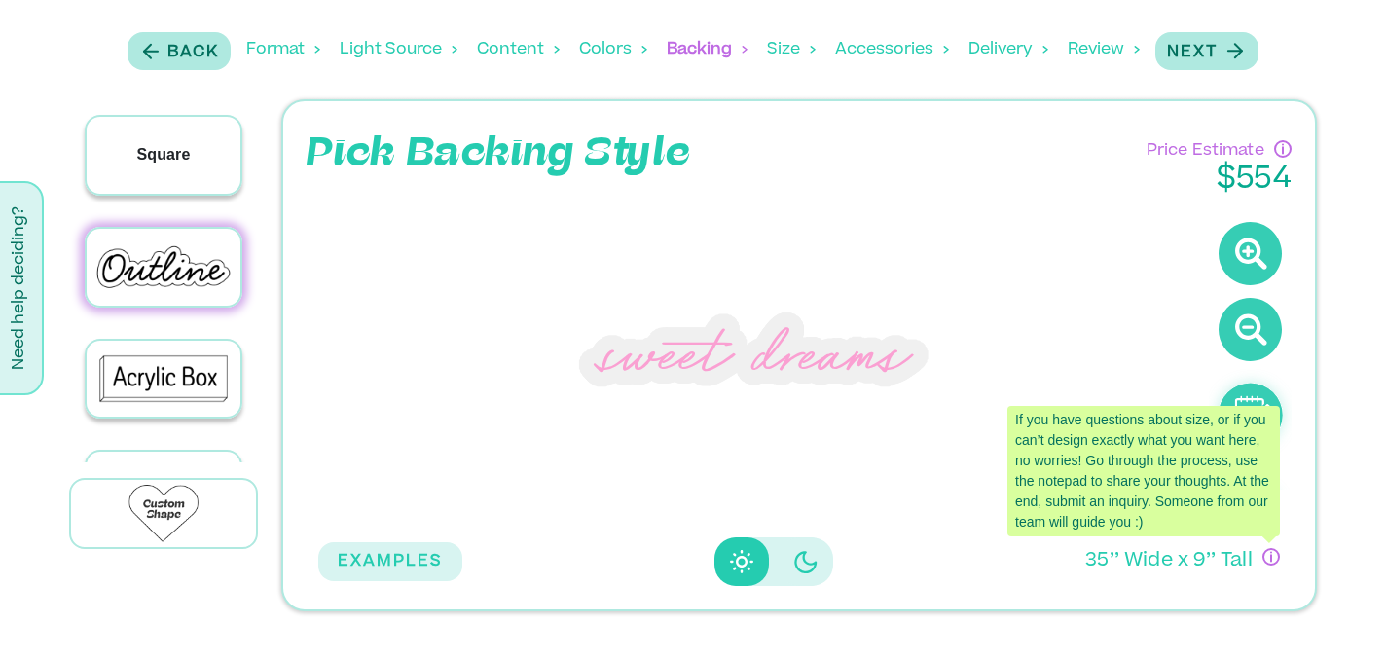
click at [147, 171] on div "Square" at bounding box center [164, 155] width 154 height 77
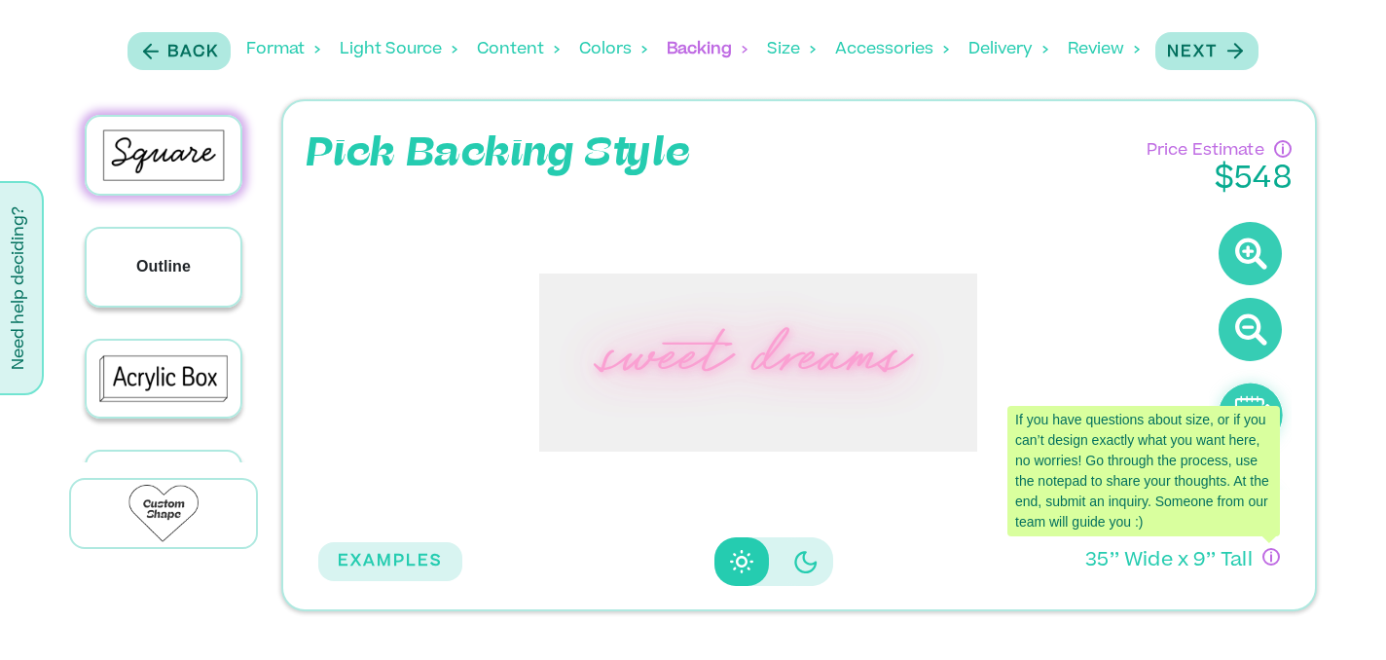
click at [153, 257] on p "Outline" at bounding box center [163, 266] width 54 height 23
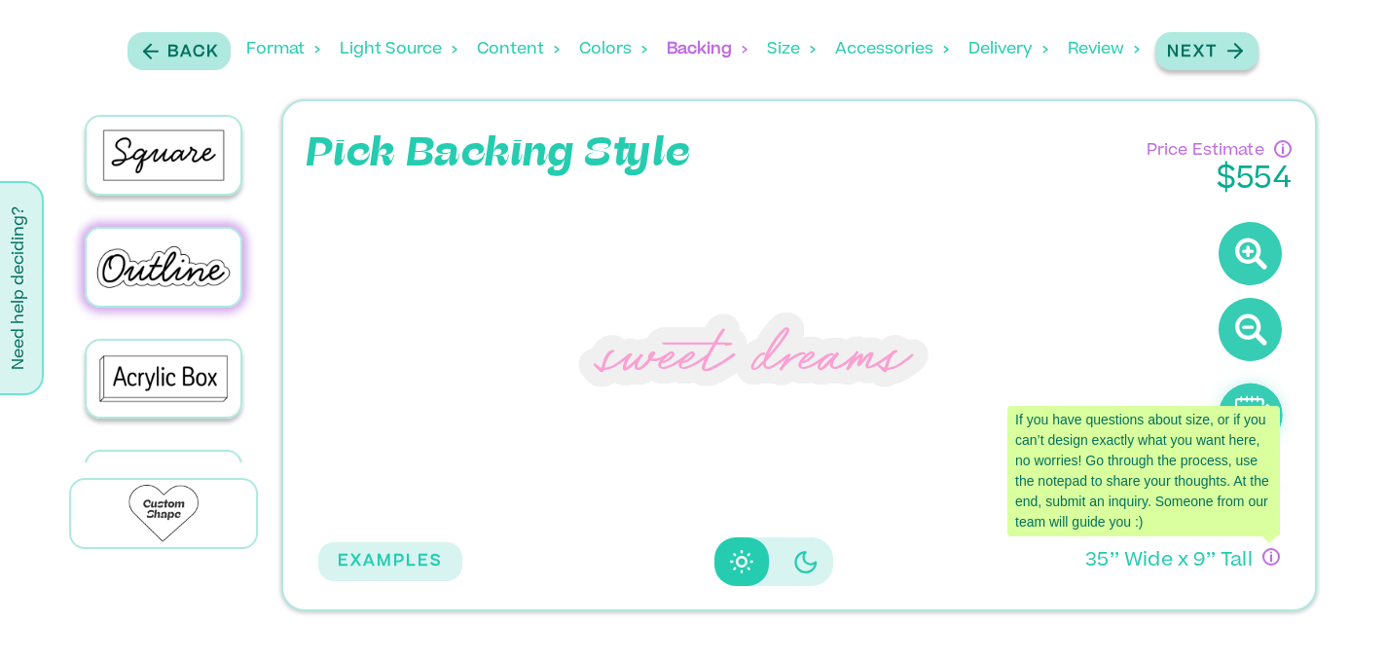
click at [1229, 47] on icon "button" at bounding box center [1234, 51] width 24 height 24
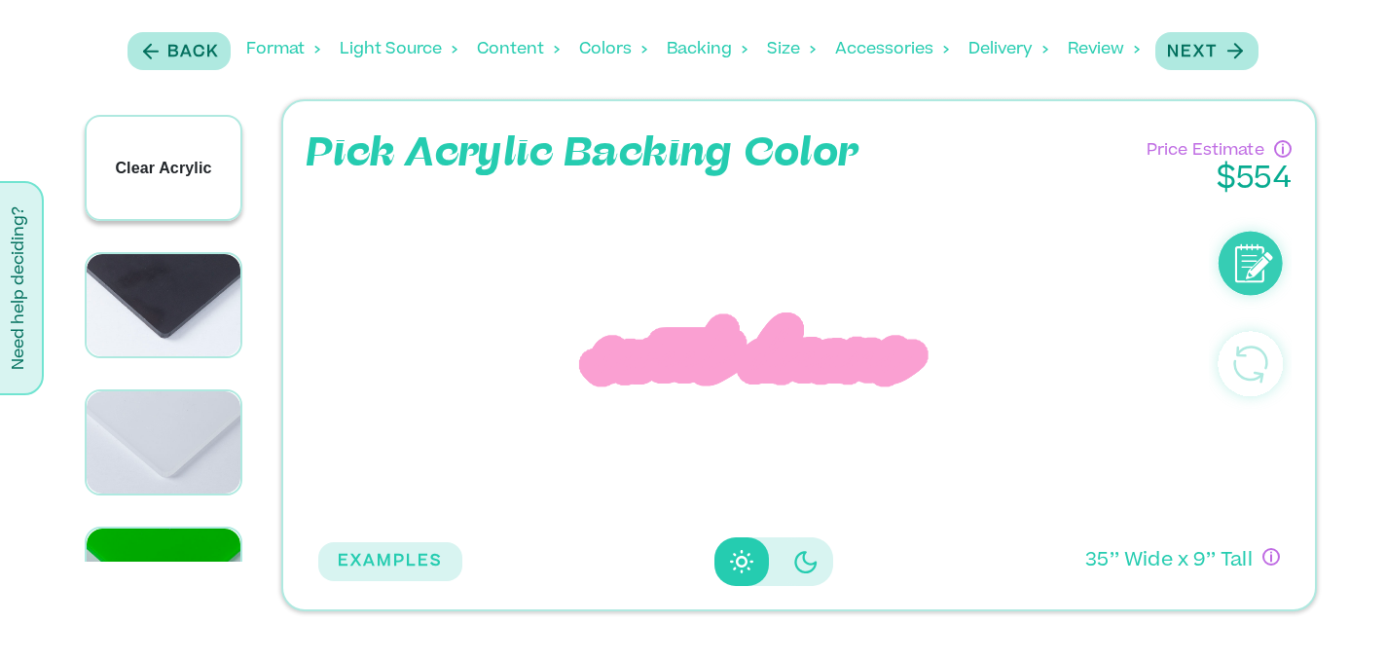
click at [170, 147] on div "Clear Acrylic" at bounding box center [164, 168] width 154 height 102
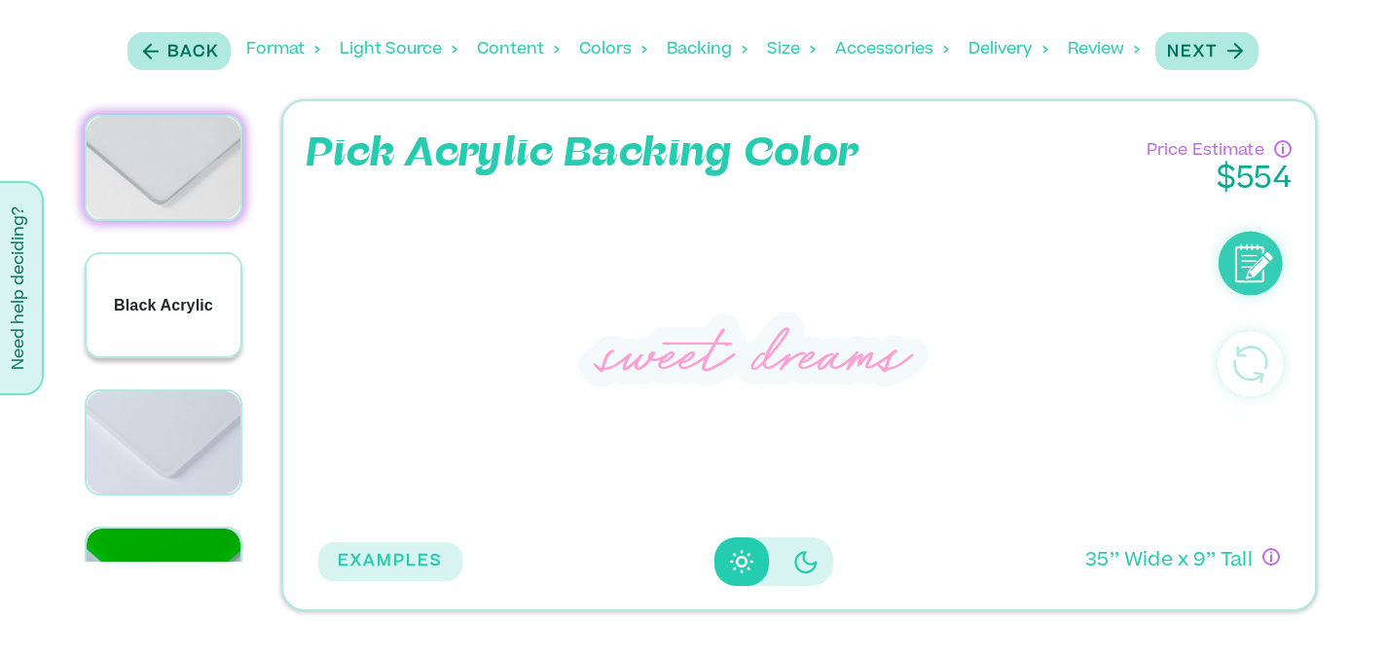
click at [144, 296] on p "Black Acrylic" at bounding box center [163, 305] width 99 height 23
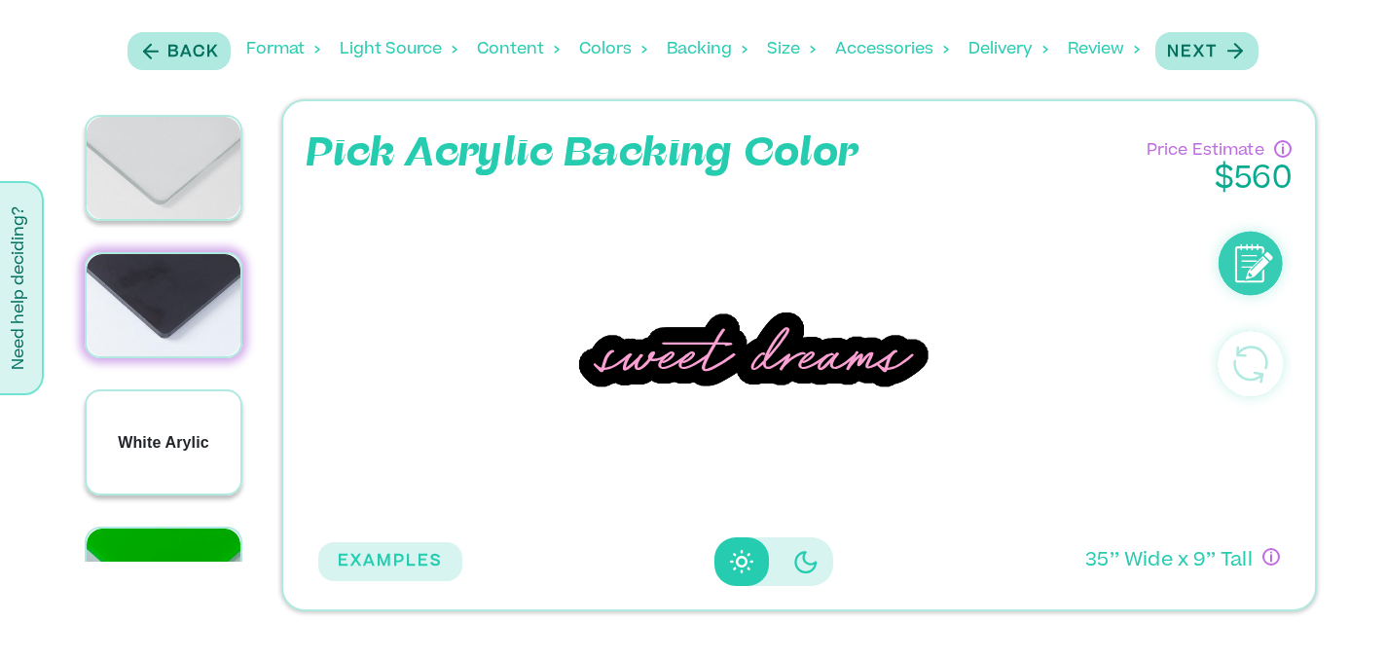
click at [136, 418] on div "White Arylic" at bounding box center [164, 442] width 154 height 102
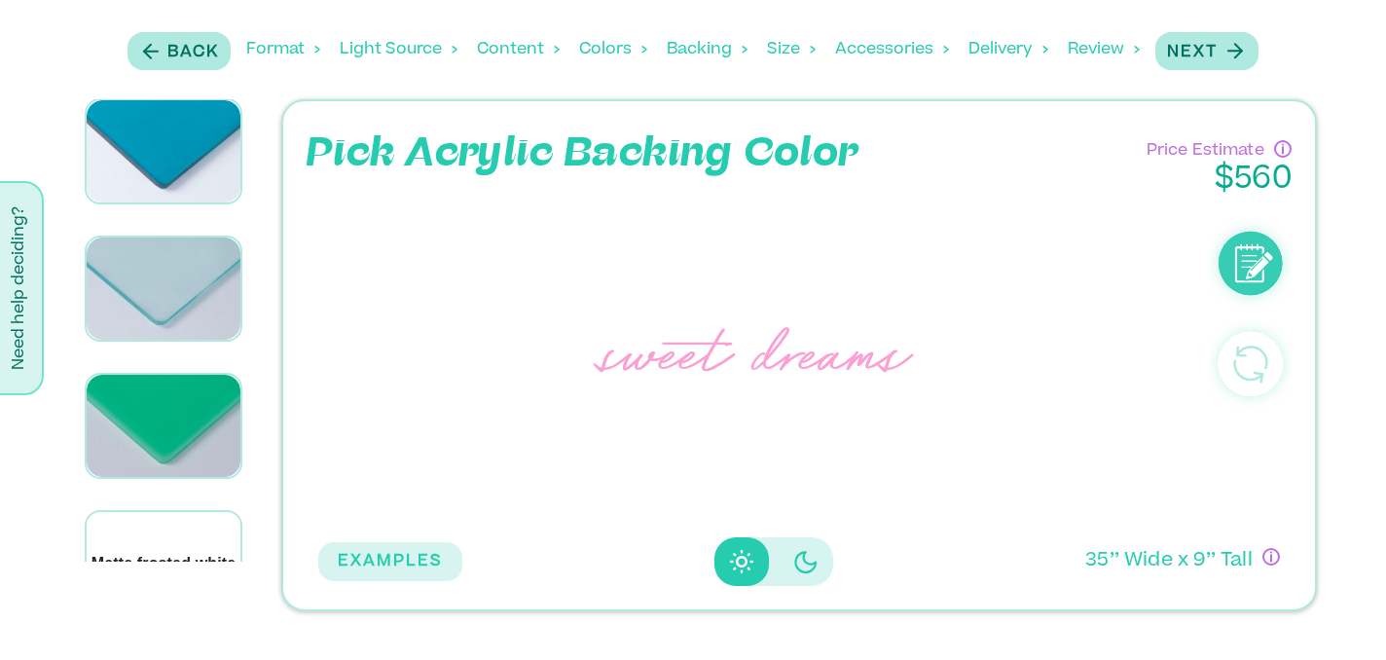
scroll to position [1822, 0]
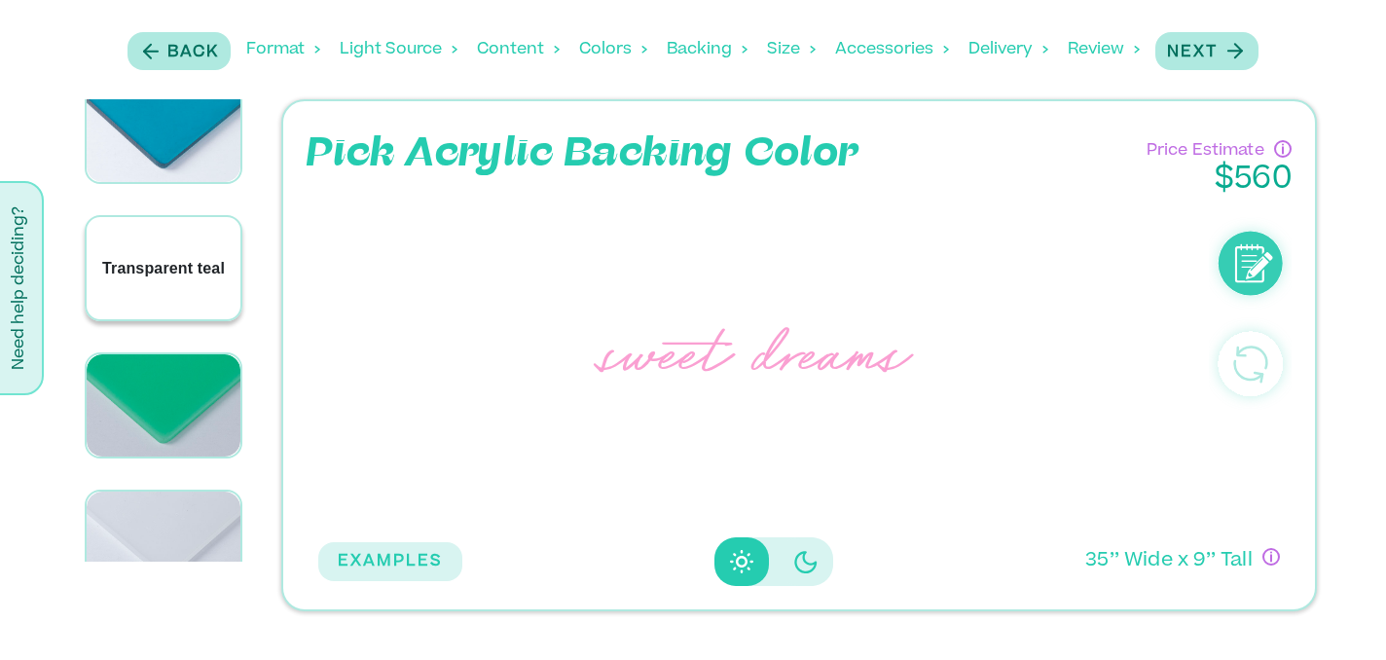
click at [190, 257] on p "Transparent teal" at bounding box center [163, 268] width 123 height 23
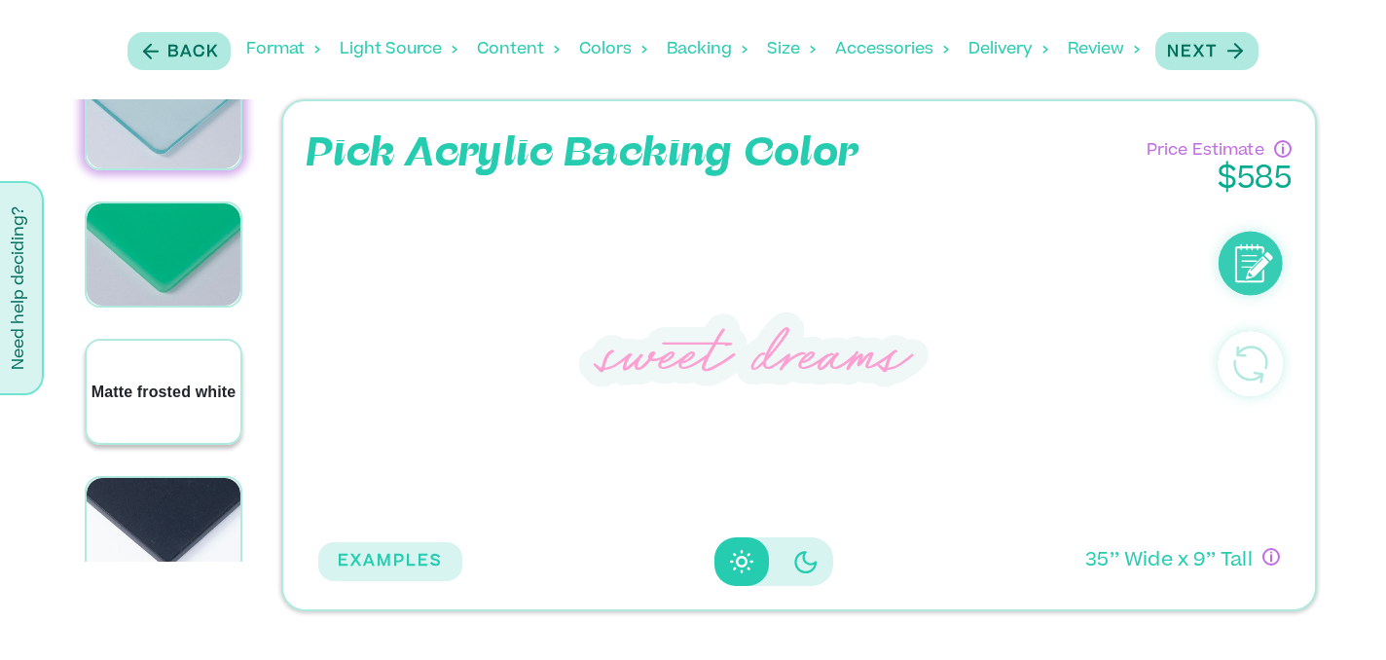
scroll to position [2013, 0]
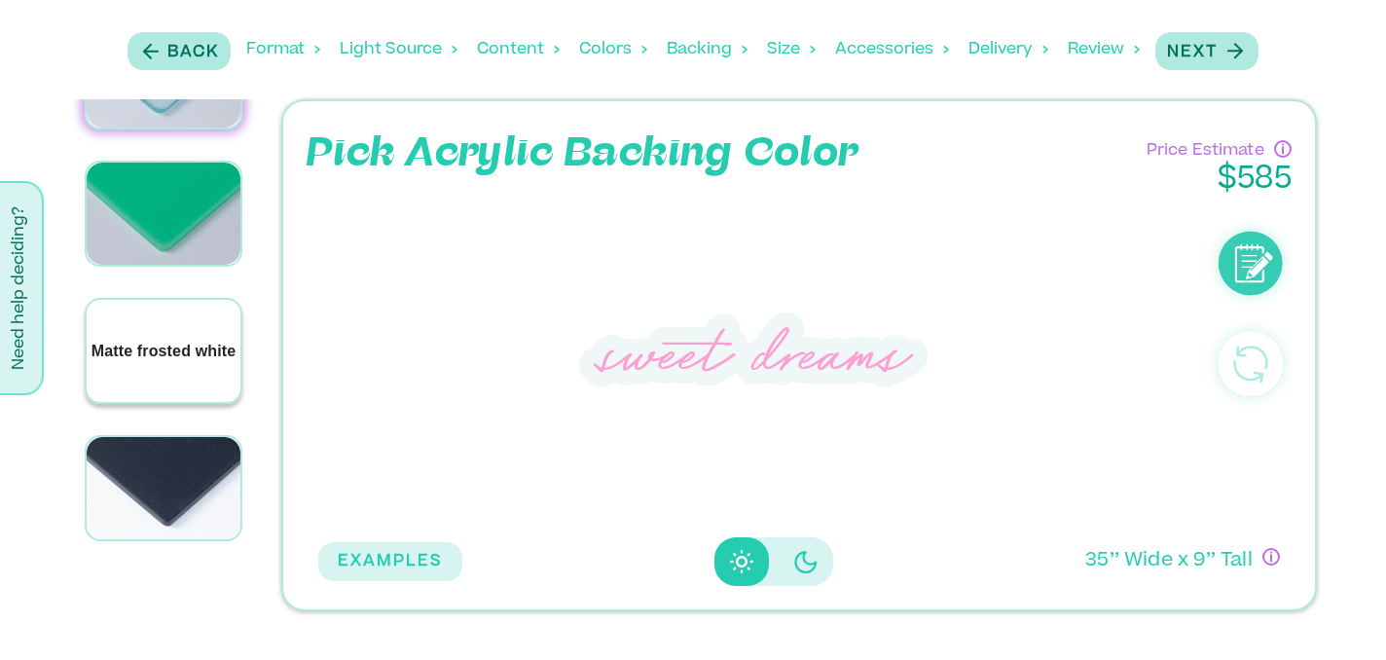
click at [189, 312] on div "Matte frosted white" at bounding box center [164, 351] width 154 height 102
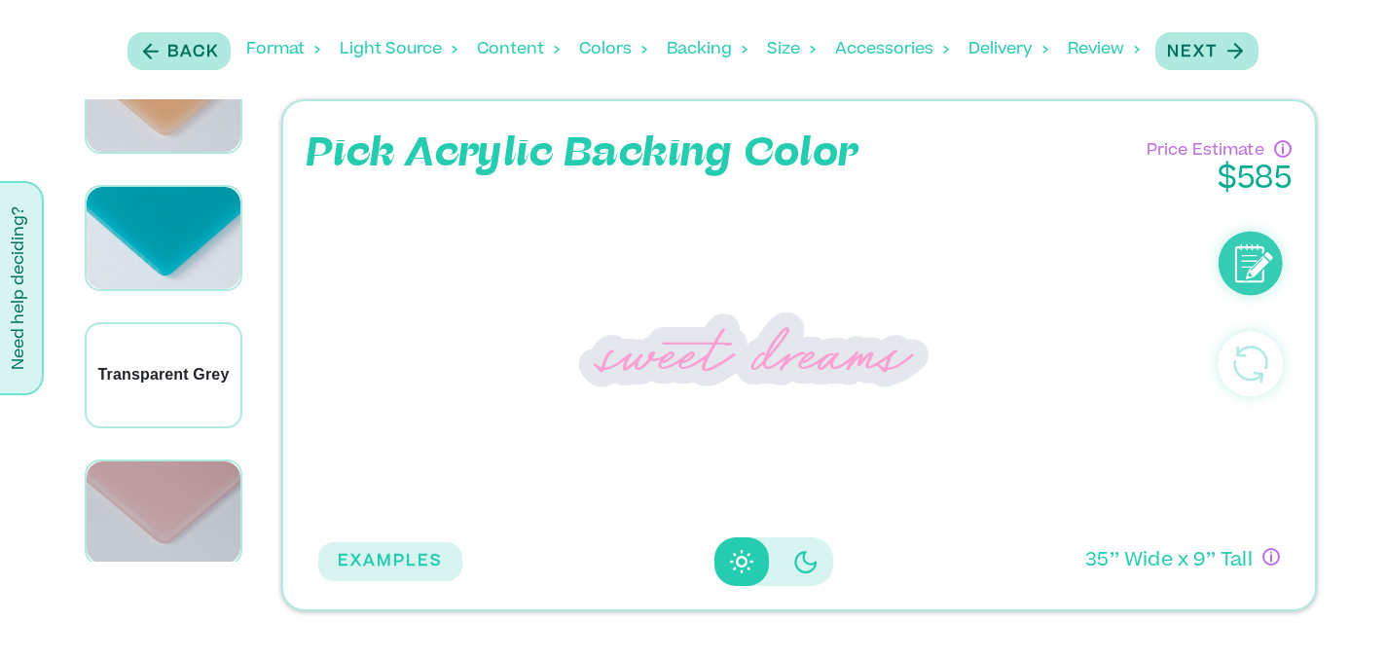
scroll to position [3833, 0]
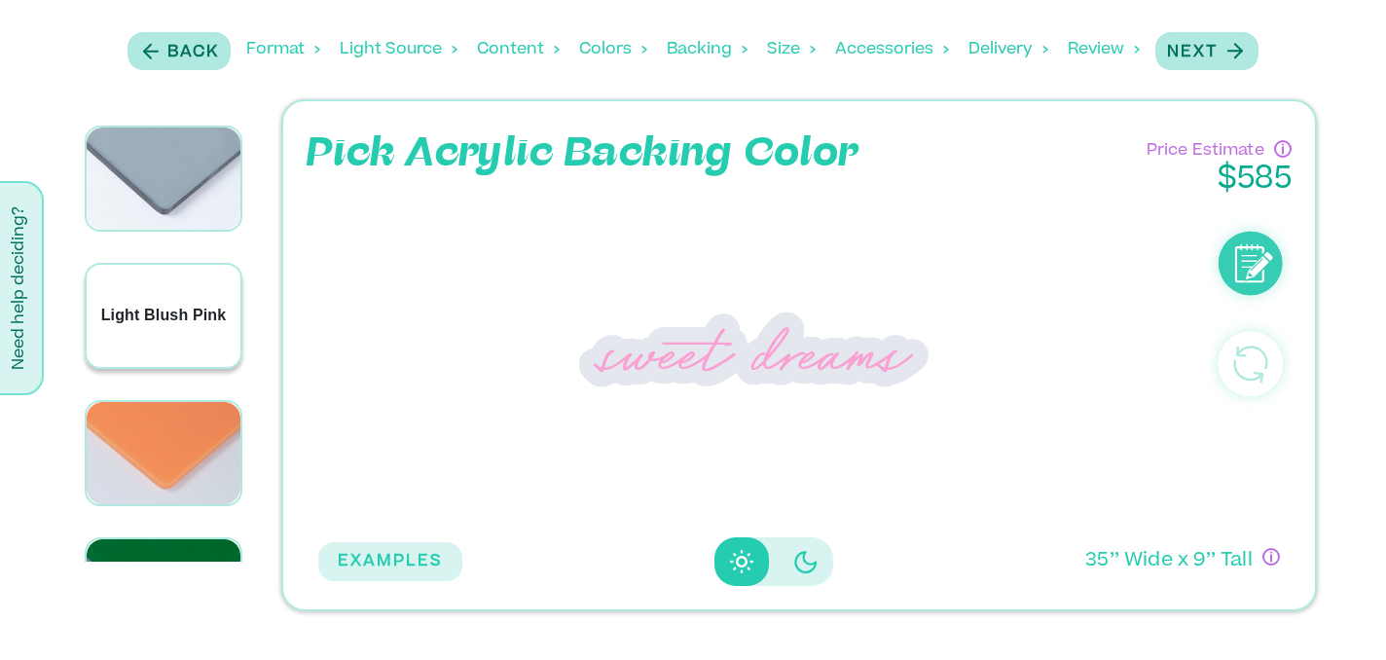
click at [163, 265] on div "Light Blush Pink" at bounding box center [164, 316] width 154 height 102
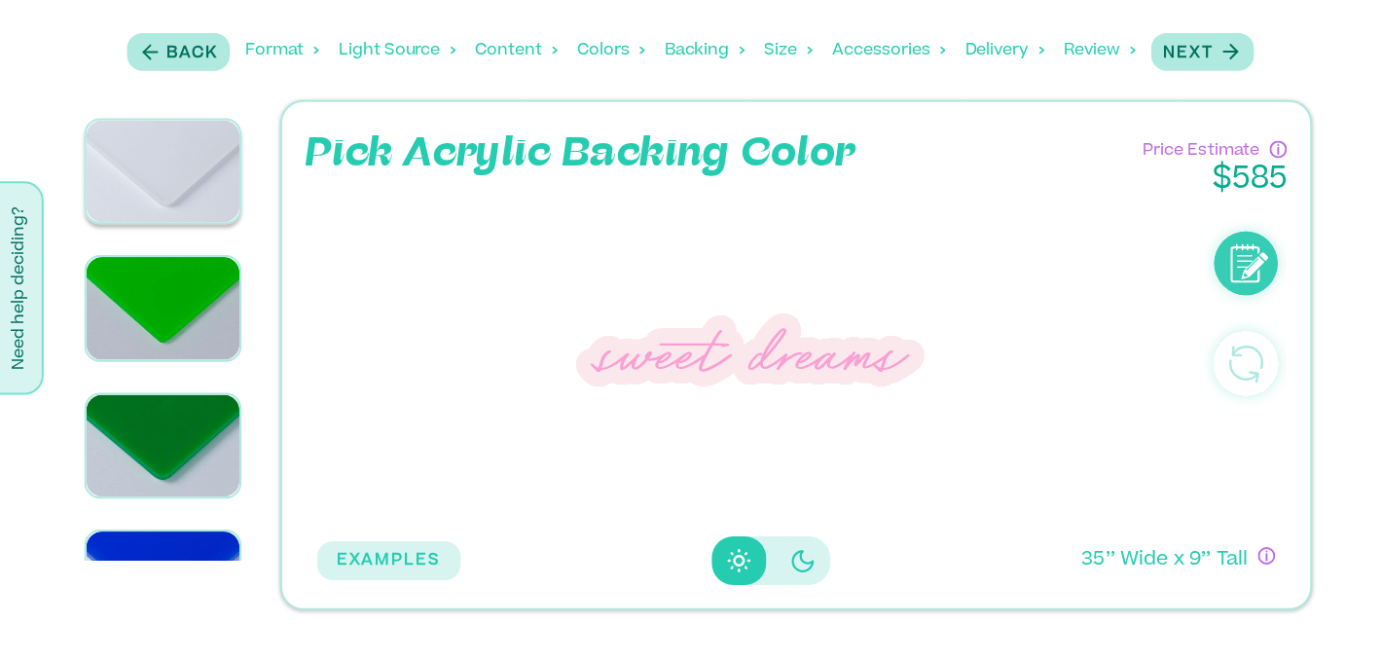
scroll to position [0, 0]
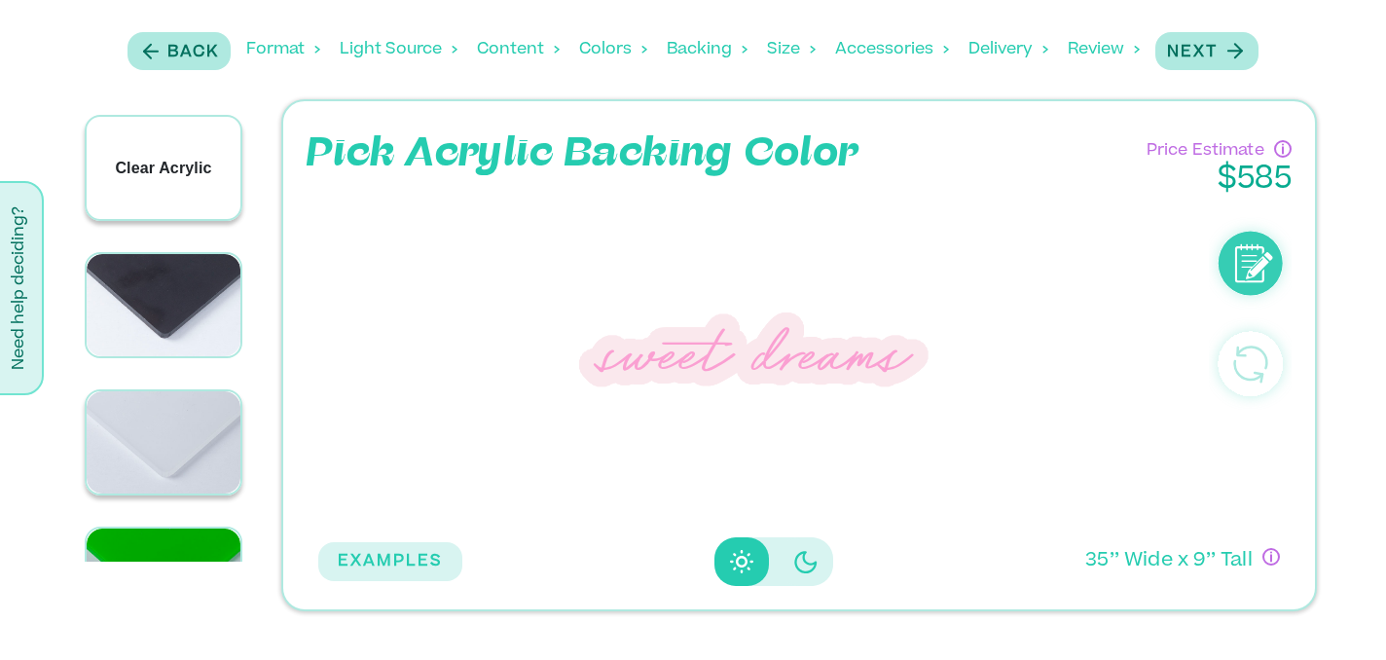
click at [189, 153] on div "Clear Acrylic" at bounding box center [164, 168] width 154 height 102
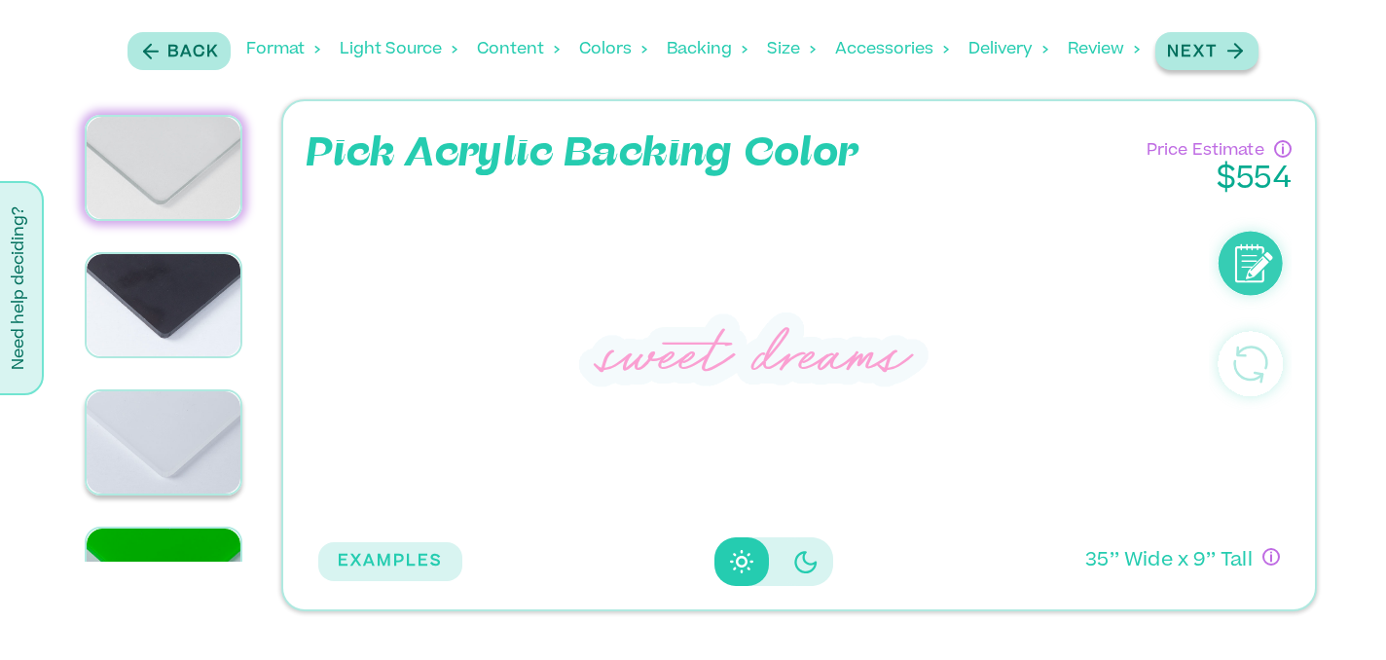
click at [1223, 60] on icon "button" at bounding box center [1234, 51] width 24 height 24
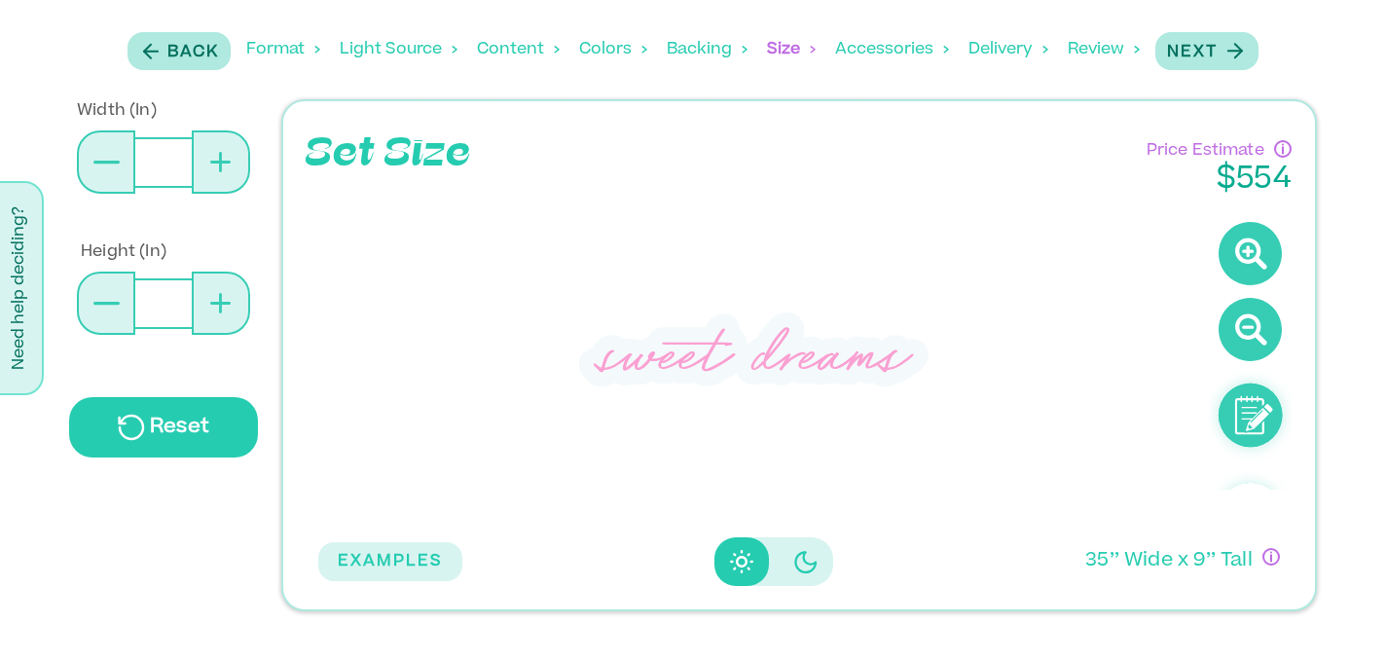
click at [221, 300] on icon at bounding box center [220, 303] width 3 height 20
type input "**"
click at [221, 300] on icon at bounding box center [220, 303] width 3 height 20
type input "**"
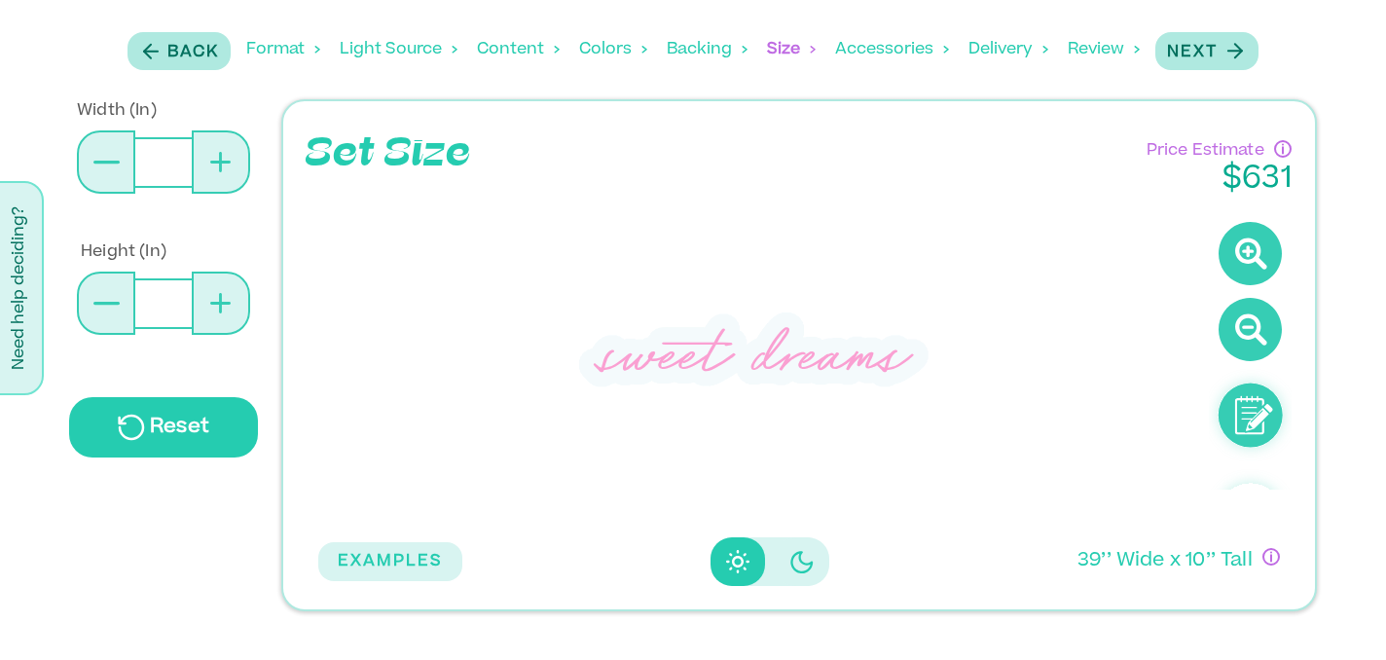
type input "**"
click at [221, 300] on icon at bounding box center [220, 303] width 3 height 20
type input "**"
click at [107, 164] on button at bounding box center [106, 161] width 58 height 63
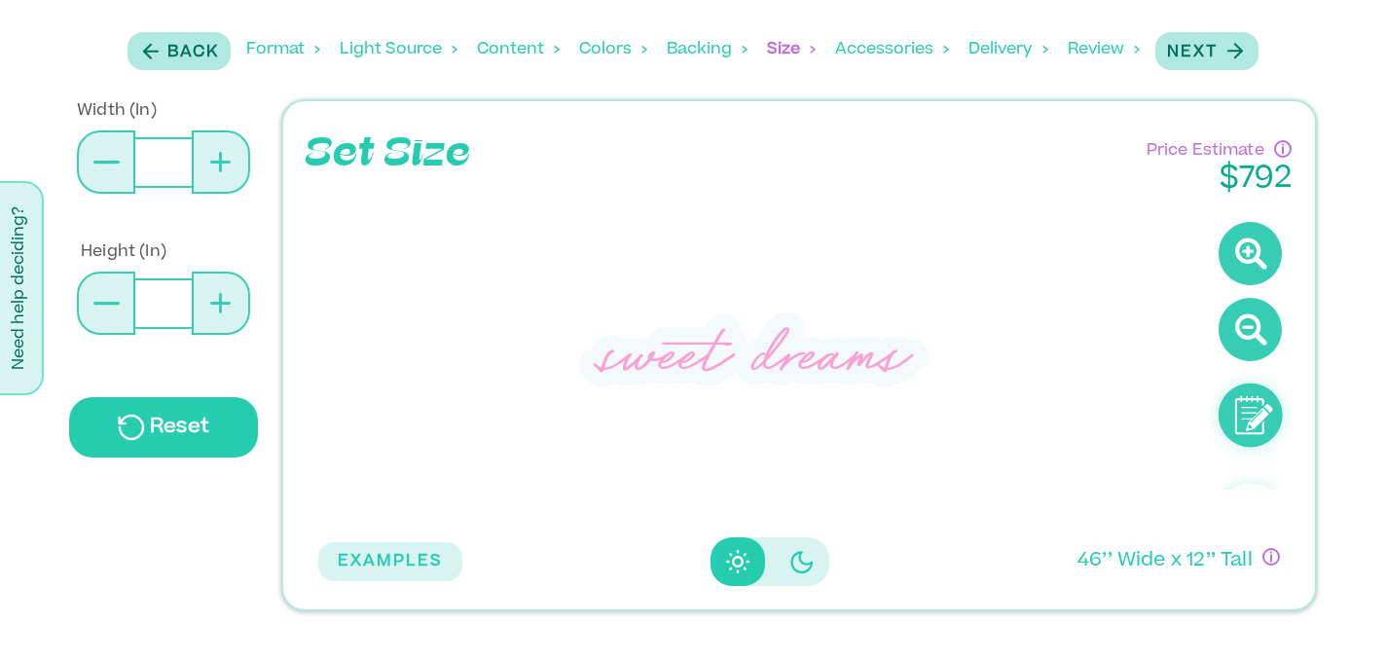
click at [223, 164] on icon at bounding box center [220, 162] width 20 height 20
type input "**"
click at [113, 162] on icon at bounding box center [106, 162] width 26 height 3
type input "**"
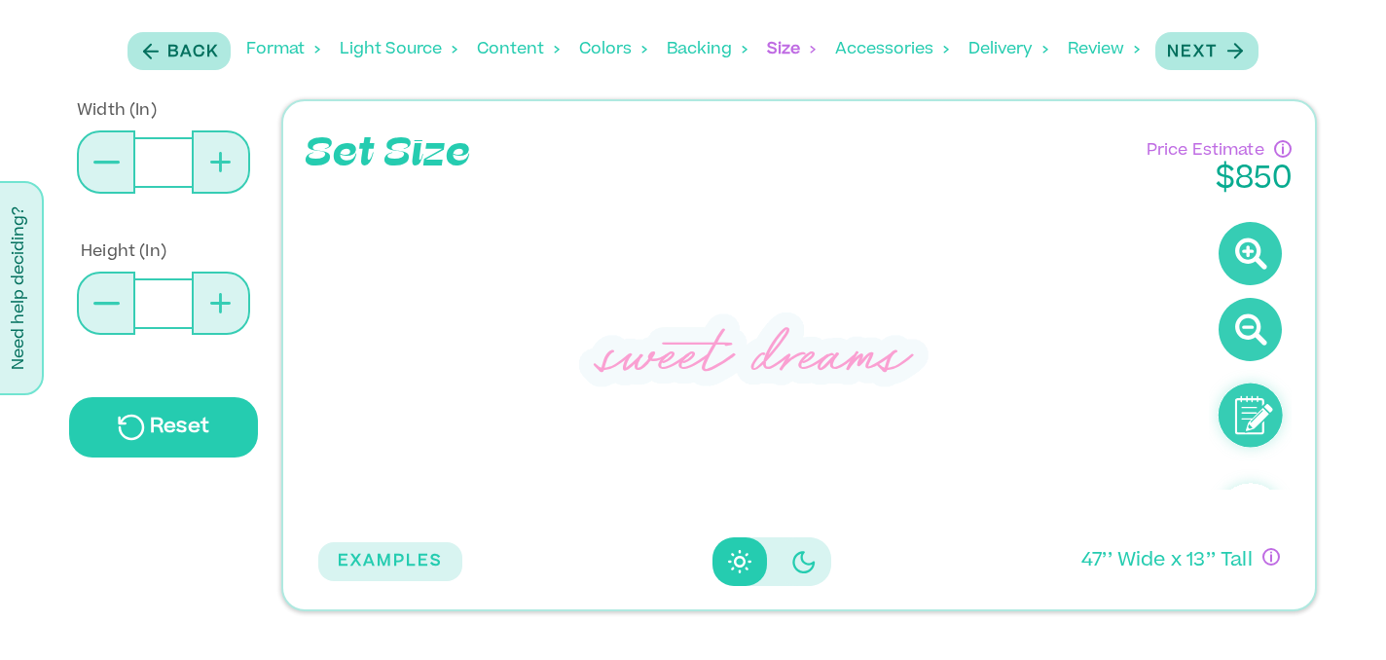
type input "**"
click at [223, 161] on icon at bounding box center [220, 162] width 20 height 3
type input "**"
click at [110, 161] on icon at bounding box center [106, 162] width 26 height 3
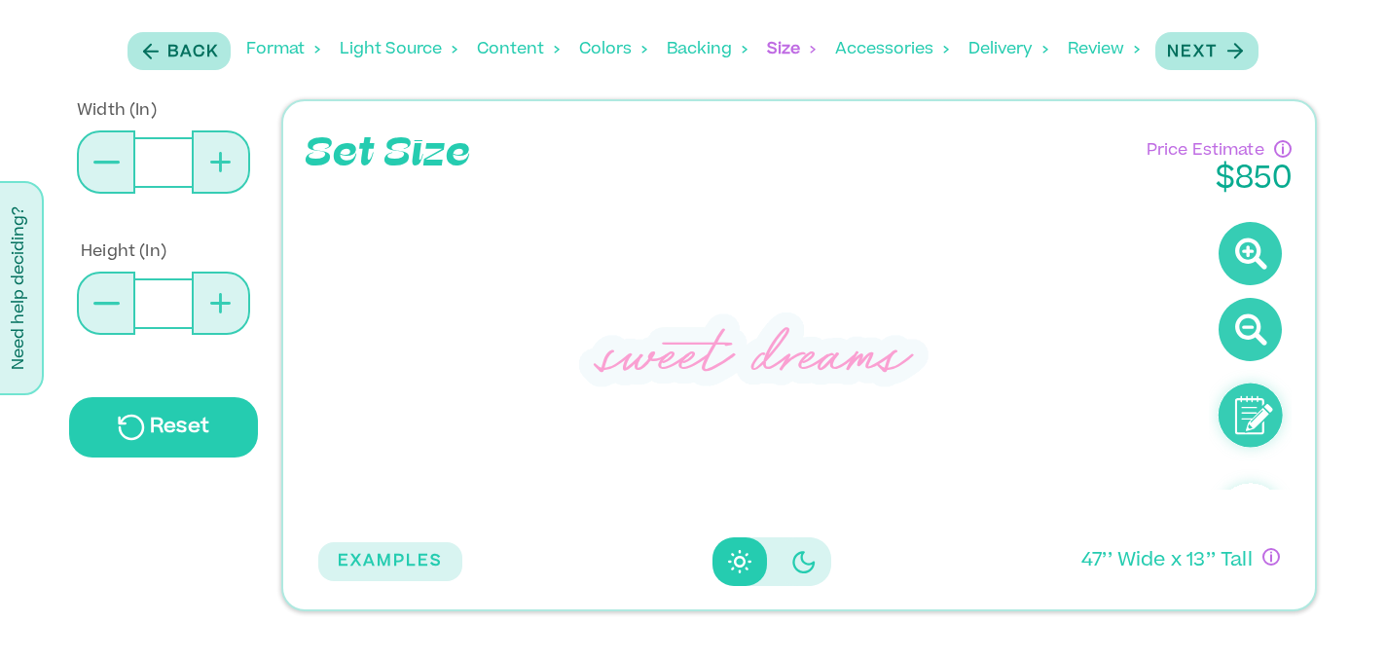
type input "**"
click at [218, 304] on icon at bounding box center [220, 303] width 20 height 3
type input "**"
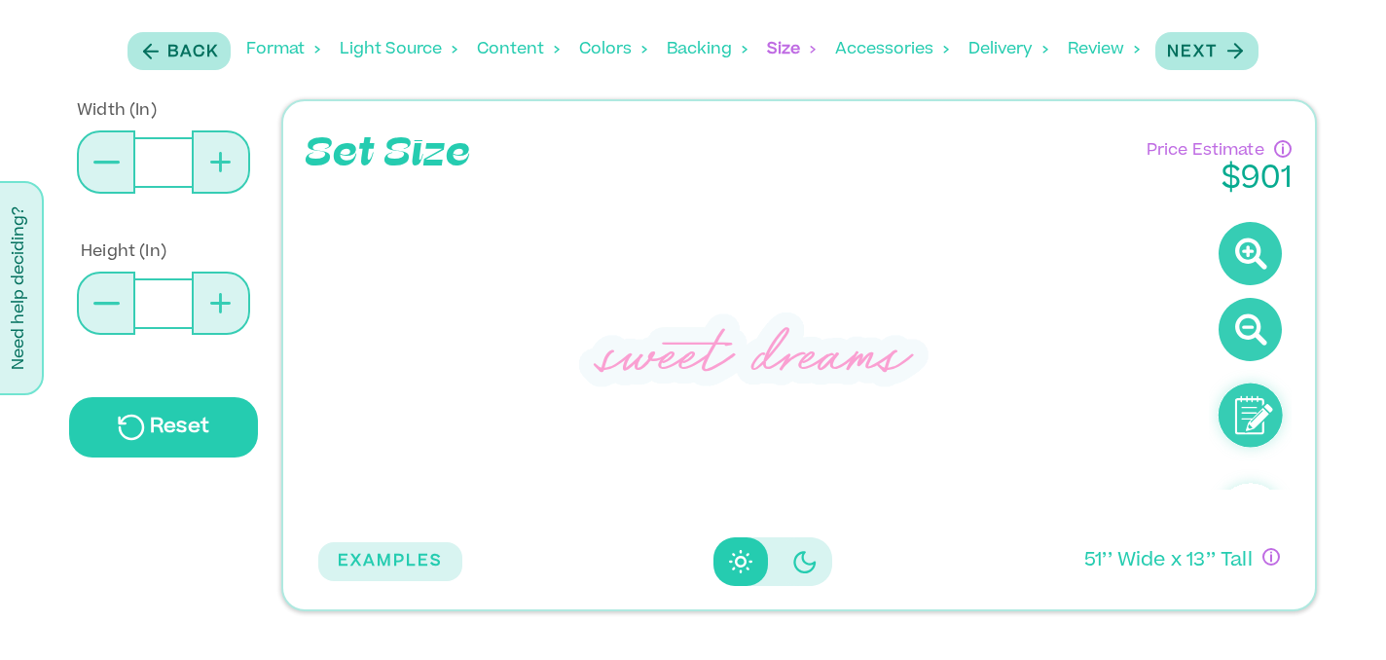
click at [103, 298] on button at bounding box center [106, 302] width 58 height 63
type input "**"
click at [1213, 54] on p "Next" at bounding box center [1192, 52] width 51 height 23
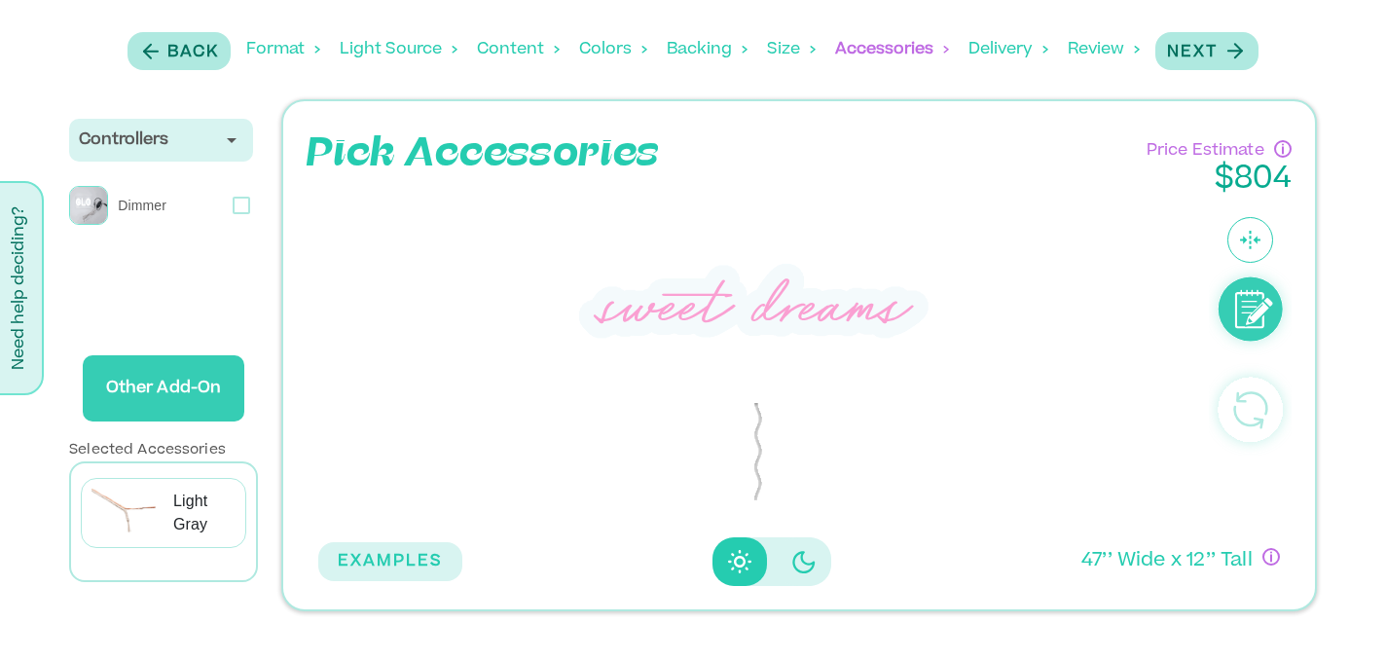
click at [792, 557] on icon "Disabled elevation buttons" at bounding box center [803, 562] width 22 height 22
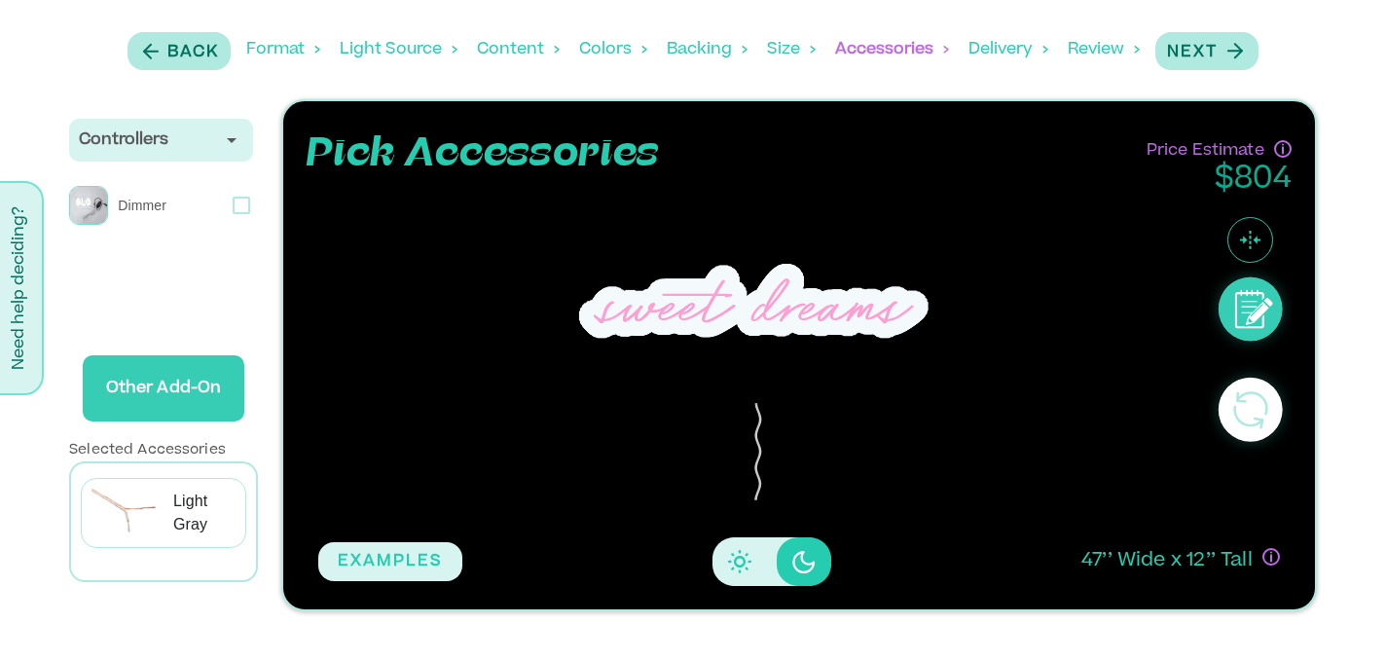
click at [740, 571] on icon "Disabled elevation buttons" at bounding box center [739, 561] width 23 height 23
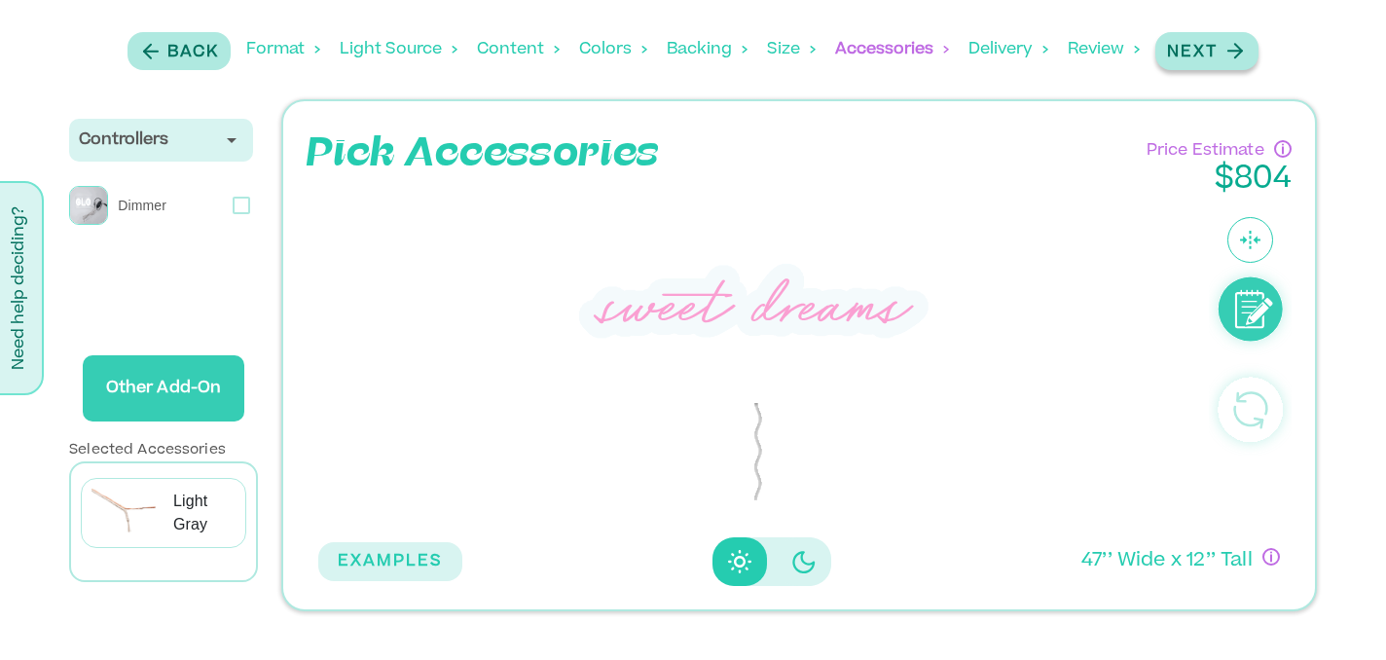
click at [1245, 53] on icon "button" at bounding box center [1234, 51] width 24 height 24
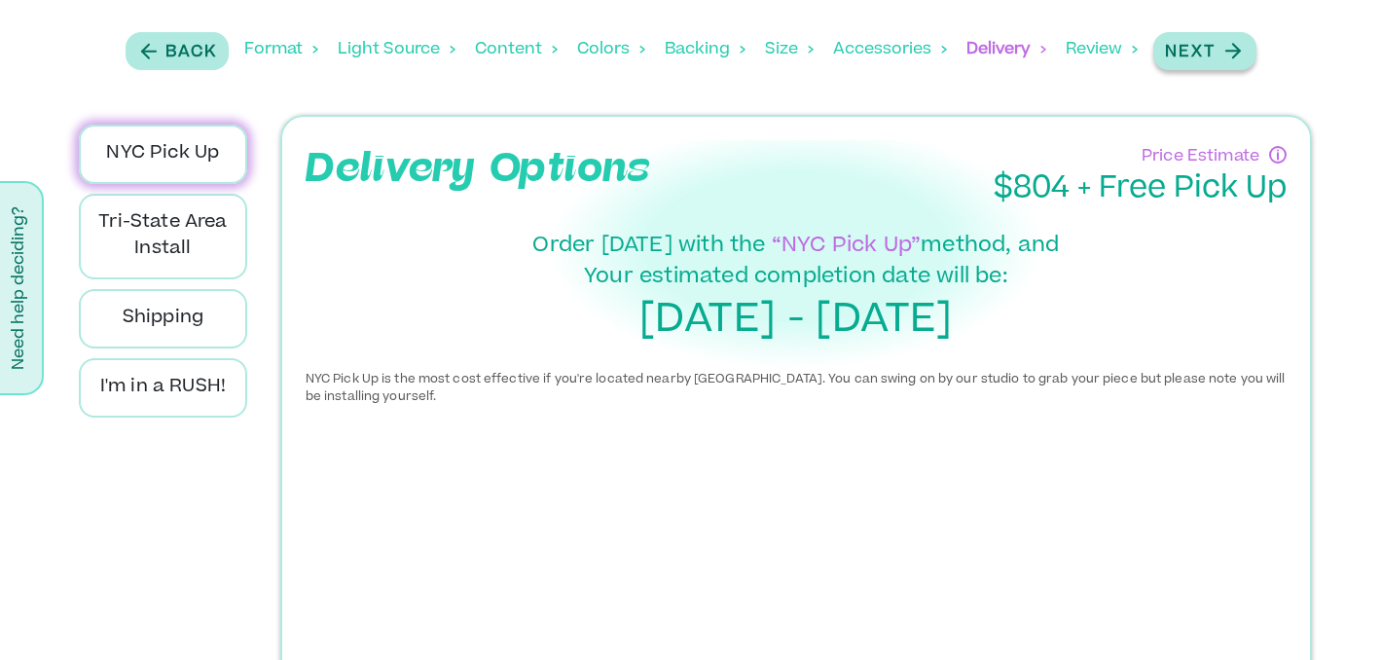
click at [1233, 54] on icon "button" at bounding box center [1232, 51] width 24 height 24
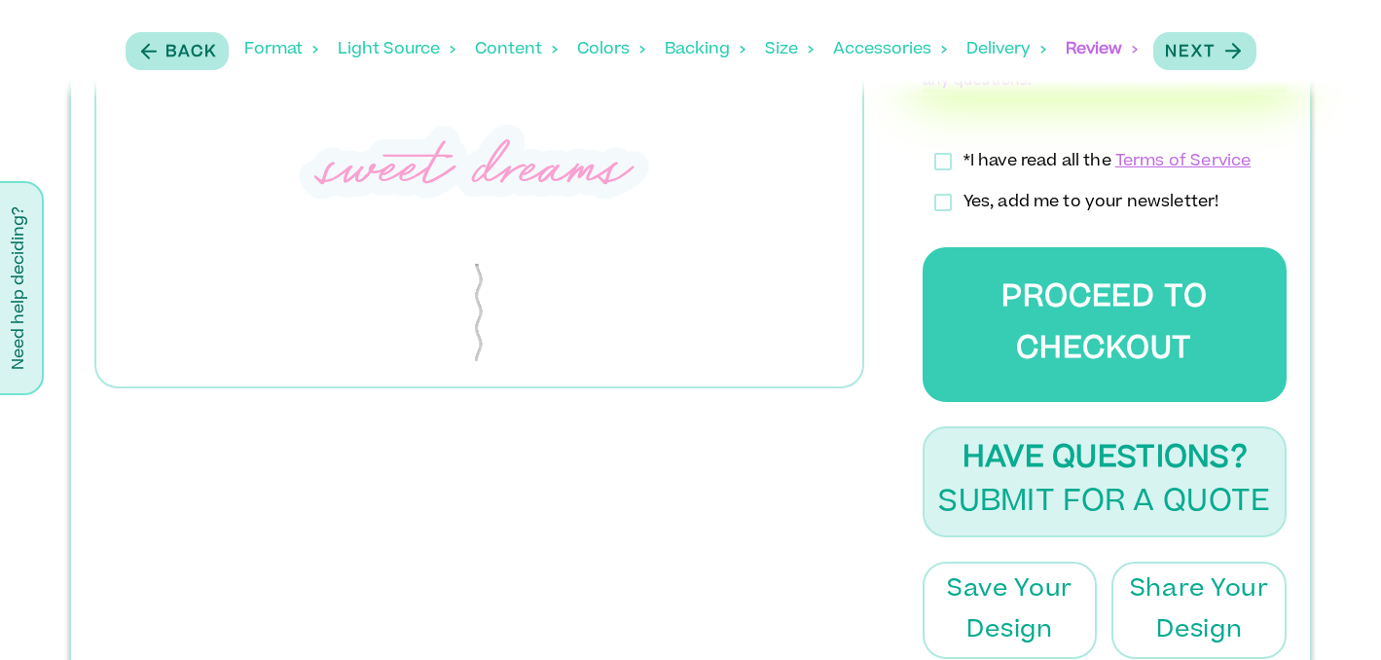
scroll to position [928, 0]
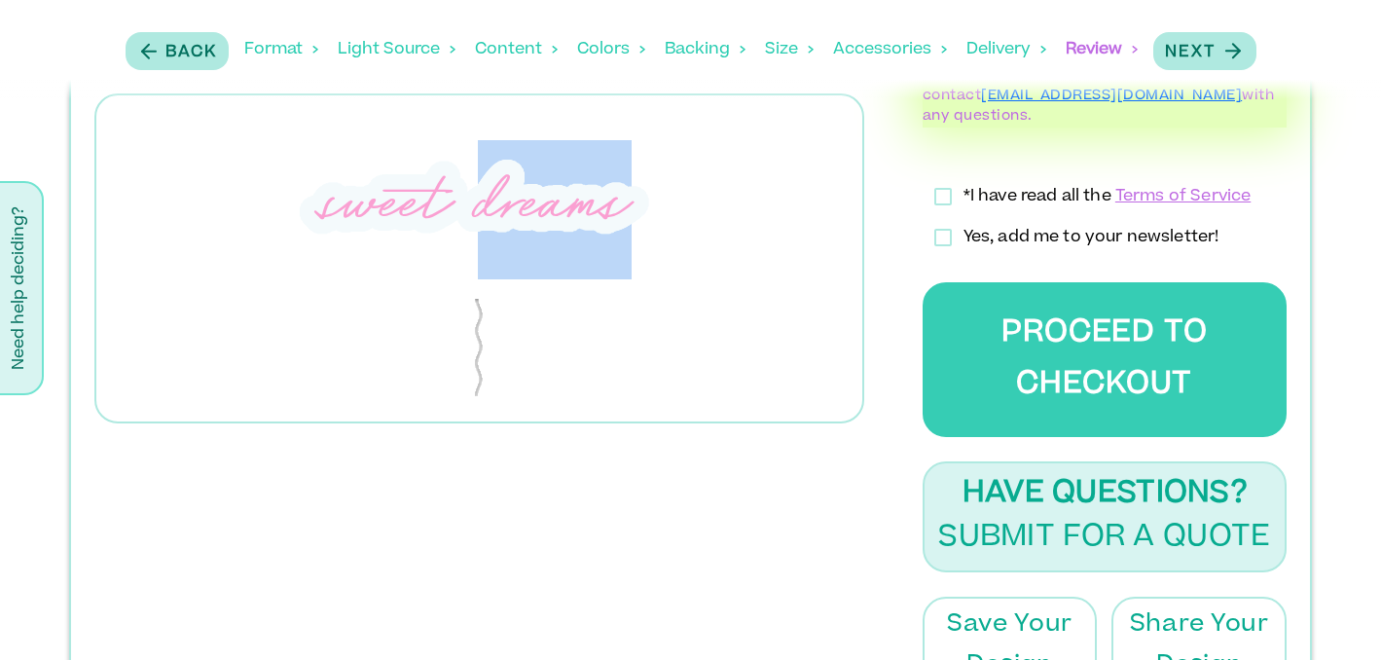
click at [242, 304] on div "sweet dreams" at bounding box center [479, 258] width 770 height 330
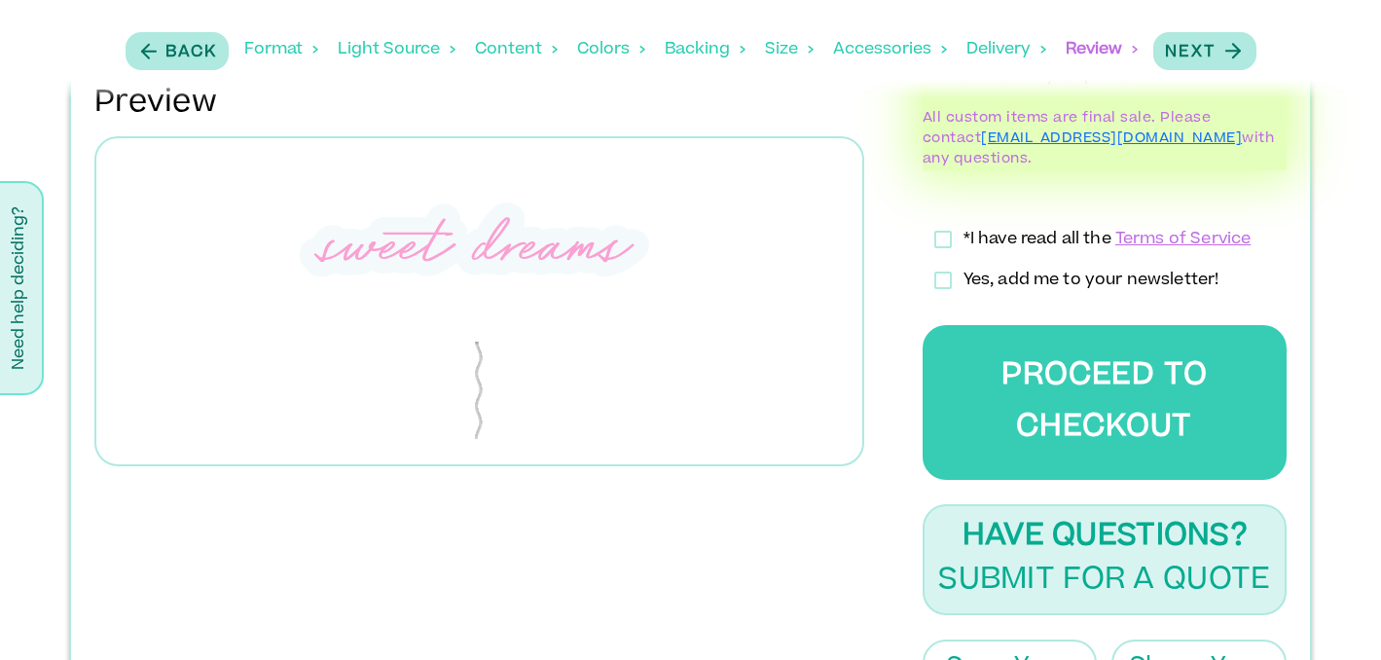
scroll to position [882, 0]
